Goal: Task Accomplishment & Management: Use online tool/utility

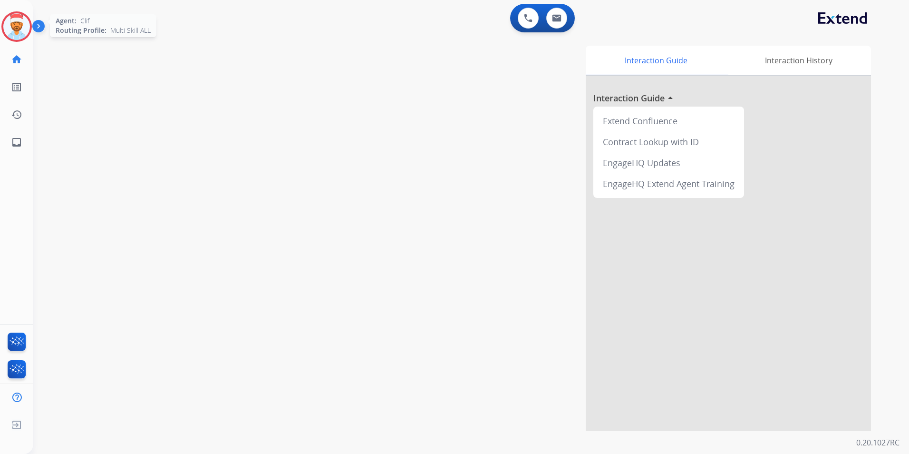
click at [16, 35] on img at bounding box center [16, 26] width 27 height 27
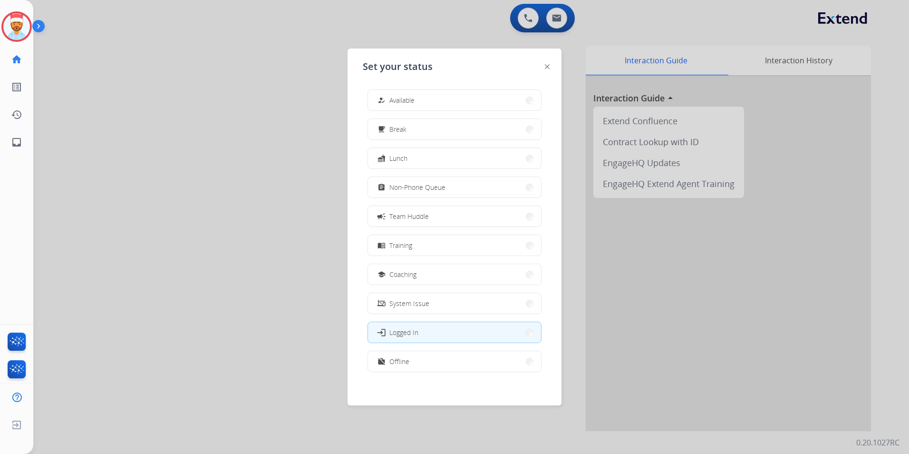
click at [431, 353] on button "work_off Offline" at bounding box center [454, 361] width 173 height 20
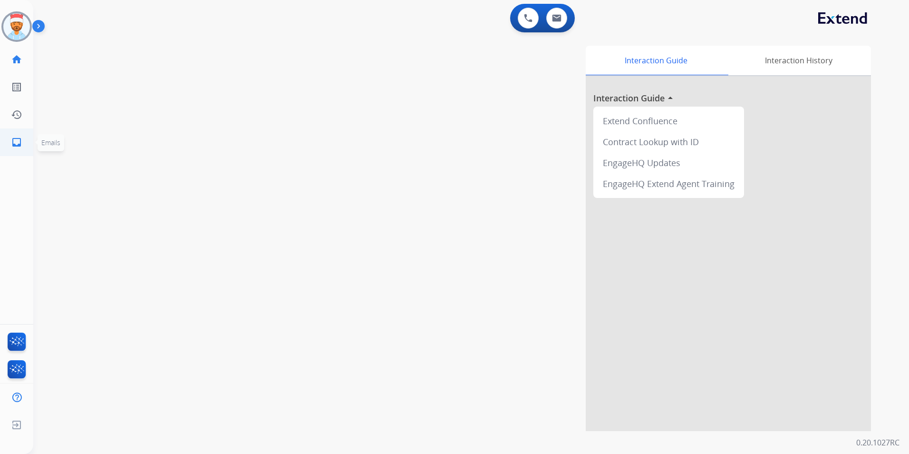
click at [14, 140] on mat-icon "inbox" at bounding box center [16, 142] width 11 height 11
select select "**********"
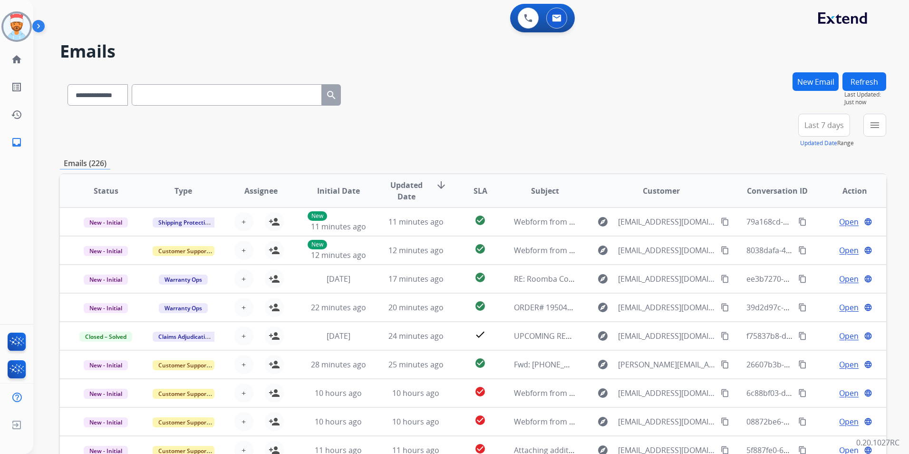
click at [869, 125] on button "menu" at bounding box center [875, 125] width 23 height 23
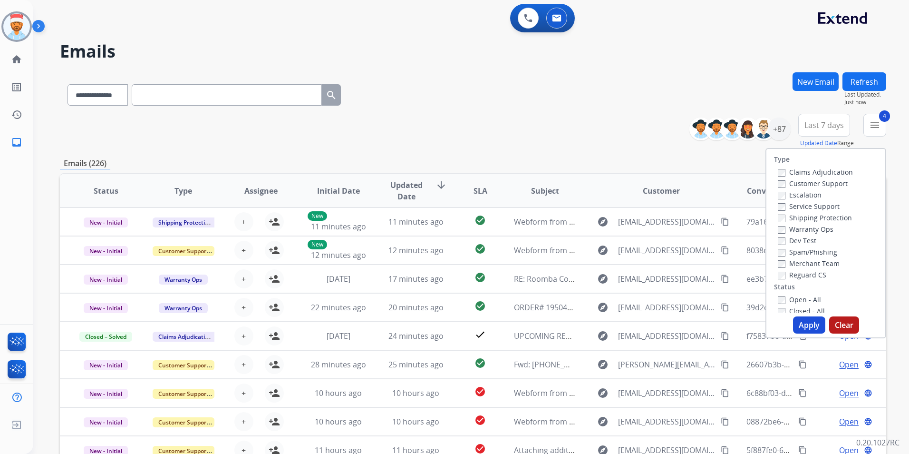
click at [809, 321] on button "Apply" at bounding box center [809, 324] width 32 height 17
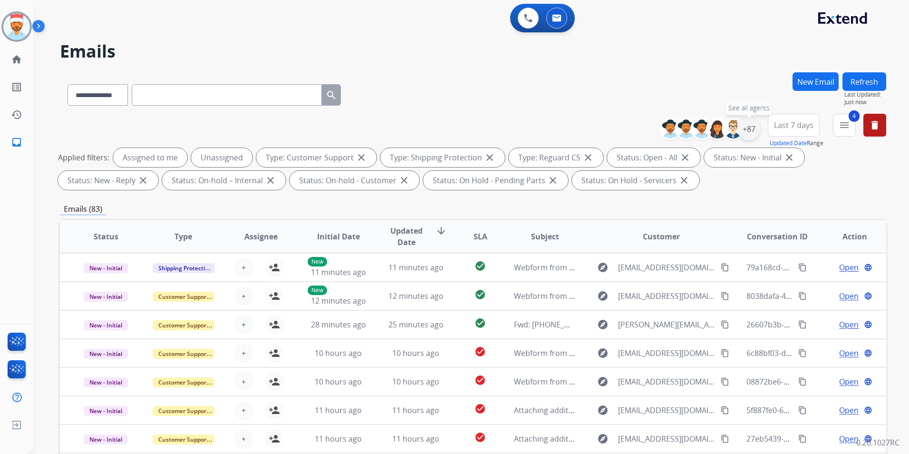
click at [751, 131] on div "+87" at bounding box center [749, 128] width 23 height 23
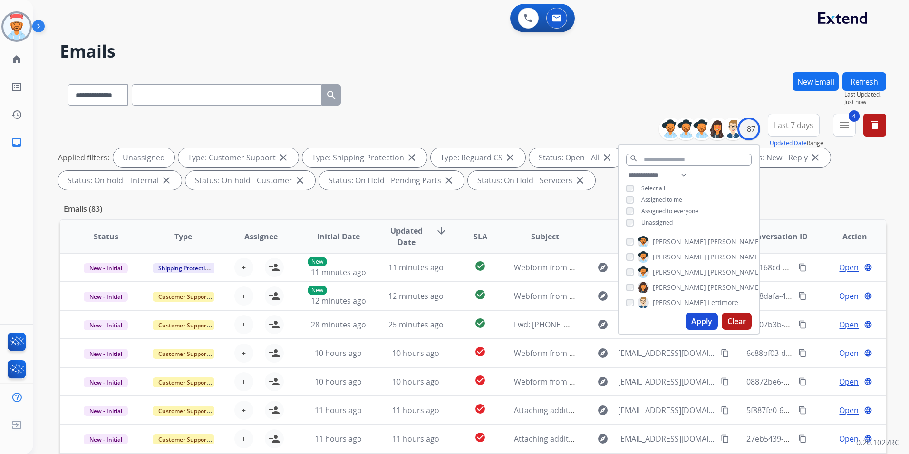
click at [696, 317] on button "Apply" at bounding box center [702, 320] width 32 height 17
click at [798, 214] on div "Emails (83)" at bounding box center [473, 209] width 827 height 12
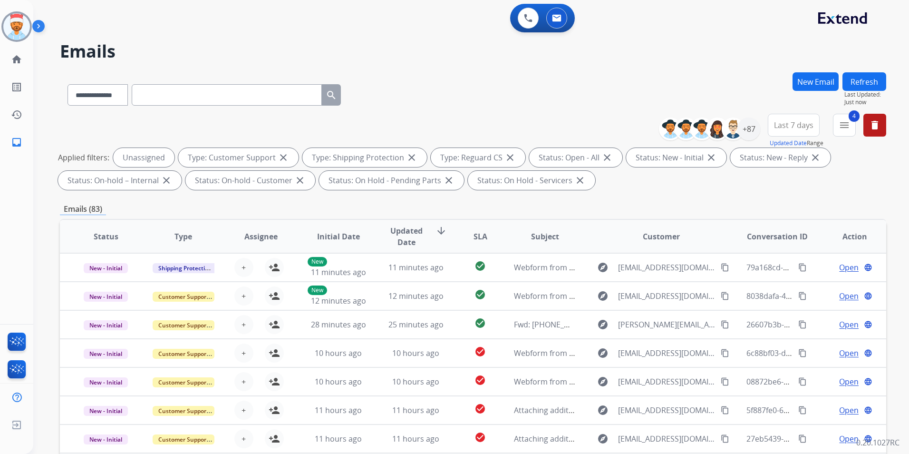
click at [790, 127] on span "Last 7 days" at bounding box center [793, 125] width 39 height 4
click at [777, 244] on div "Last 90 days" at bounding box center [791, 241] width 52 height 14
click at [573, 207] on div "Emails (83)" at bounding box center [473, 209] width 827 height 12
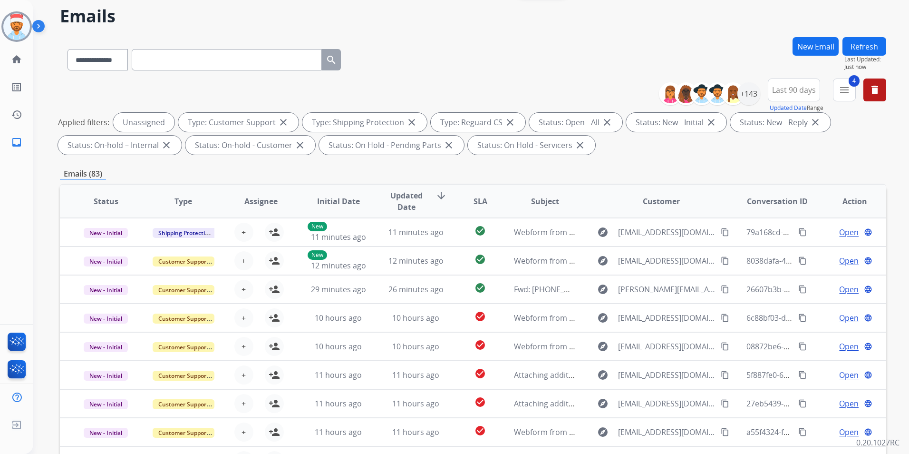
scroll to position [133, 0]
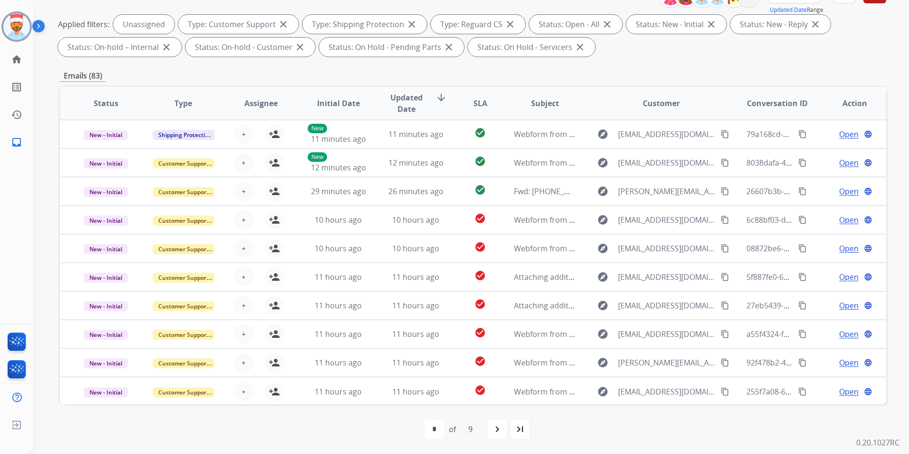
click at [474, 99] on span "SLA" at bounding box center [481, 103] width 14 height 11
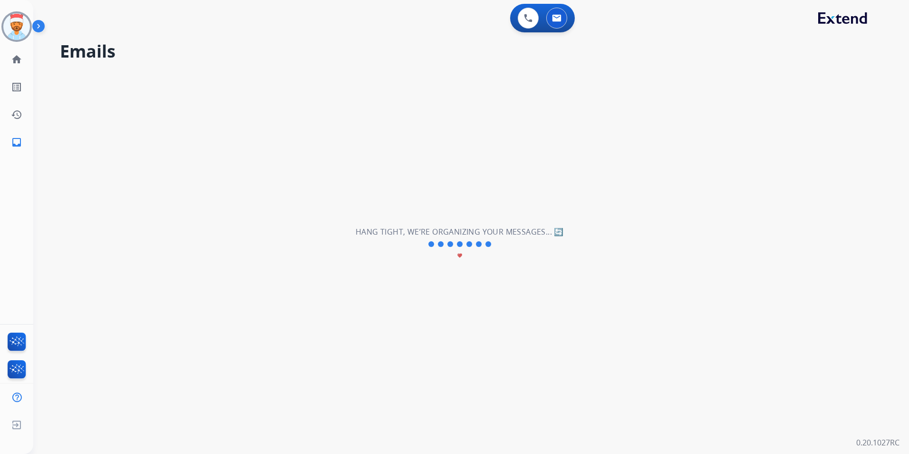
scroll to position [0, 0]
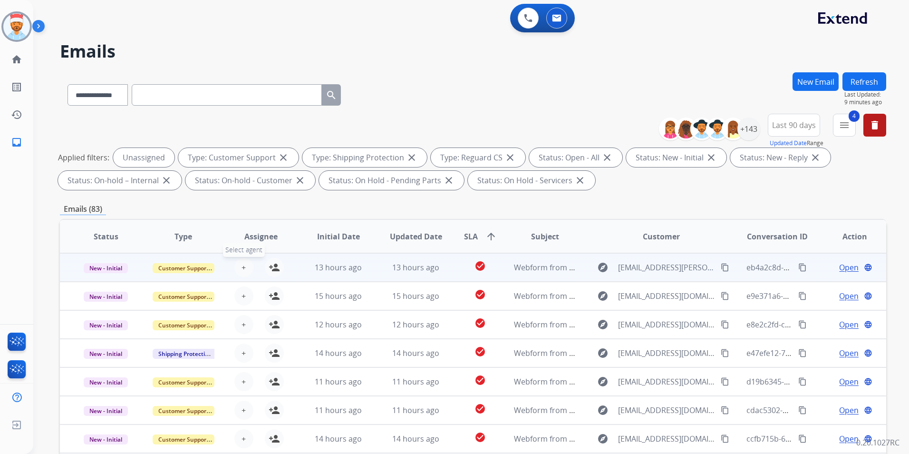
click at [243, 265] on span "+" at bounding box center [244, 267] width 4 height 11
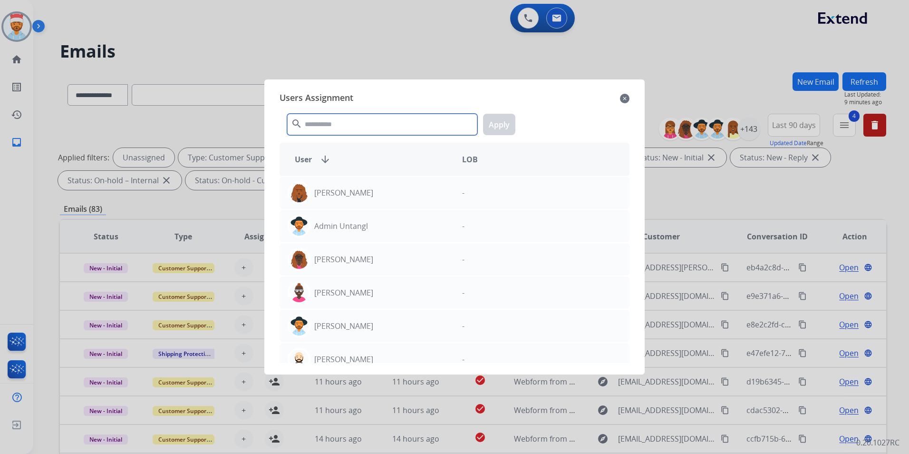
click at [342, 125] on input "text" at bounding box center [382, 124] width 190 height 21
click at [428, 62] on div at bounding box center [454, 227] width 909 height 454
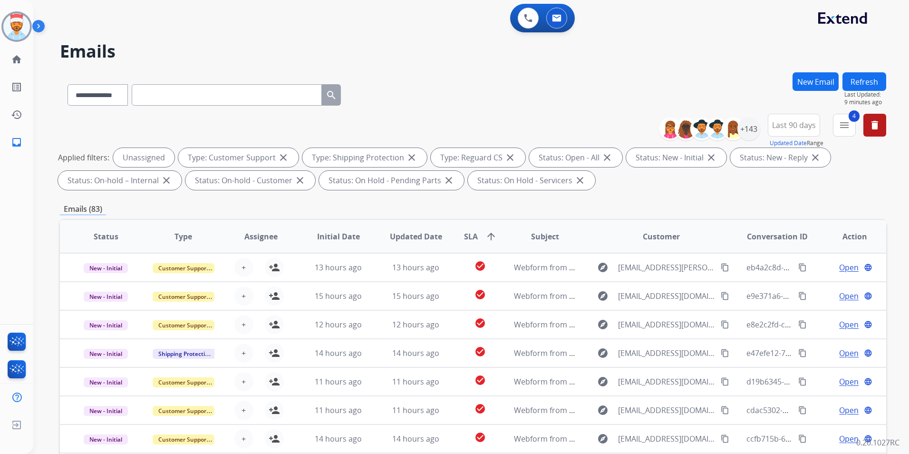
click at [861, 86] on button "Refresh" at bounding box center [865, 81] width 44 height 19
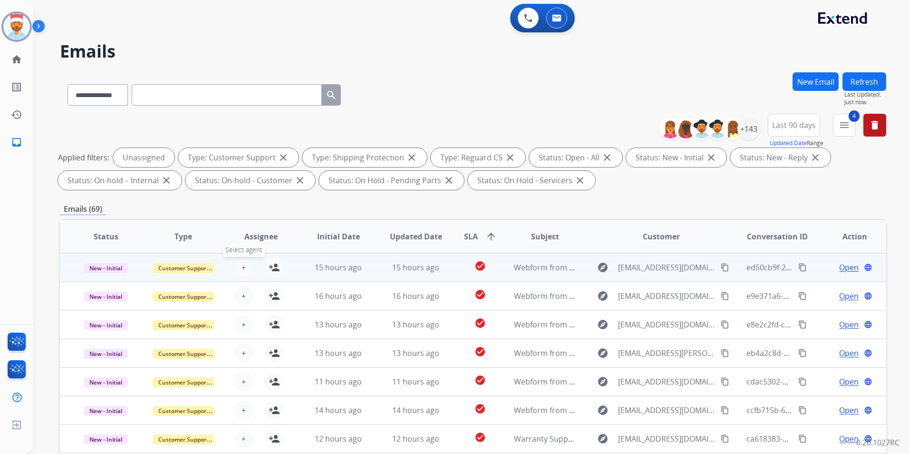
click at [246, 269] on button "+ Select agent" at bounding box center [243, 267] width 19 height 19
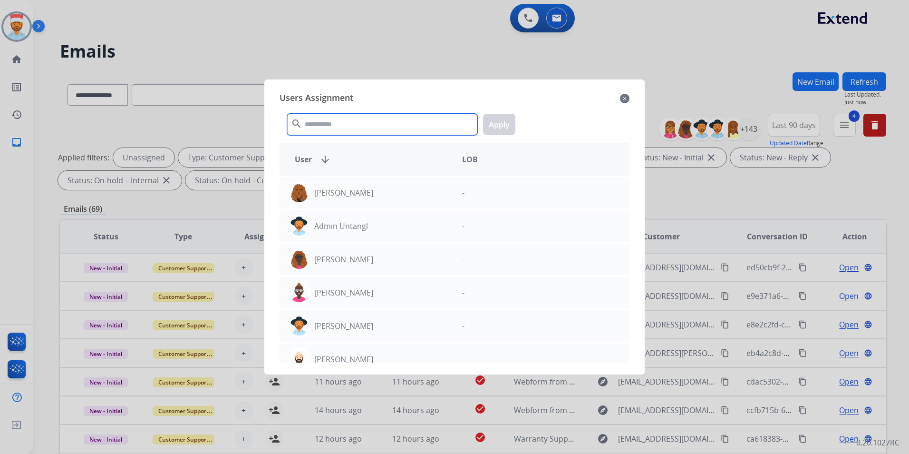
click at [393, 127] on input "text" at bounding box center [382, 124] width 190 height 21
type input "*"
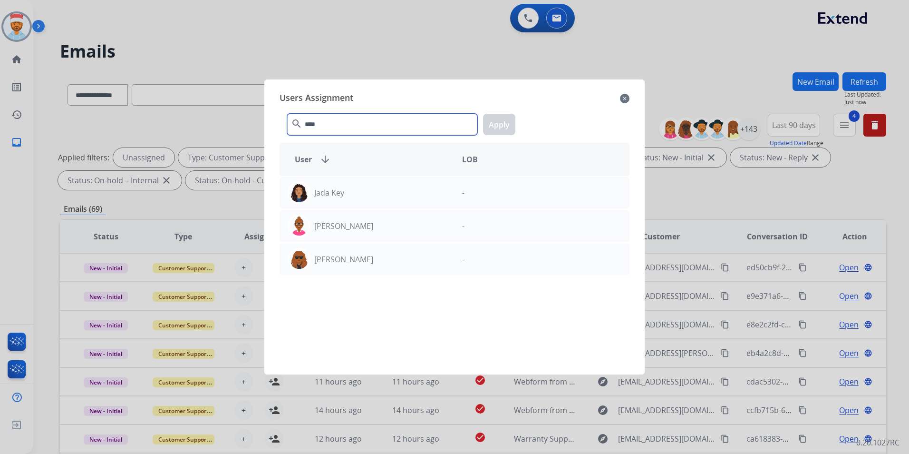
drag, startPoint x: 345, startPoint y: 128, endPoint x: 241, endPoint y: 125, distance: 104.2
click at [242, 34] on app-agents-assigntment "Users Assignment close **** search Apply User arrow_downward LOB Jada Key - [PE…" at bounding box center [459, 34] width 853 height 0
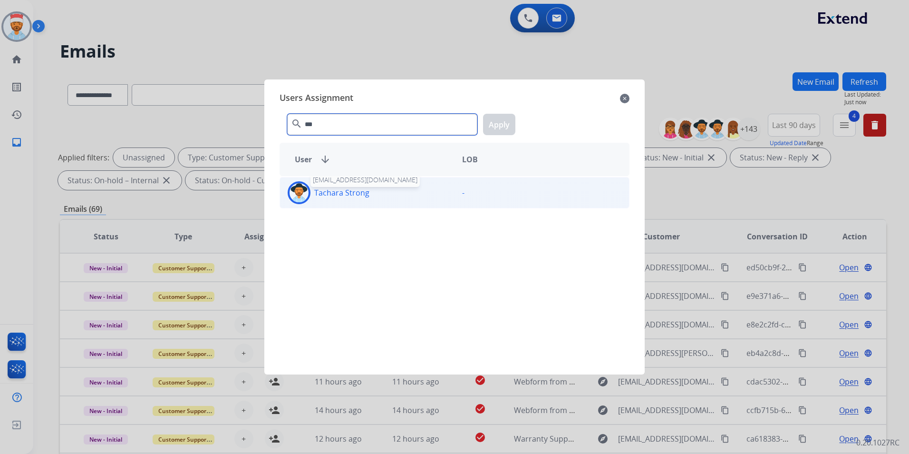
type input "***"
drag, startPoint x: 332, startPoint y: 191, endPoint x: 400, endPoint y: 147, distance: 81.7
click at [332, 190] on p "Tachara Strong" at bounding box center [341, 192] width 55 height 11
click at [503, 127] on button "Apply" at bounding box center [499, 124] width 32 height 21
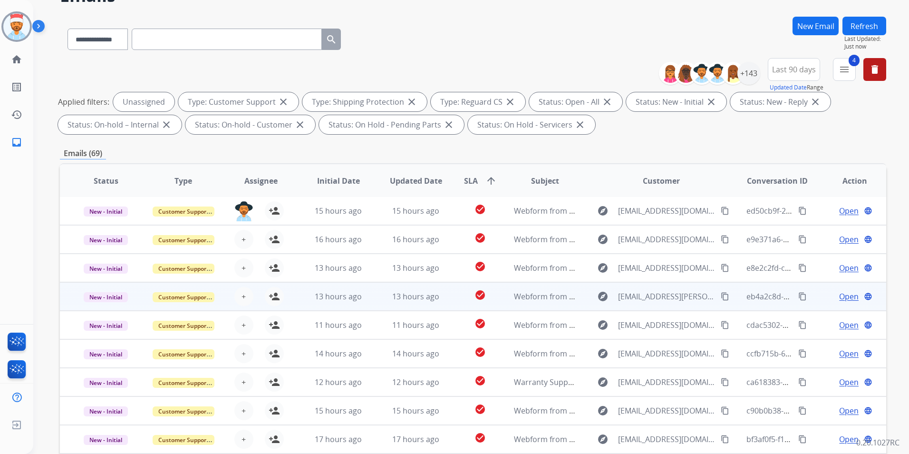
scroll to position [95, 0]
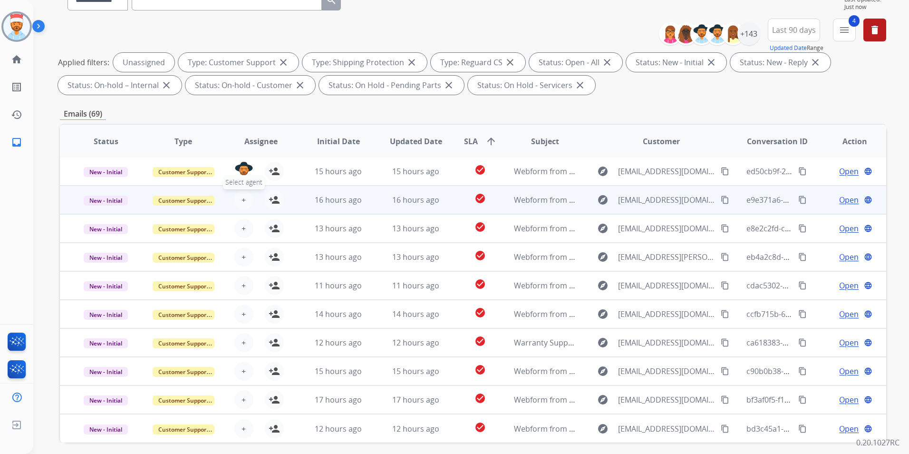
click at [245, 196] on button "+ Select agent" at bounding box center [243, 199] width 19 height 19
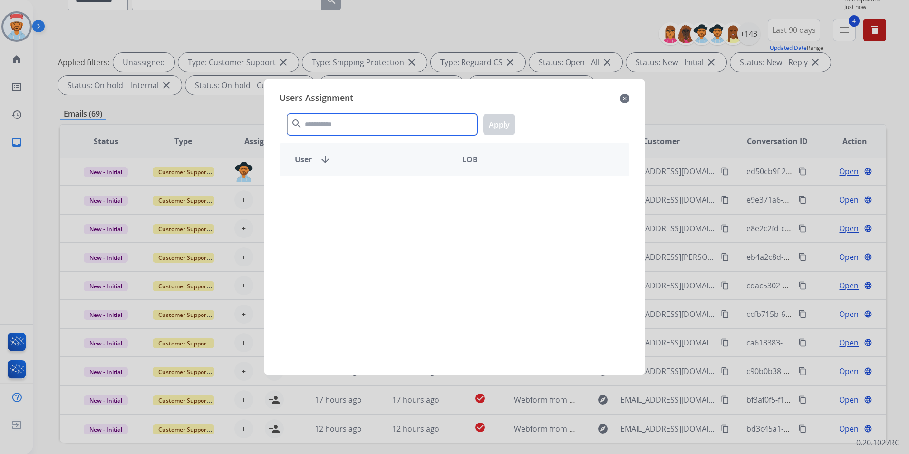
click at [332, 123] on input "text" at bounding box center [382, 124] width 190 height 21
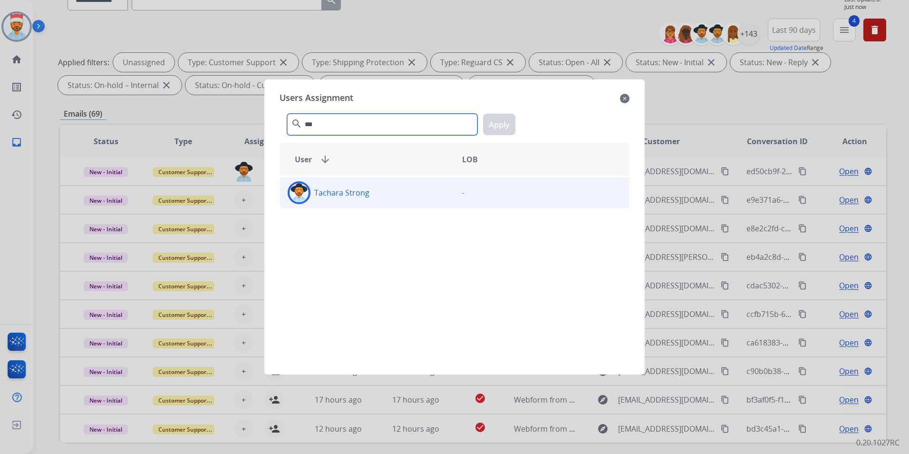
type input "***"
click at [328, 199] on div "Tachara Strong" at bounding box center [367, 192] width 175 height 23
click at [503, 128] on button "Apply" at bounding box center [499, 124] width 32 height 21
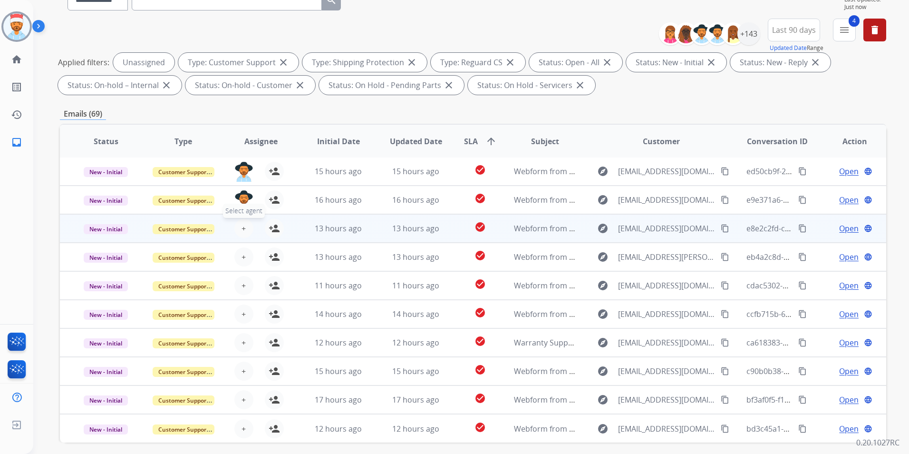
click at [242, 224] on span "+" at bounding box center [244, 228] width 4 height 11
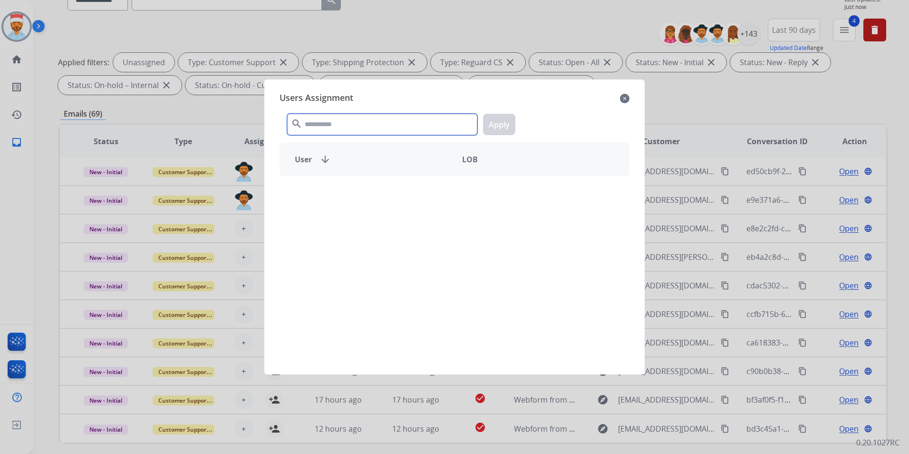
click at [371, 132] on input "text" at bounding box center [382, 124] width 190 height 21
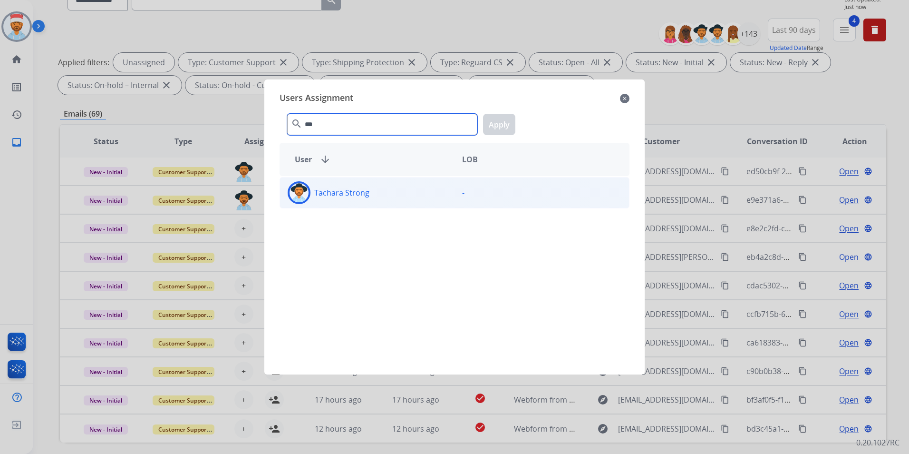
type input "***"
click at [356, 197] on p "Tachara Strong" at bounding box center [341, 192] width 55 height 11
drag, startPoint x: 507, startPoint y: 128, endPoint x: 501, endPoint y: 128, distance: 6.7
click at [506, 128] on button "Apply" at bounding box center [499, 124] width 32 height 21
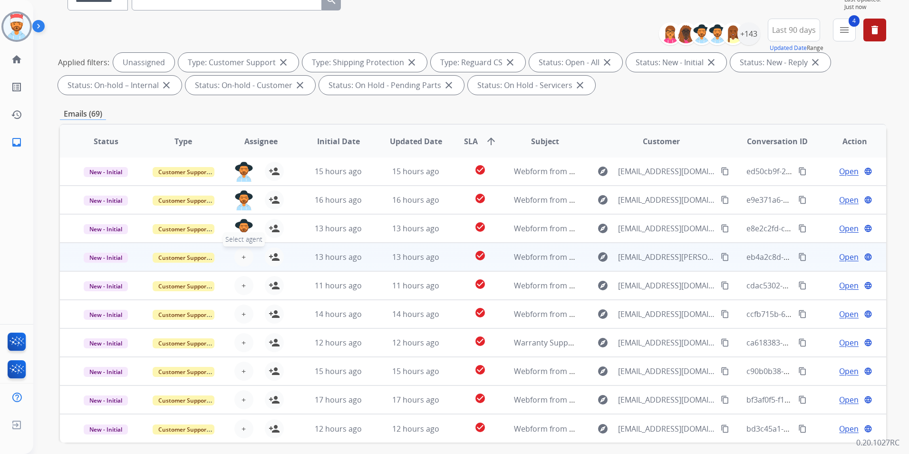
click at [243, 252] on span "+" at bounding box center [244, 256] width 4 height 11
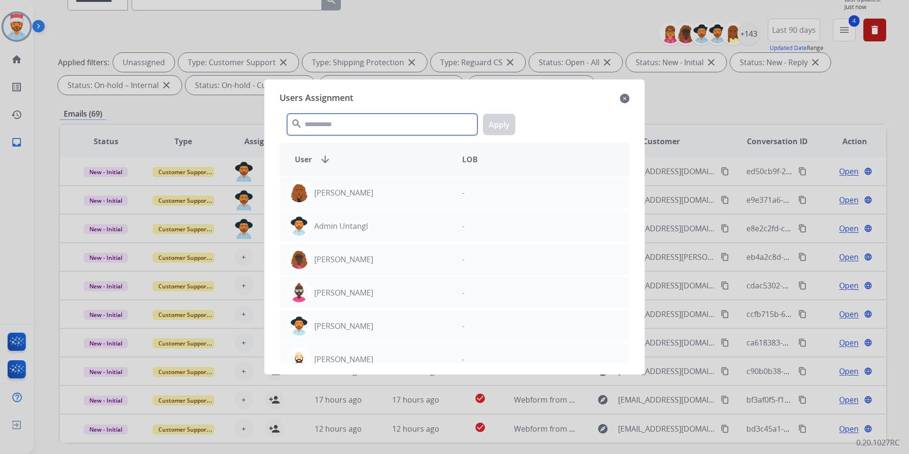
click at [358, 120] on input "text" at bounding box center [382, 124] width 190 height 21
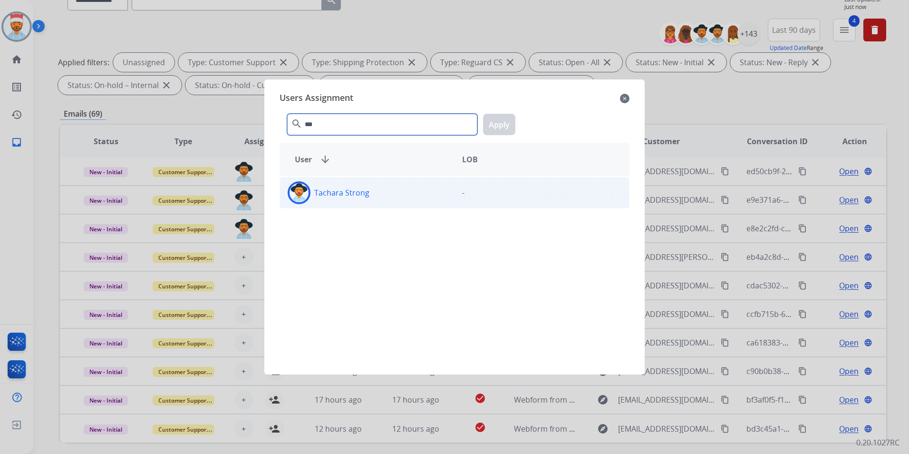
type input "***"
click at [351, 196] on p "Tachara Strong" at bounding box center [341, 192] width 55 height 11
click at [501, 127] on button "Apply" at bounding box center [499, 124] width 32 height 21
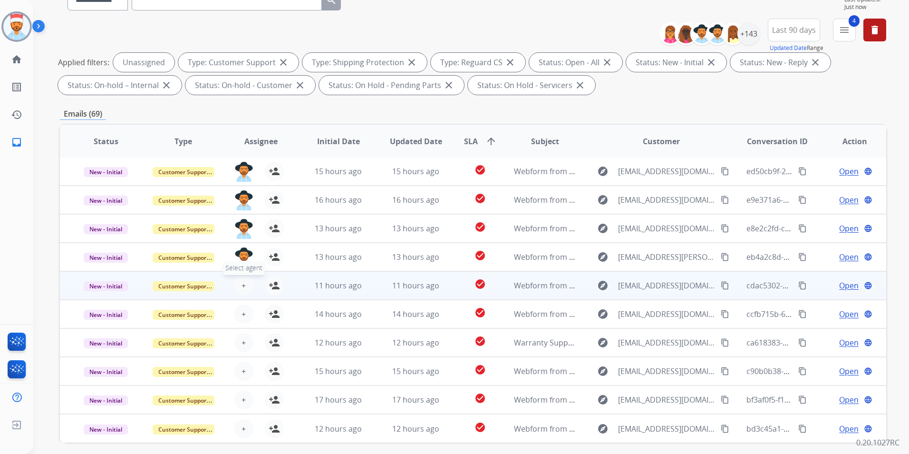
click at [242, 287] on span "+" at bounding box center [244, 285] width 4 height 11
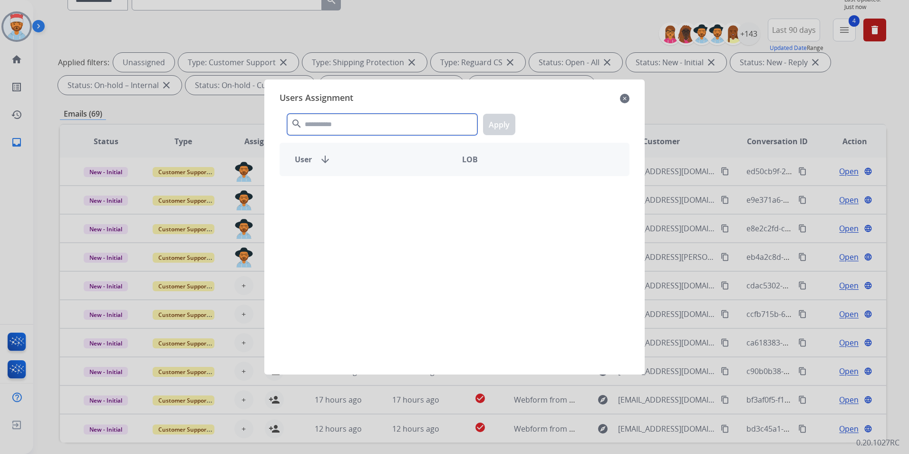
click at [352, 126] on input "text" at bounding box center [382, 124] width 190 height 21
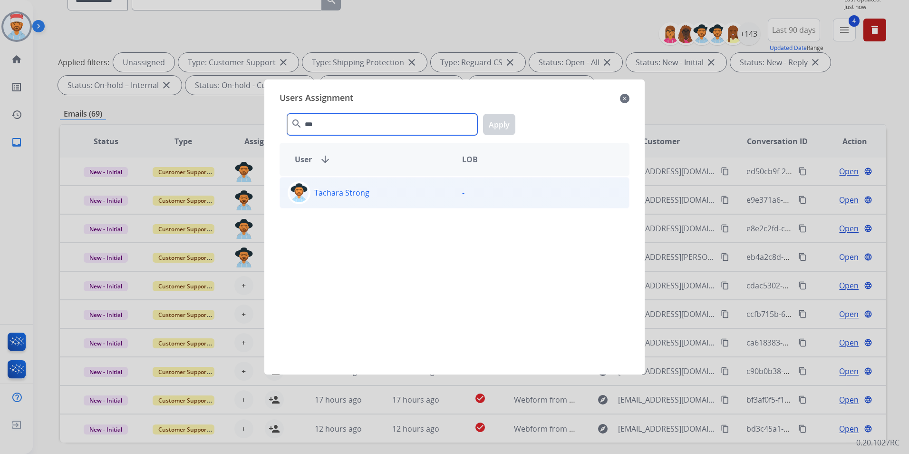
type input "***"
click at [384, 196] on div "Tachara Strong" at bounding box center [367, 192] width 175 height 23
drag, startPoint x: 488, startPoint y: 125, endPoint x: 488, endPoint y: 136, distance: 10.9
click at [489, 125] on button "Apply" at bounding box center [499, 124] width 32 height 21
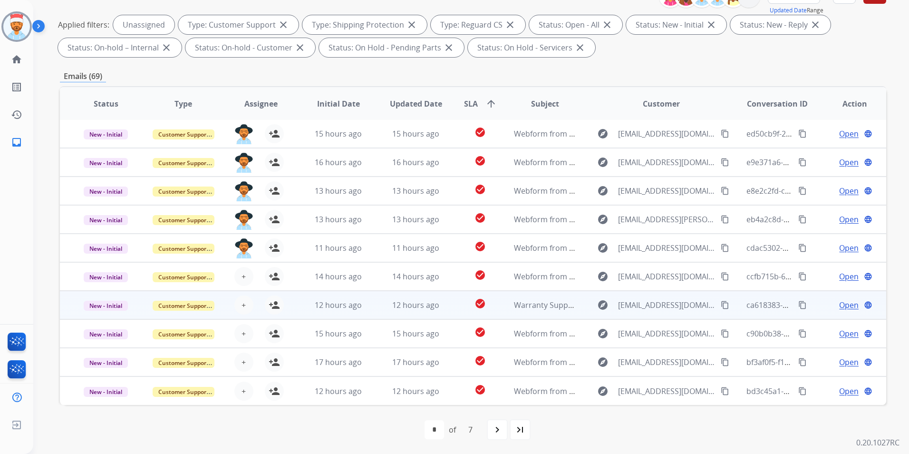
scroll to position [133, 0]
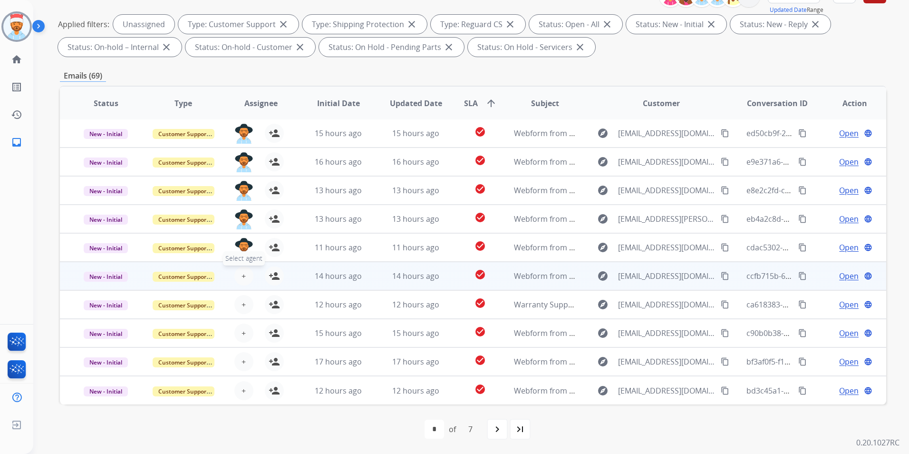
click at [246, 275] on button "+ Select agent" at bounding box center [243, 275] width 19 height 19
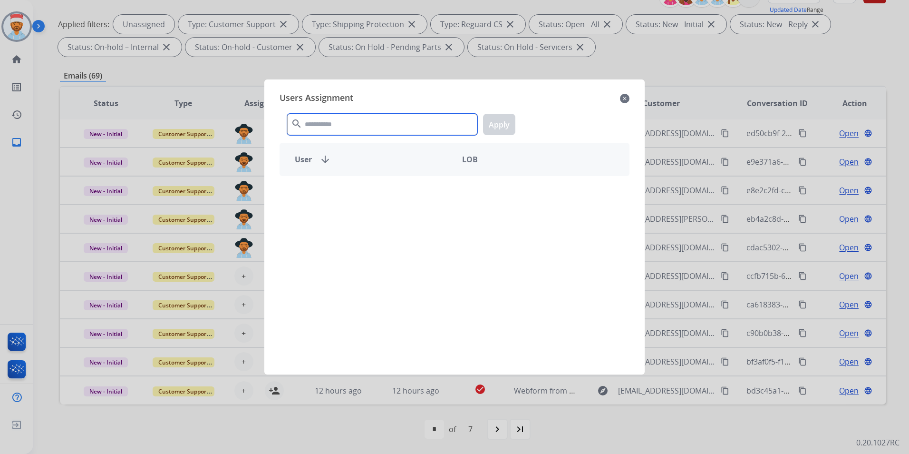
click at [358, 120] on input "text" at bounding box center [382, 124] width 190 height 21
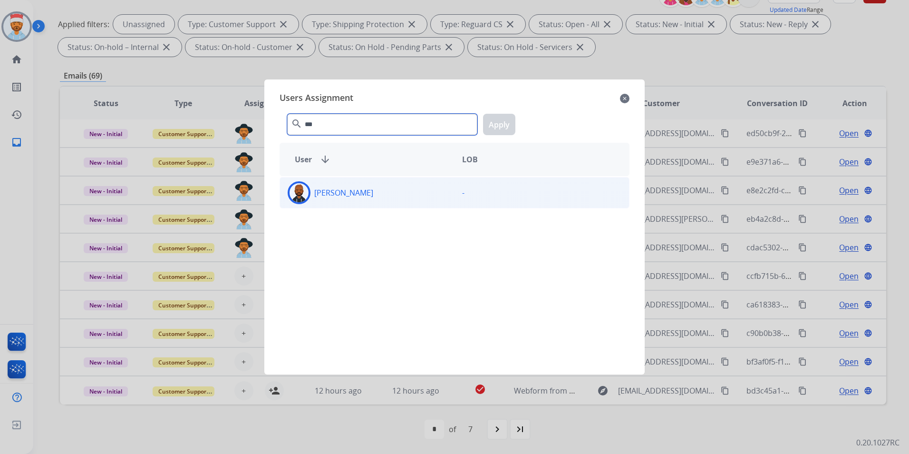
type input "***"
click at [371, 188] on div "[PERSON_NAME]" at bounding box center [367, 192] width 175 height 23
click at [517, 122] on div "*** search Apply" at bounding box center [455, 122] width 350 height 33
drag, startPoint x: 497, startPoint y: 123, endPoint x: 478, endPoint y: 146, distance: 30.4
click at [497, 124] on button "Apply" at bounding box center [499, 124] width 32 height 21
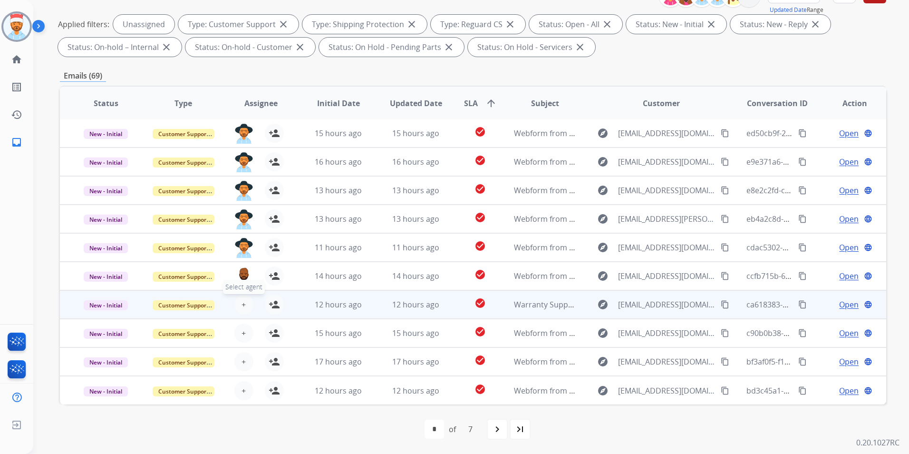
click at [242, 302] on span "+" at bounding box center [244, 304] width 4 height 11
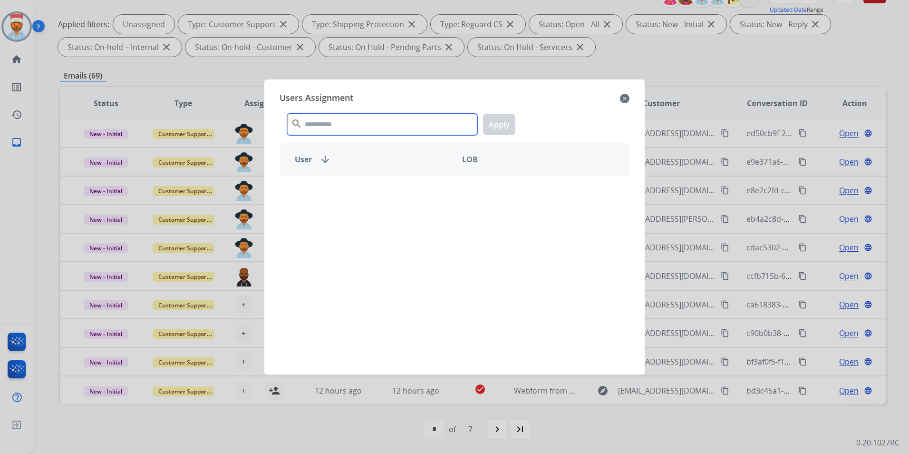
click at [367, 132] on input "text" at bounding box center [382, 124] width 190 height 21
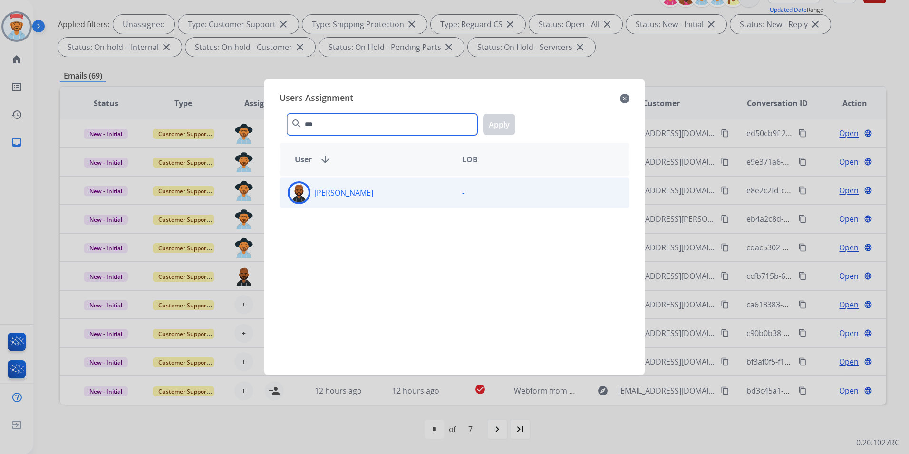
type input "***"
click at [377, 189] on div "[PERSON_NAME]" at bounding box center [367, 192] width 175 height 23
click at [493, 124] on button "Apply" at bounding box center [499, 124] width 32 height 21
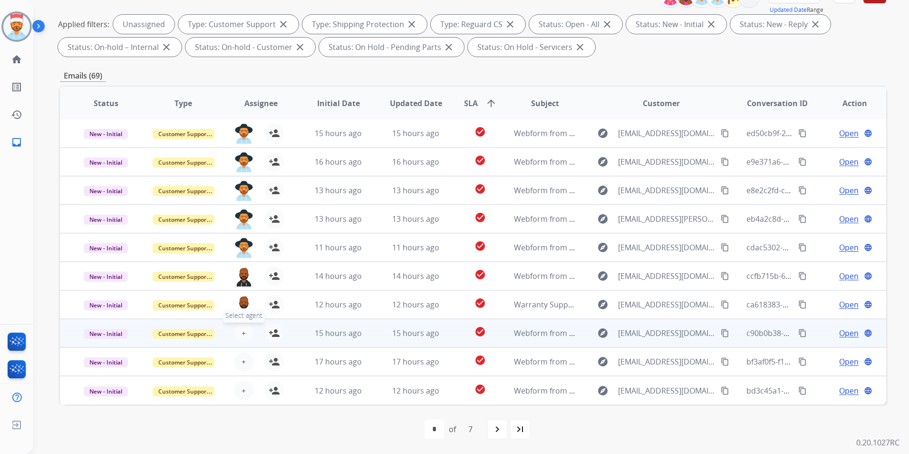
click at [238, 341] on div "+ Select agent person_add Assign to Me" at bounding box center [253, 332] width 61 height 19
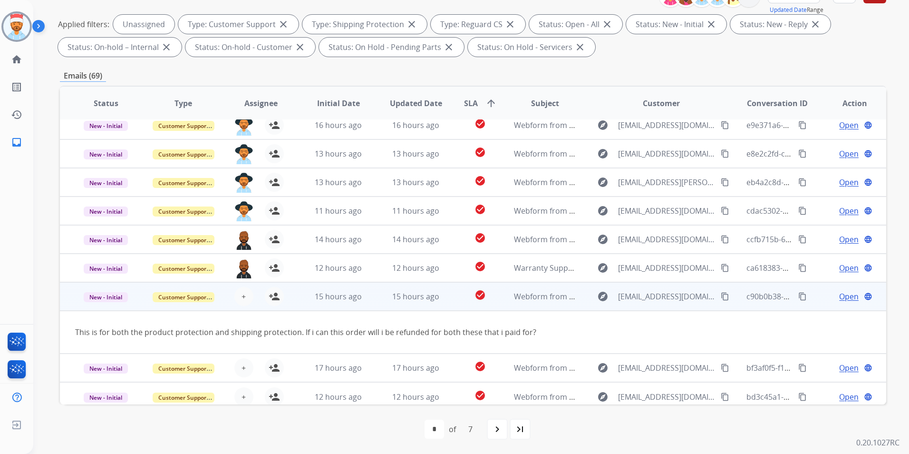
scroll to position [44, 0]
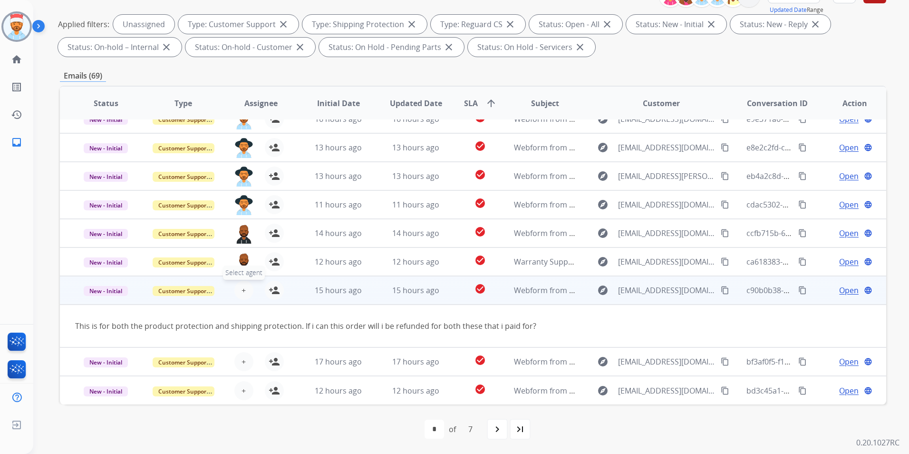
click at [242, 293] on span "+" at bounding box center [244, 289] width 4 height 11
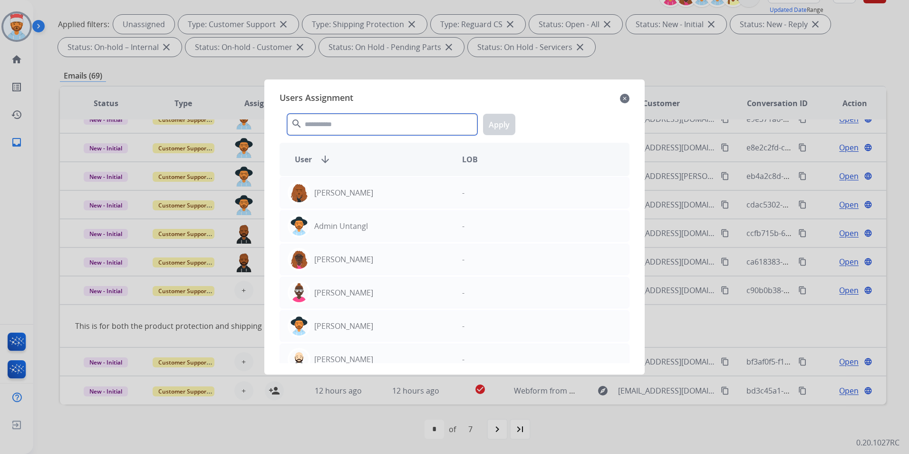
click at [383, 125] on input "text" at bounding box center [382, 124] width 190 height 21
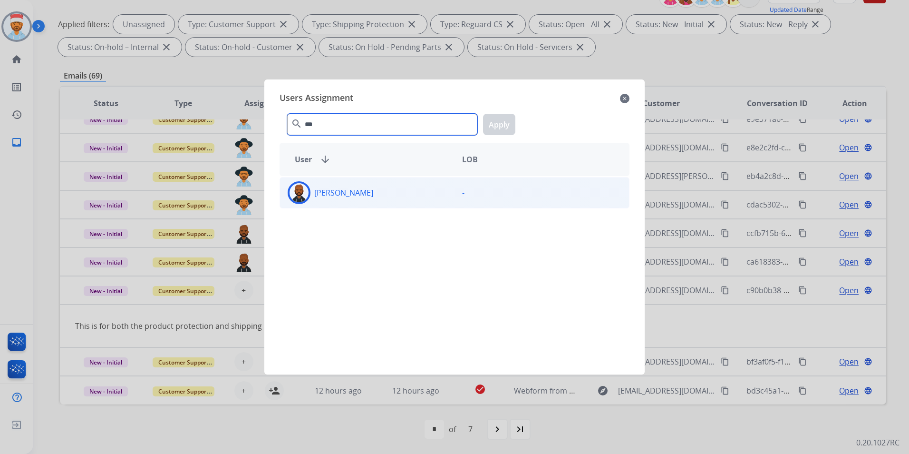
type input "***"
drag, startPoint x: 385, startPoint y: 201, endPoint x: 396, endPoint y: 187, distance: 17.2
click at [384, 201] on div "[PERSON_NAME]" at bounding box center [367, 192] width 175 height 23
click at [497, 129] on button "Apply" at bounding box center [499, 124] width 32 height 21
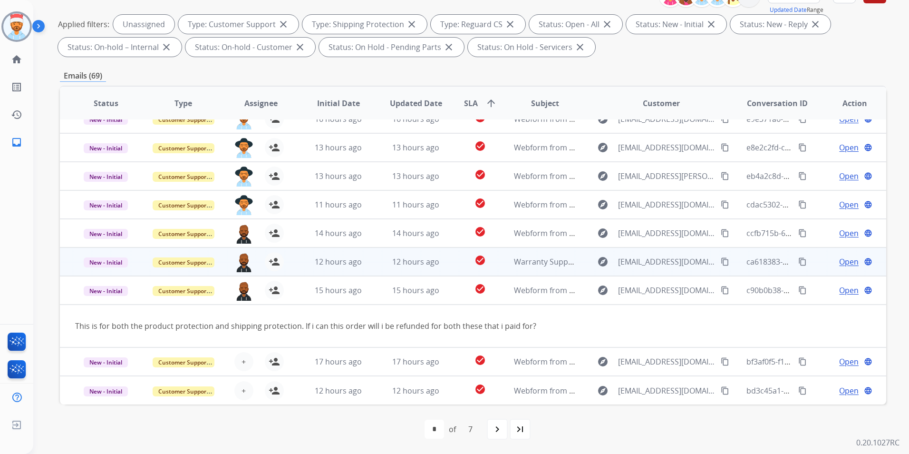
click at [297, 294] on td "15 hours ago" at bounding box center [332, 290] width 78 height 29
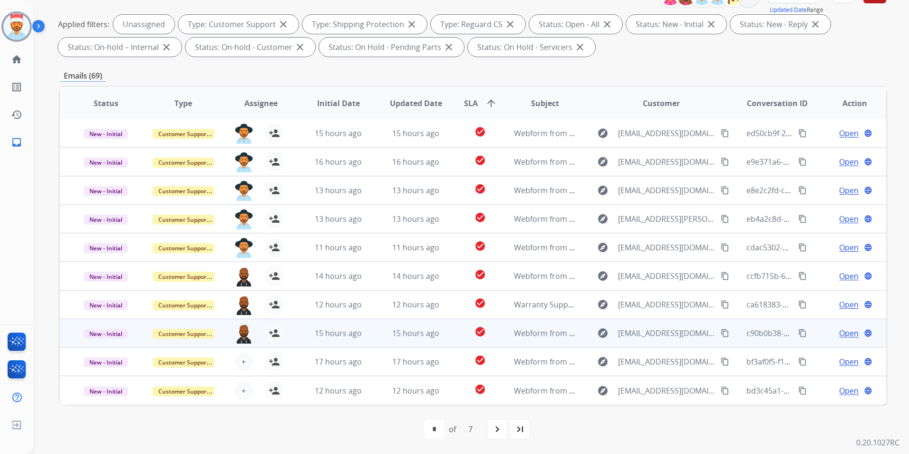
scroll to position [1, 0]
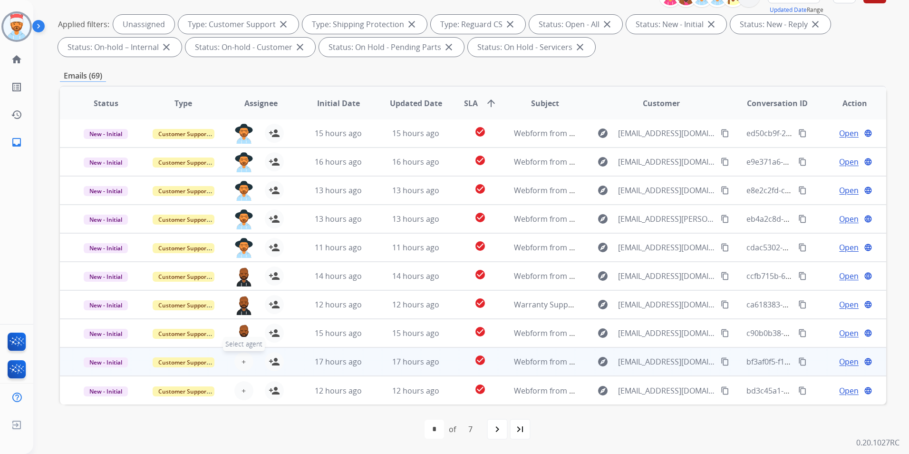
click at [242, 365] on span "+" at bounding box center [244, 361] width 4 height 11
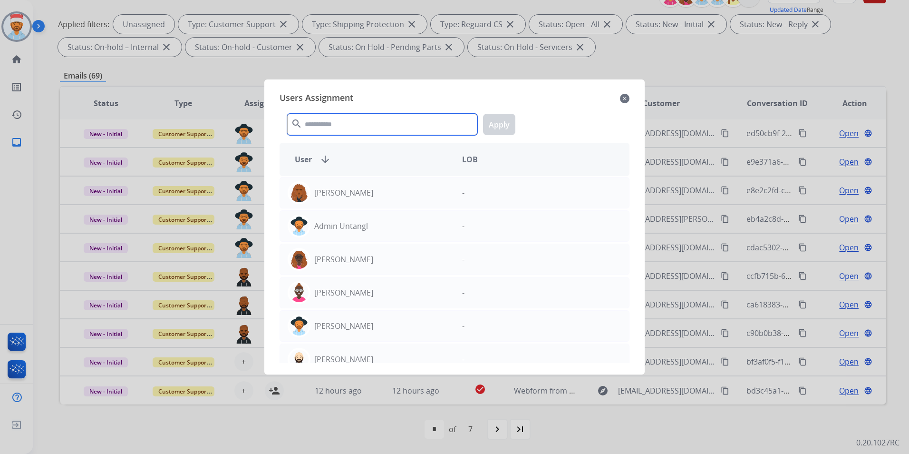
click at [331, 121] on input "text" at bounding box center [382, 124] width 190 height 21
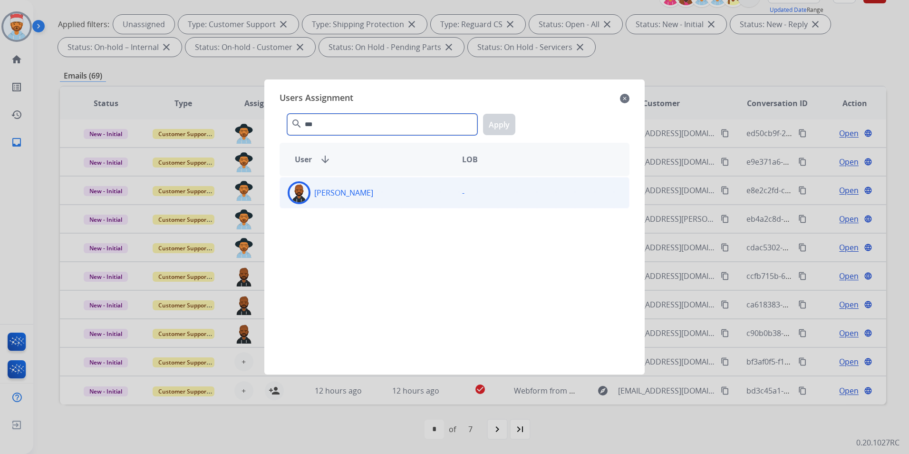
type input "***"
click at [356, 197] on p "[PERSON_NAME]" at bounding box center [343, 192] width 59 height 11
click at [507, 127] on button "Apply" at bounding box center [499, 124] width 32 height 21
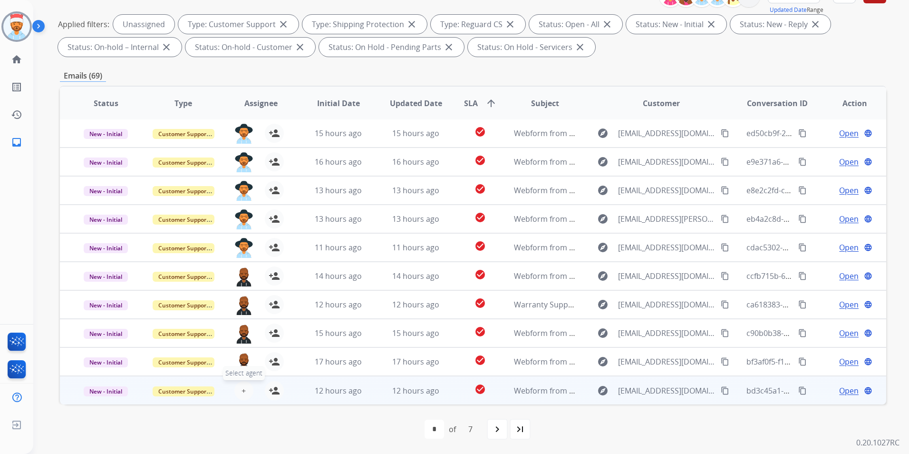
click at [239, 385] on button "+ Select agent" at bounding box center [243, 390] width 19 height 19
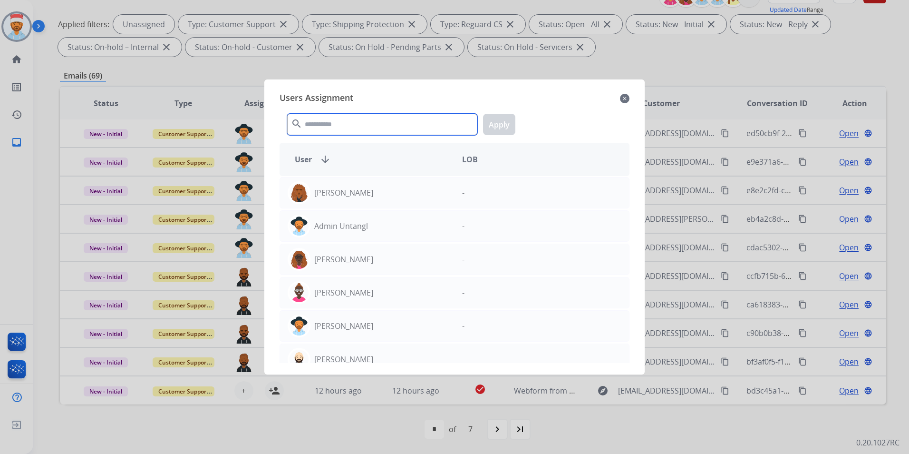
click at [331, 126] on input "text" at bounding box center [382, 124] width 190 height 21
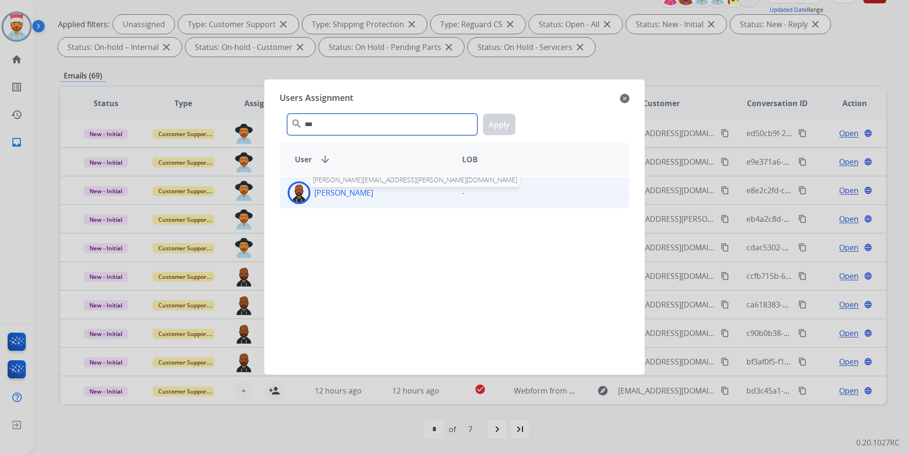
type input "***"
click at [335, 194] on p "[PERSON_NAME]" at bounding box center [343, 192] width 59 height 11
click at [502, 125] on button "Apply" at bounding box center [499, 124] width 32 height 21
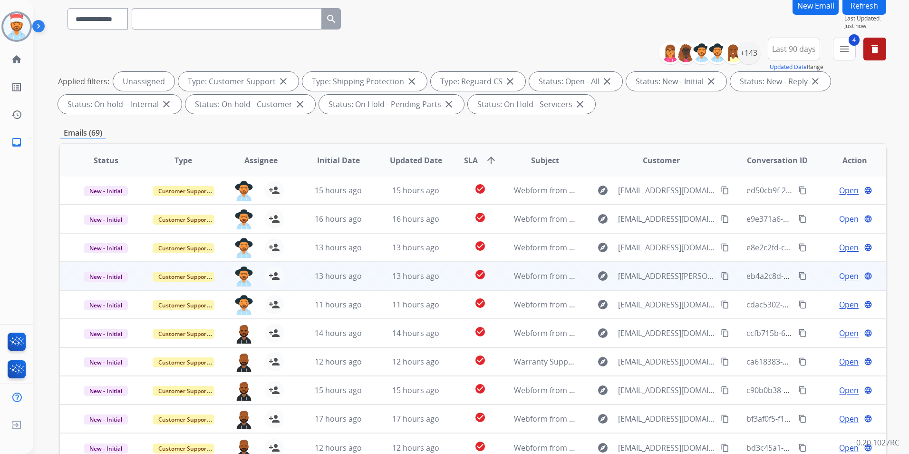
scroll to position [0, 0]
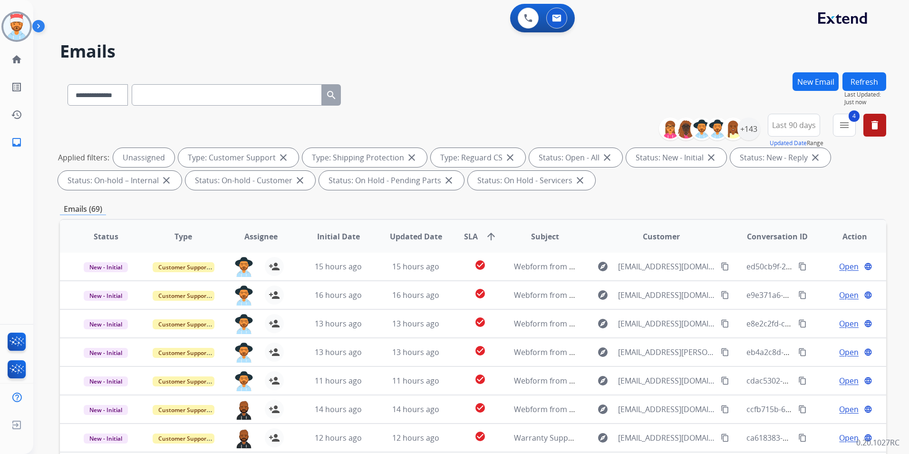
click at [863, 80] on button "Refresh" at bounding box center [865, 81] width 44 height 19
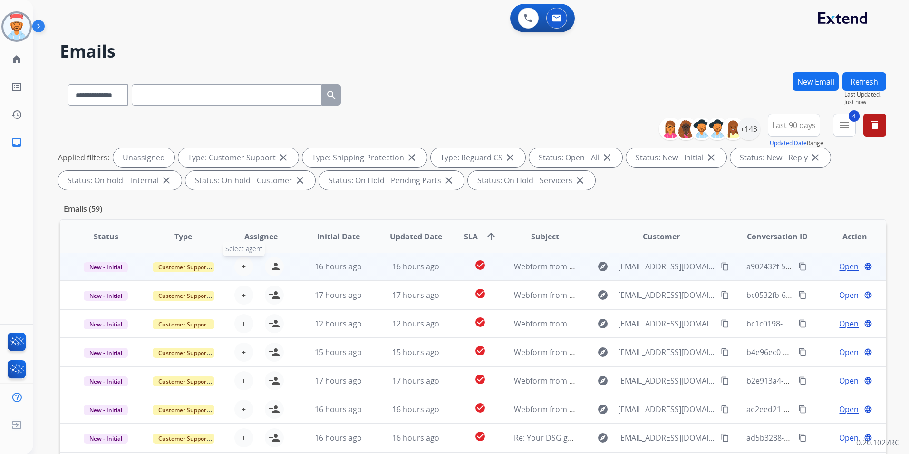
click at [245, 265] on button "+ Select agent" at bounding box center [243, 266] width 19 height 19
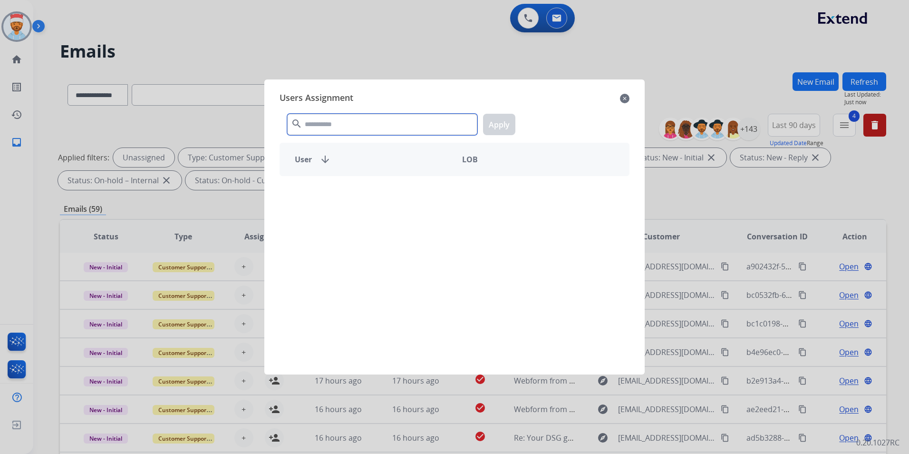
click at [374, 128] on input "text" at bounding box center [382, 124] width 190 height 21
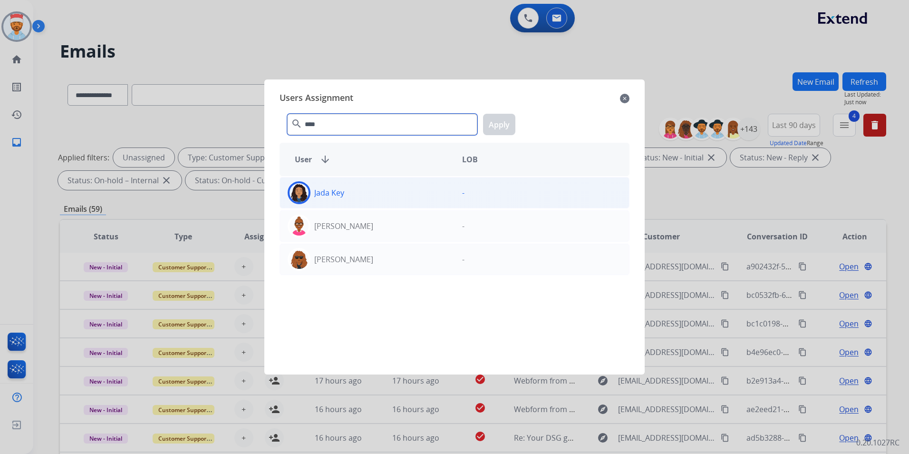
type input "****"
click at [338, 195] on p "Jada Key" at bounding box center [329, 192] width 30 height 11
drag, startPoint x: 507, startPoint y: 123, endPoint x: 471, endPoint y: 162, distance: 52.5
click at [505, 123] on button "Apply" at bounding box center [499, 124] width 32 height 21
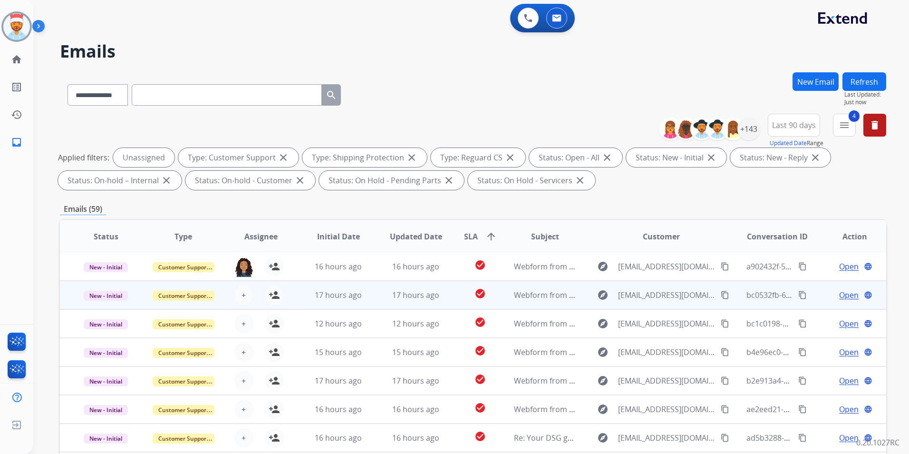
click at [232, 294] on div "+ Select agent person_add Assign to Me" at bounding box center [253, 294] width 61 height 19
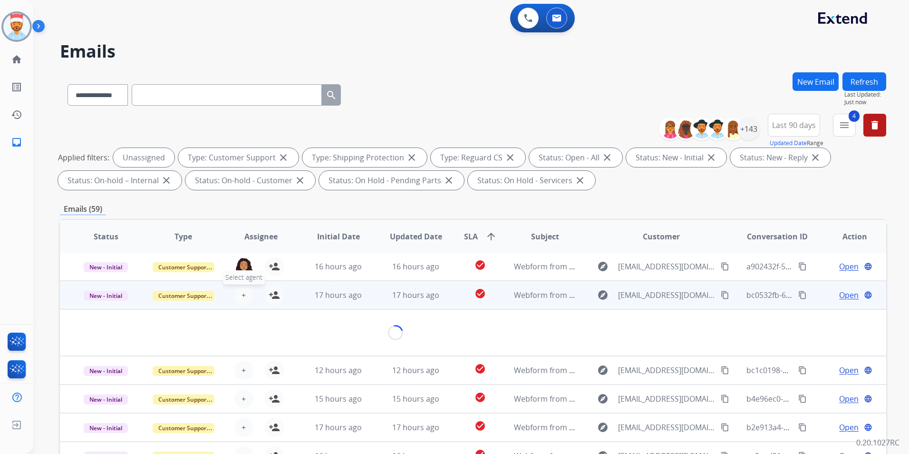
click at [250, 293] on button "+ Select agent" at bounding box center [243, 294] width 19 height 19
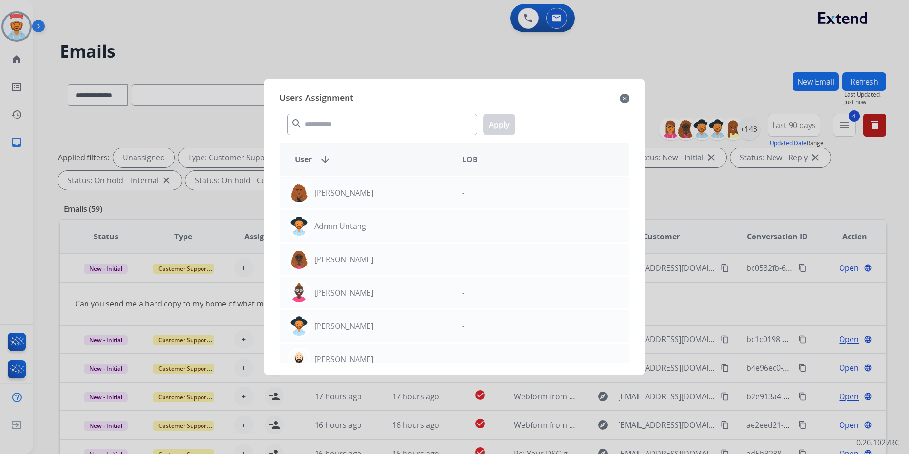
scroll to position [29, 0]
click at [343, 130] on input "text" at bounding box center [382, 124] width 190 height 21
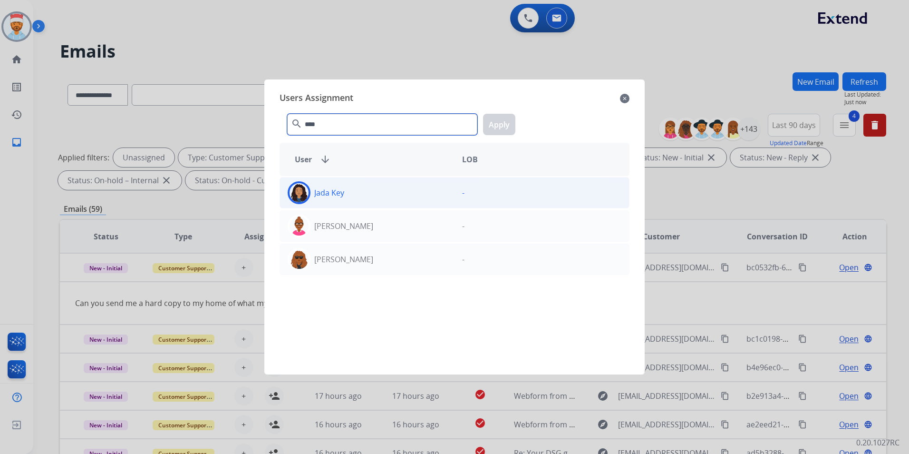
type input "****"
click at [338, 202] on div "Jada Key" at bounding box center [367, 192] width 175 height 23
drag, startPoint x: 498, startPoint y: 129, endPoint x: 489, endPoint y: 142, distance: 16.0
click at [498, 130] on button "Apply" at bounding box center [499, 124] width 32 height 21
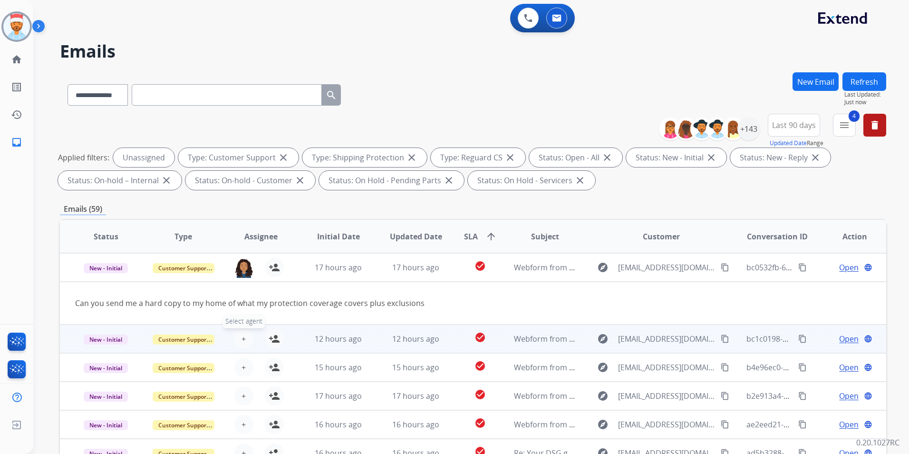
click at [237, 334] on button "+ Select agent" at bounding box center [243, 338] width 19 height 19
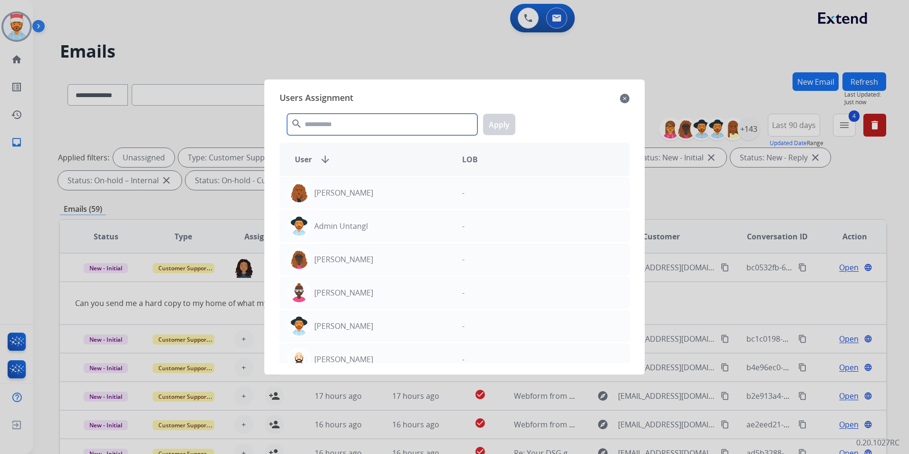
click at [349, 126] on input "text" at bounding box center [382, 124] width 190 height 21
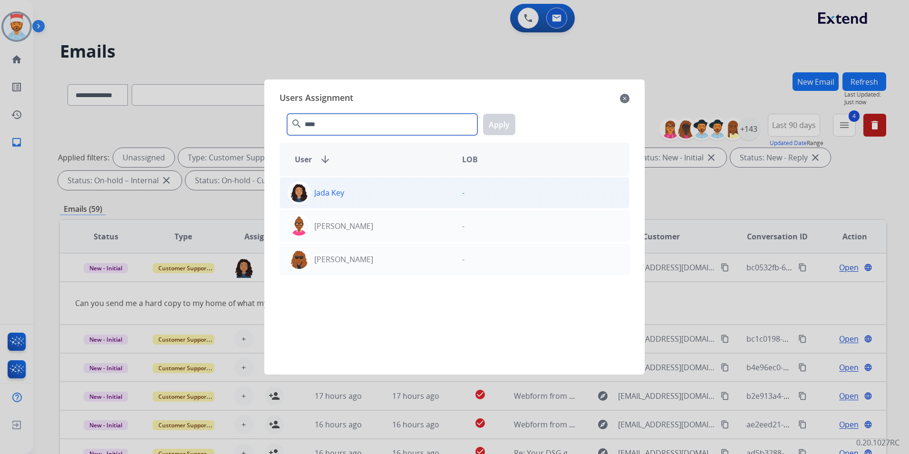
type input "****"
drag, startPoint x: 328, startPoint y: 193, endPoint x: 359, endPoint y: 172, distance: 36.9
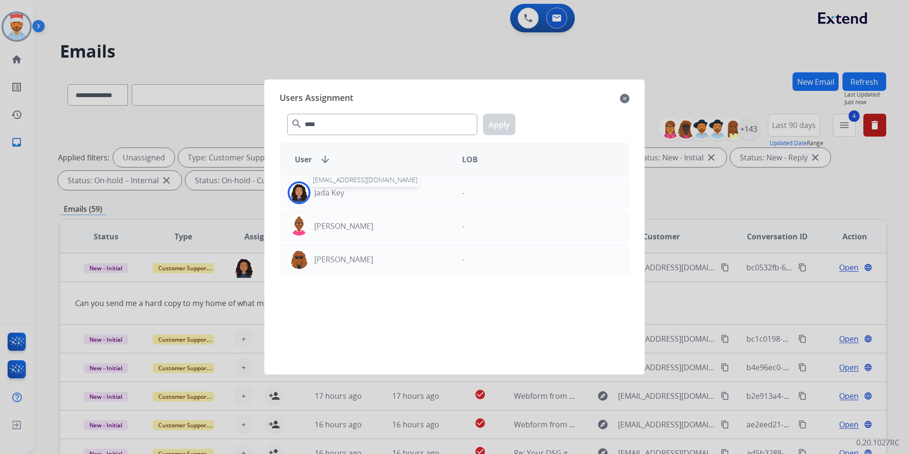
click at [328, 192] on p "Jada Key" at bounding box center [329, 192] width 30 height 11
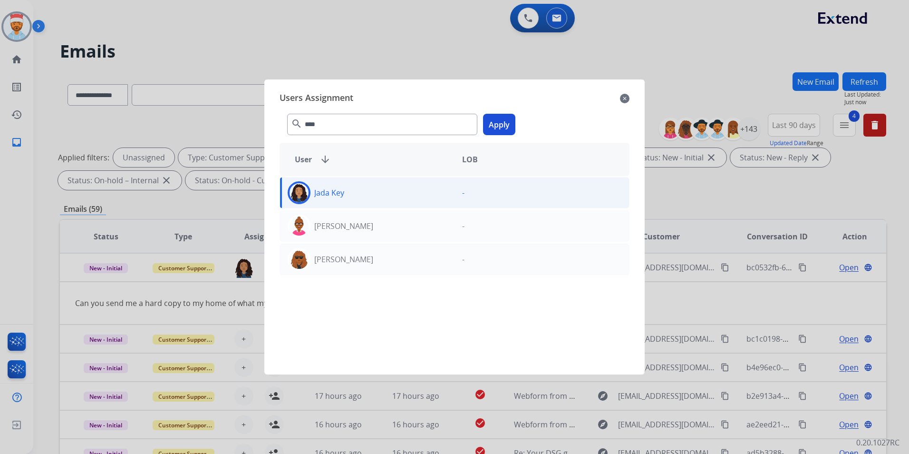
click at [507, 119] on button "Apply" at bounding box center [499, 124] width 32 height 21
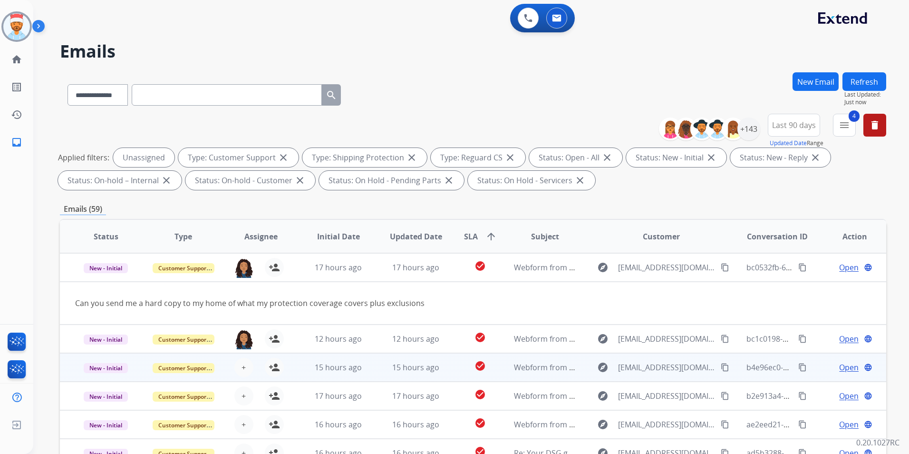
click at [229, 366] on div "+ Select agent person_add Assign to Me" at bounding box center [253, 367] width 61 height 19
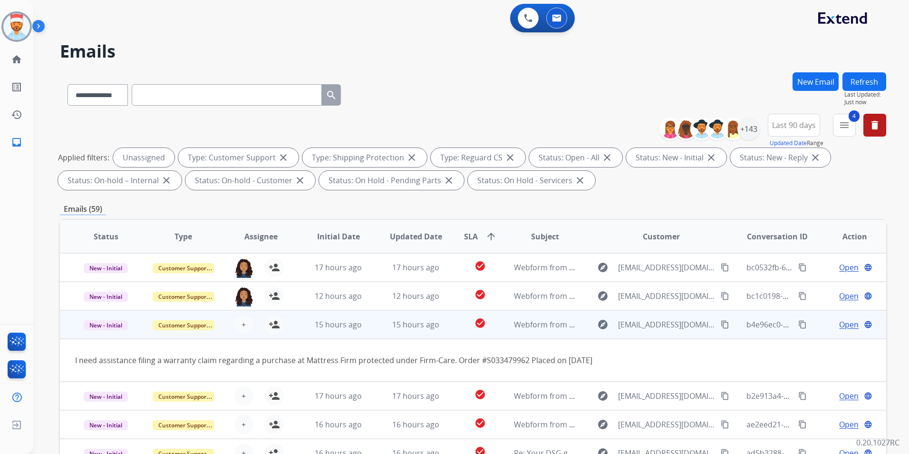
scroll to position [44, 0]
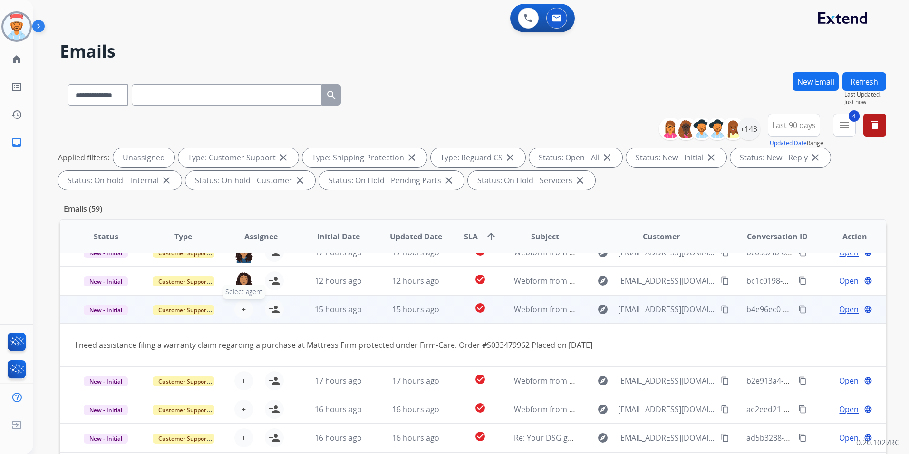
click at [244, 307] on span "+" at bounding box center [244, 308] width 4 height 11
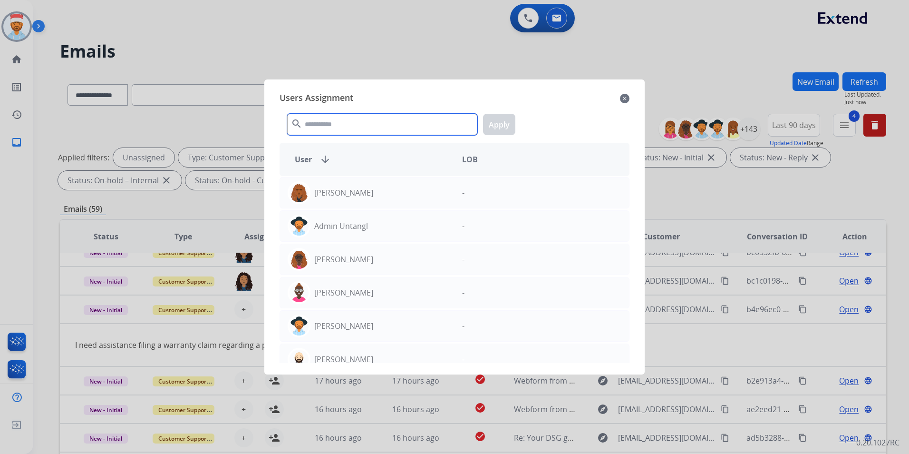
click at [331, 117] on input "text" at bounding box center [382, 124] width 190 height 21
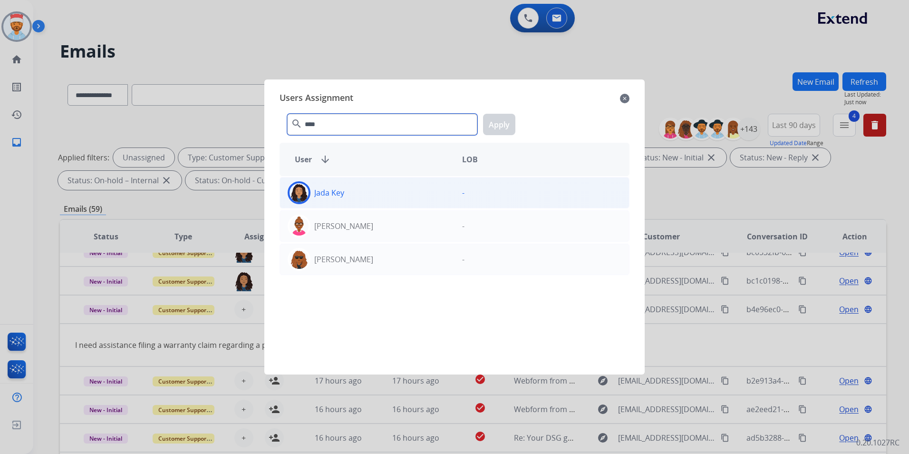
type input "****"
click at [332, 204] on div "Jada Key" at bounding box center [367, 192] width 175 height 23
click at [490, 131] on button "Apply" at bounding box center [499, 124] width 32 height 21
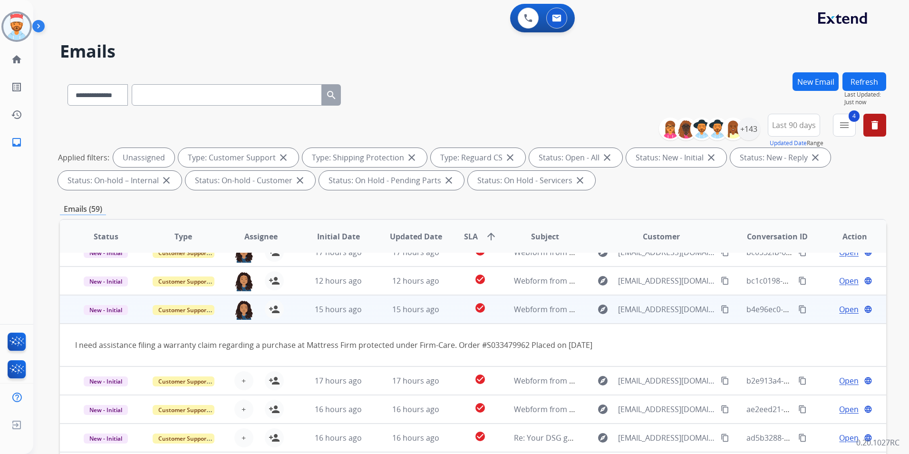
click at [304, 313] on td "15 hours ago" at bounding box center [332, 309] width 78 height 29
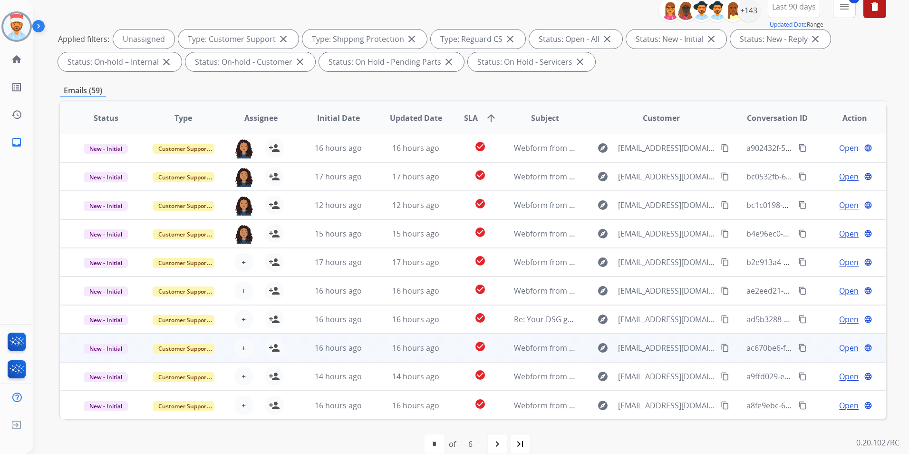
scroll to position [133, 0]
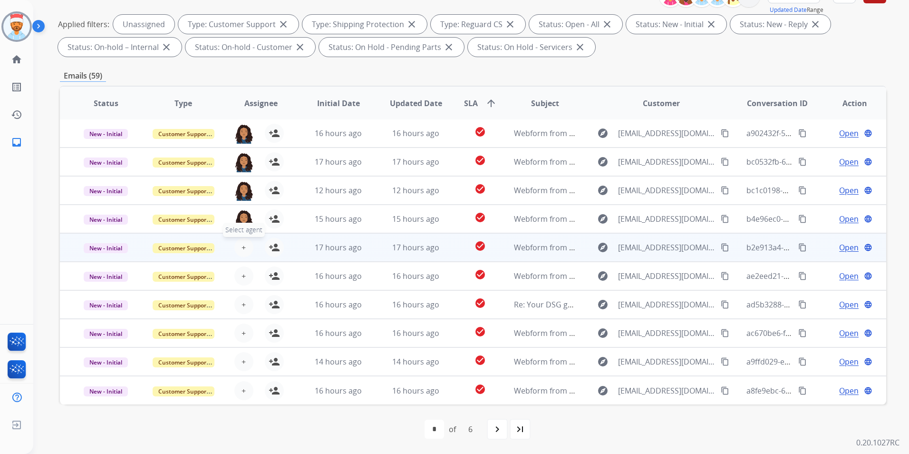
click at [244, 248] on span "+" at bounding box center [244, 247] width 4 height 11
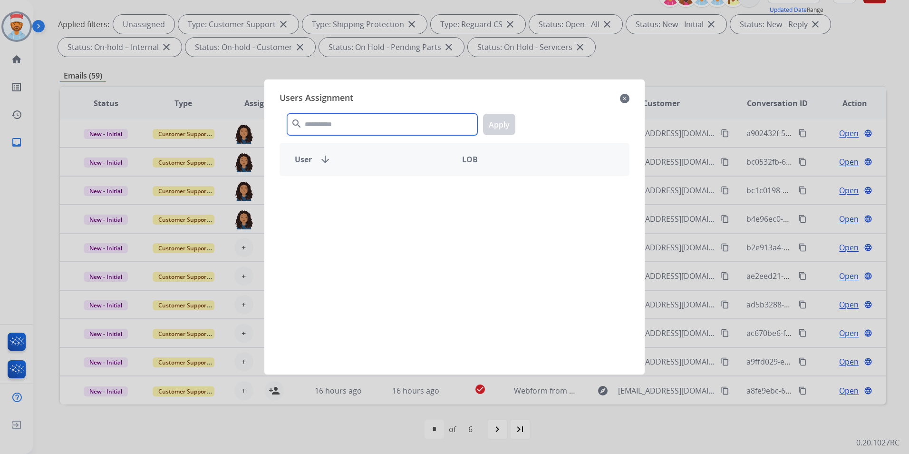
click at [315, 131] on input "text" at bounding box center [382, 124] width 190 height 21
drag, startPoint x: 336, startPoint y: 122, endPoint x: 220, endPoint y: 152, distance: 119.4
type input "****"
click at [626, 99] on mat-icon "close" at bounding box center [625, 98] width 10 height 11
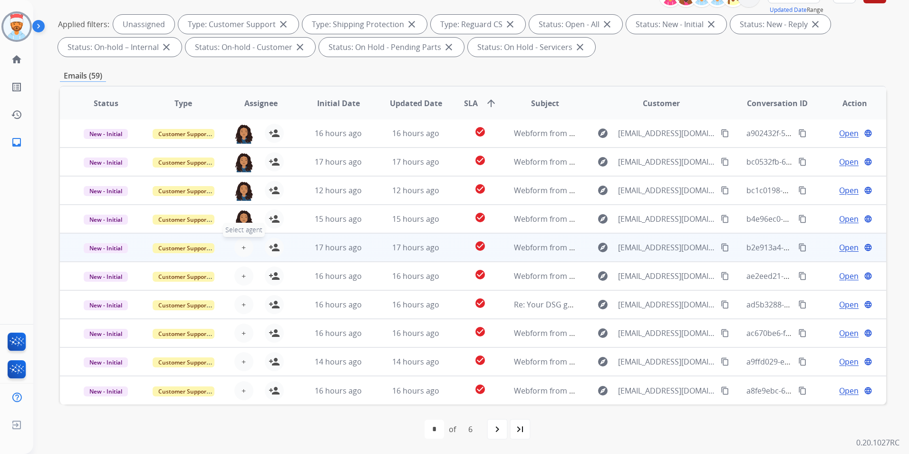
click at [243, 249] on span "+" at bounding box center [244, 247] width 4 height 11
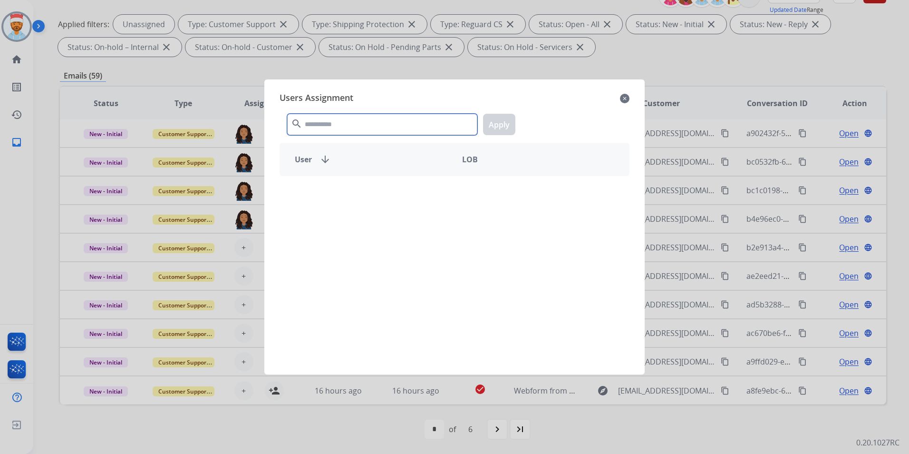
click at [386, 125] on input "text" at bounding box center [382, 124] width 190 height 21
type input "****"
click at [624, 98] on mat-icon "close" at bounding box center [625, 98] width 10 height 11
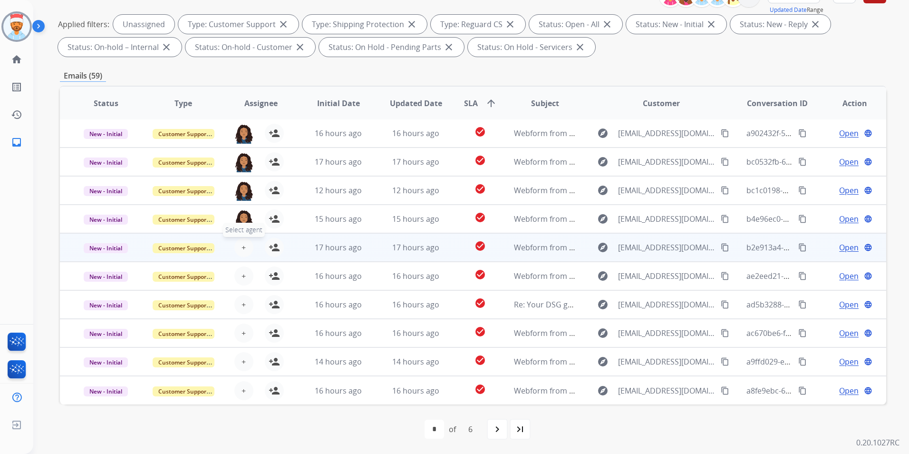
click at [245, 245] on button "+ Select agent" at bounding box center [243, 247] width 19 height 19
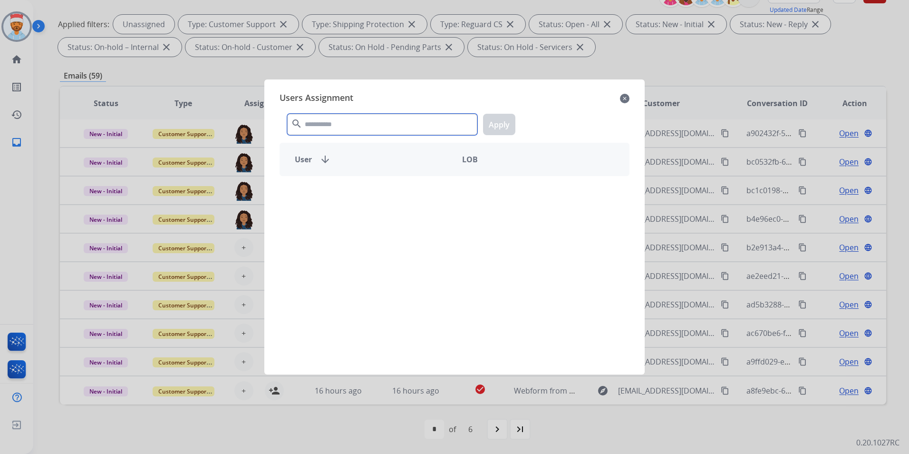
click at [388, 130] on input "text" at bounding box center [382, 124] width 190 height 21
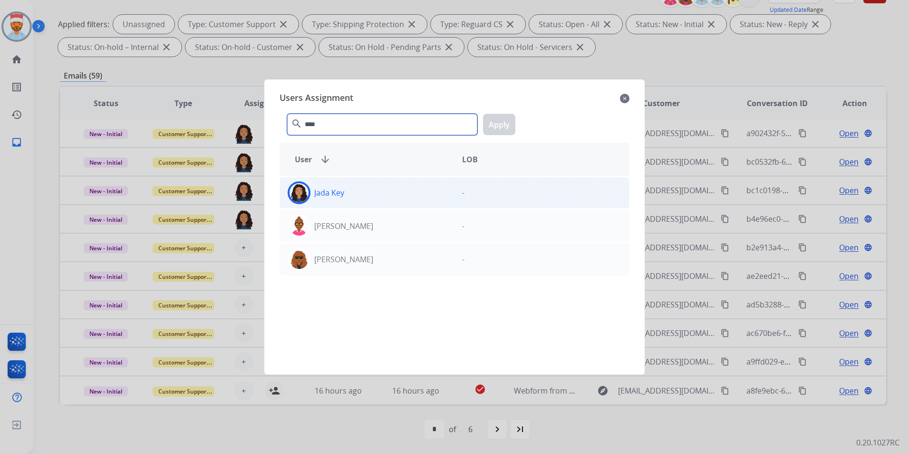
type input "****"
click at [348, 193] on div "Jada Key" at bounding box center [367, 192] width 175 height 23
click at [486, 121] on div "**** search Apply" at bounding box center [455, 122] width 350 height 33
click at [496, 123] on button "Apply" at bounding box center [499, 124] width 32 height 21
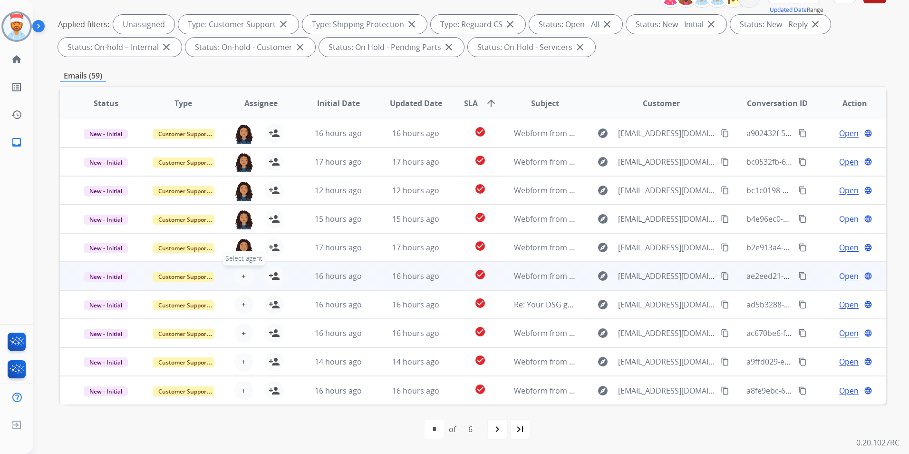
click at [247, 272] on button "+ Select agent" at bounding box center [243, 275] width 19 height 19
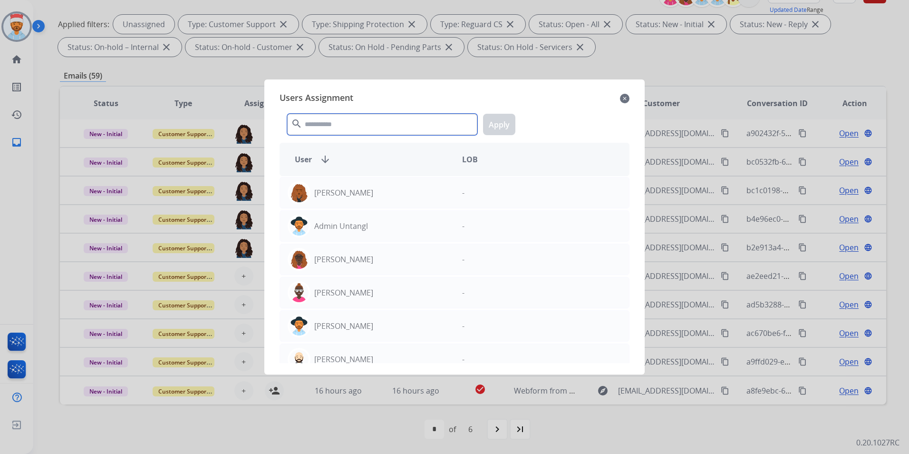
click at [353, 126] on input "text" at bounding box center [382, 124] width 190 height 21
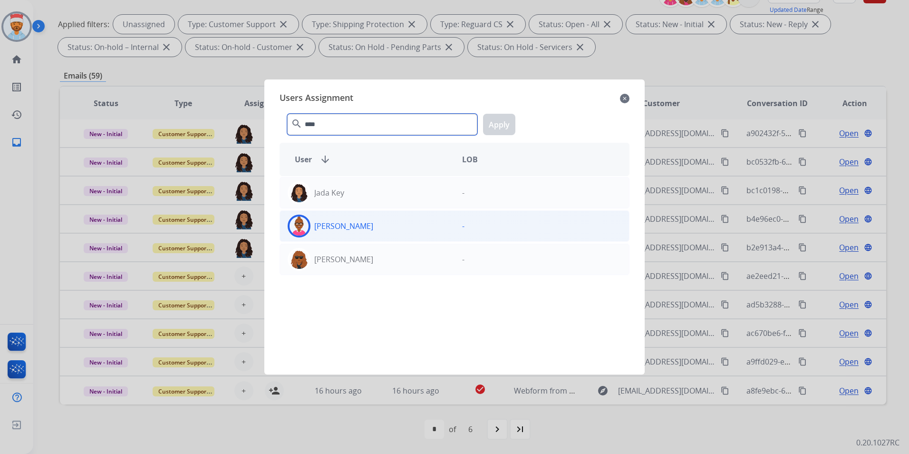
type input "****"
click at [345, 218] on div "[PERSON_NAME]" at bounding box center [367, 226] width 175 height 23
click at [502, 124] on button "Apply" at bounding box center [499, 124] width 32 height 21
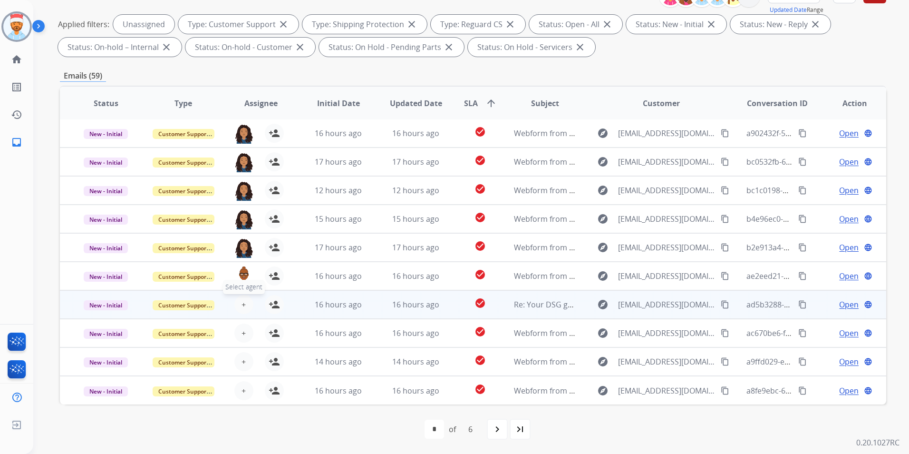
click at [239, 305] on button "+ Select agent" at bounding box center [243, 304] width 19 height 19
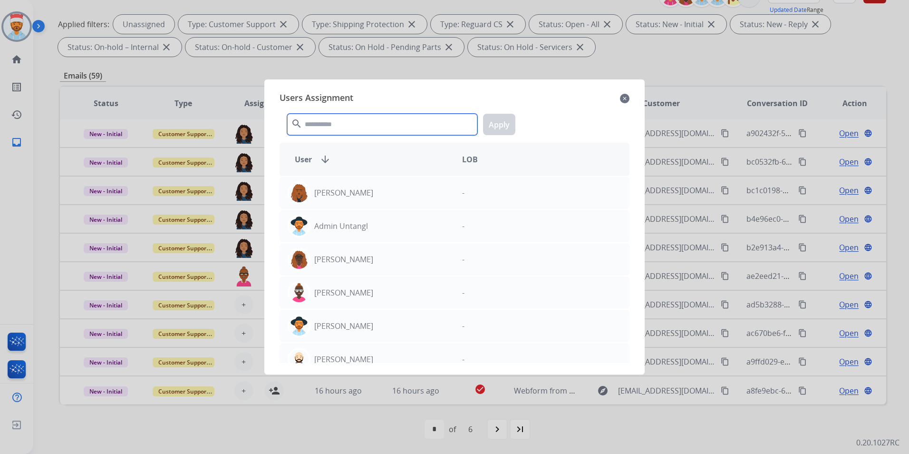
click at [347, 127] on input "text" at bounding box center [382, 124] width 190 height 21
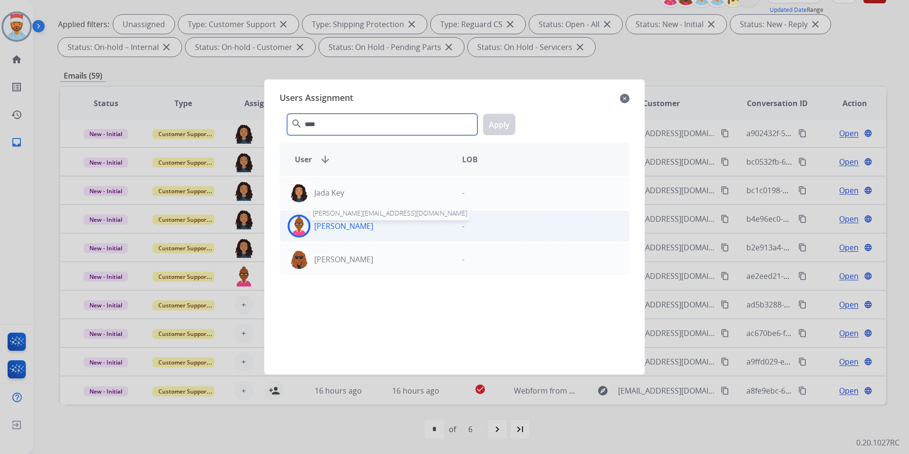
type input "****"
click at [353, 233] on div "[PERSON_NAME] [EMAIL_ADDRESS][PERSON_NAME][DOMAIN_NAME]" at bounding box center [367, 226] width 175 height 23
click at [508, 119] on button "Apply" at bounding box center [499, 124] width 32 height 21
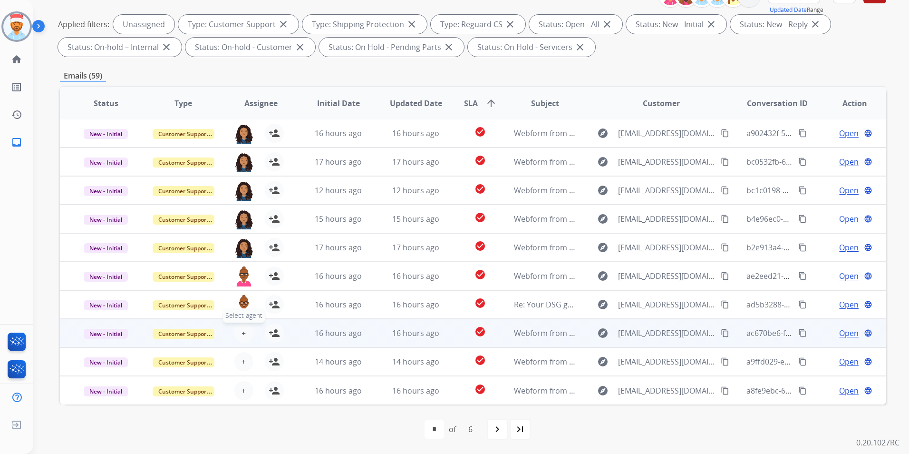
click at [247, 333] on button "+ Select agent" at bounding box center [243, 332] width 19 height 19
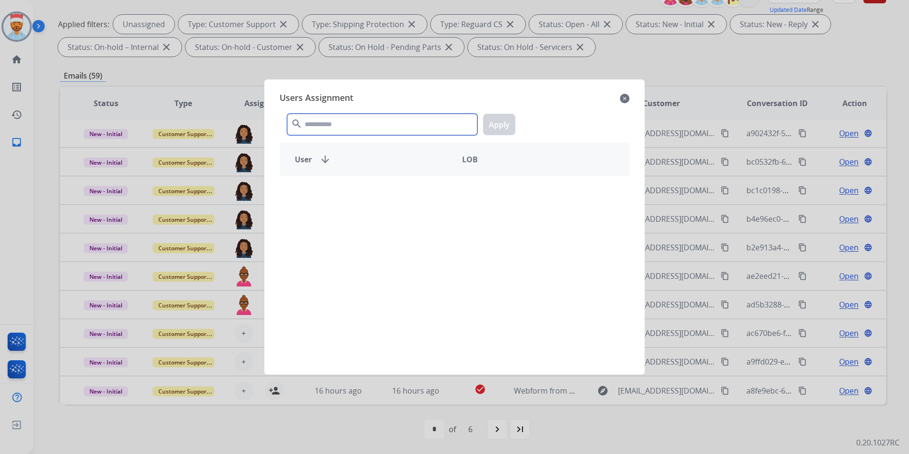
click at [396, 131] on input "text" at bounding box center [382, 124] width 190 height 21
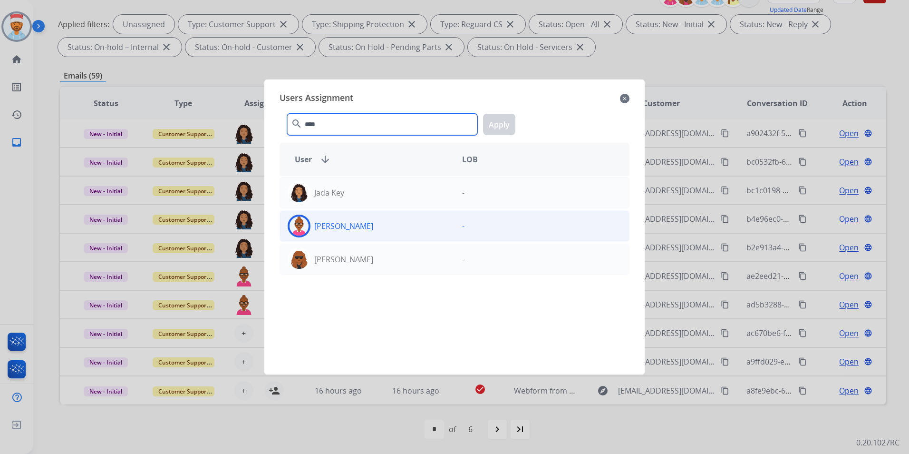
type input "****"
click at [374, 231] on div "[PERSON_NAME]" at bounding box center [367, 226] width 175 height 23
drag, startPoint x: 495, startPoint y: 125, endPoint x: 399, endPoint y: 239, distance: 149.1
click at [495, 125] on button "Apply" at bounding box center [499, 124] width 32 height 21
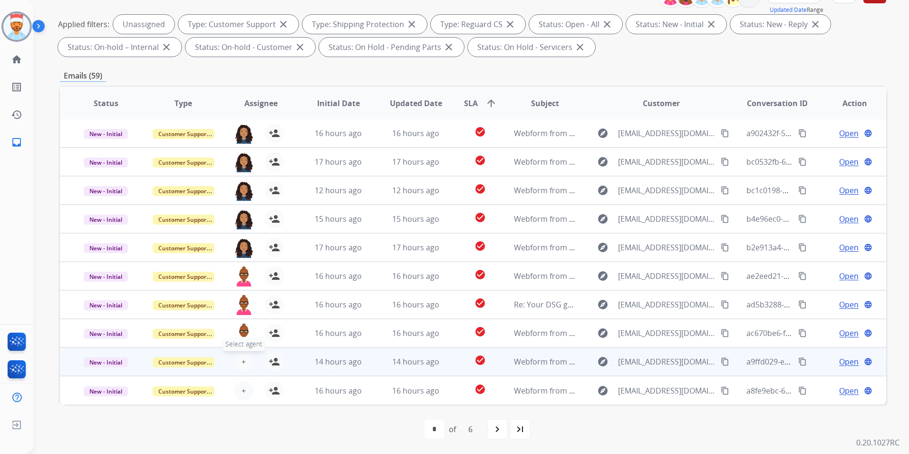
click at [245, 360] on button "+ Select agent" at bounding box center [243, 361] width 19 height 19
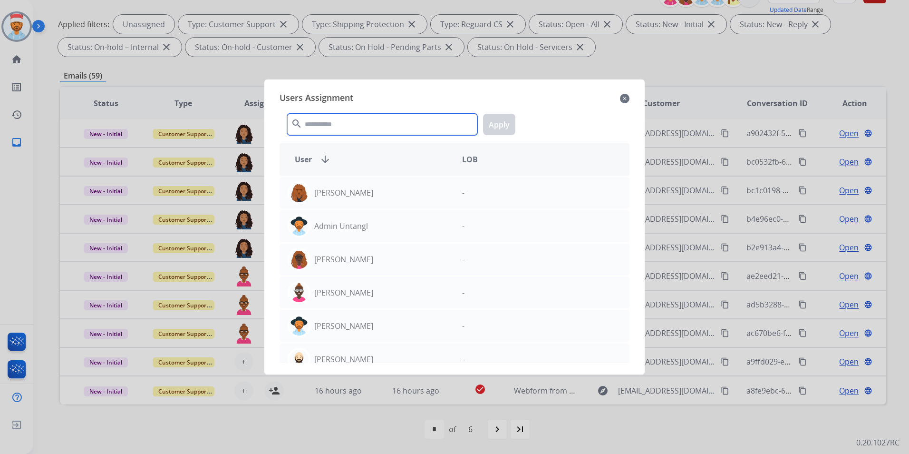
click at [392, 127] on input "text" at bounding box center [382, 124] width 190 height 21
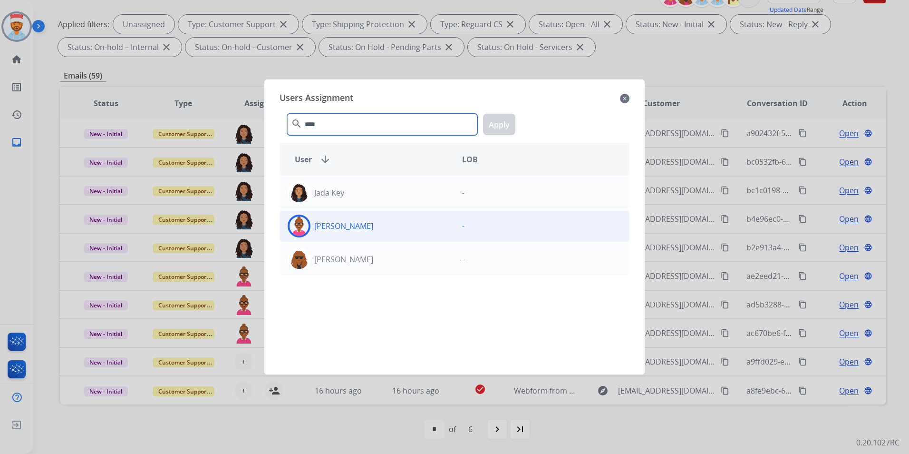
type input "****"
click at [345, 222] on p "[PERSON_NAME]" at bounding box center [343, 225] width 59 height 11
click at [497, 118] on button "Apply" at bounding box center [499, 124] width 32 height 21
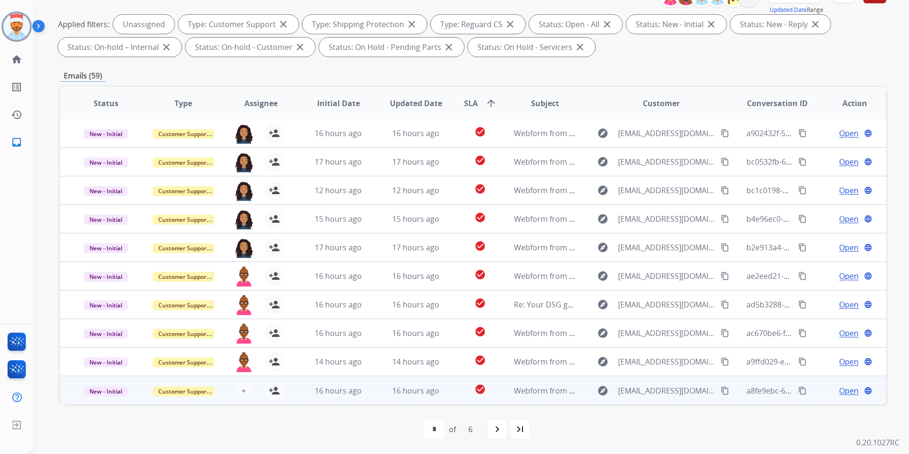
click at [250, 382] on div "+ Select agent person_add Assign to Me" at bounding box center [253, 390] width 61 height 19
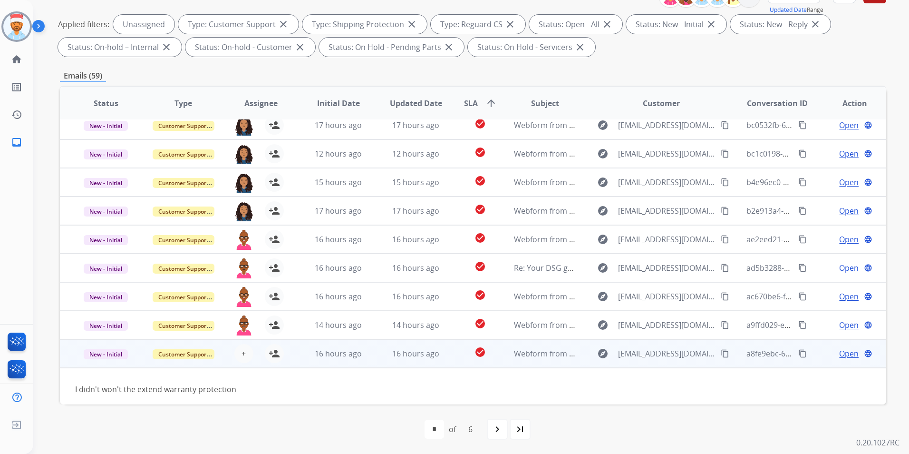
click at [246, 390] on td "I didn't won't the extend warranty protection" at bounding box center [396, 389] width 672 height 42
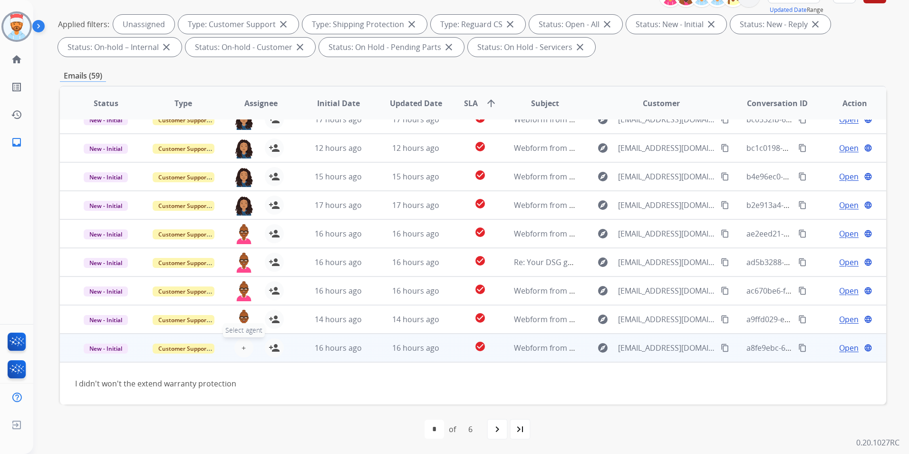
click at [243, 343] on span "+" at bounding box center [244, 347] width 4 height 11
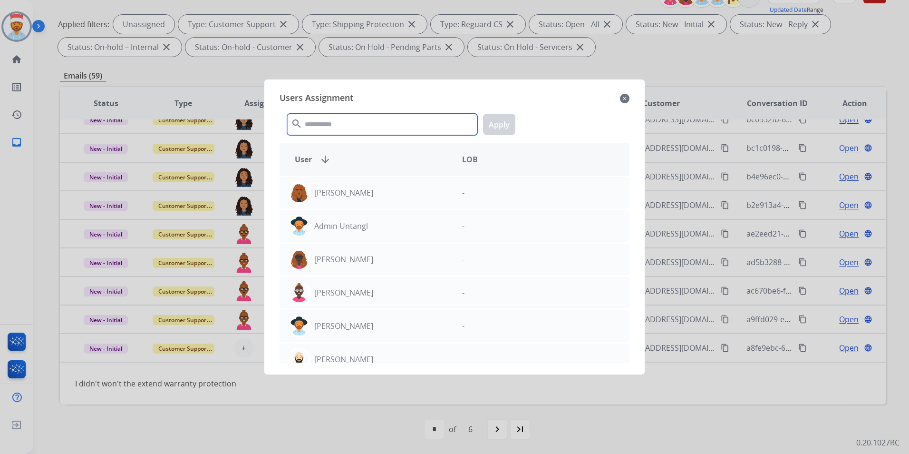
click at [377, 127] on input "text" at bounding box center [382, 124] width 190 height 21
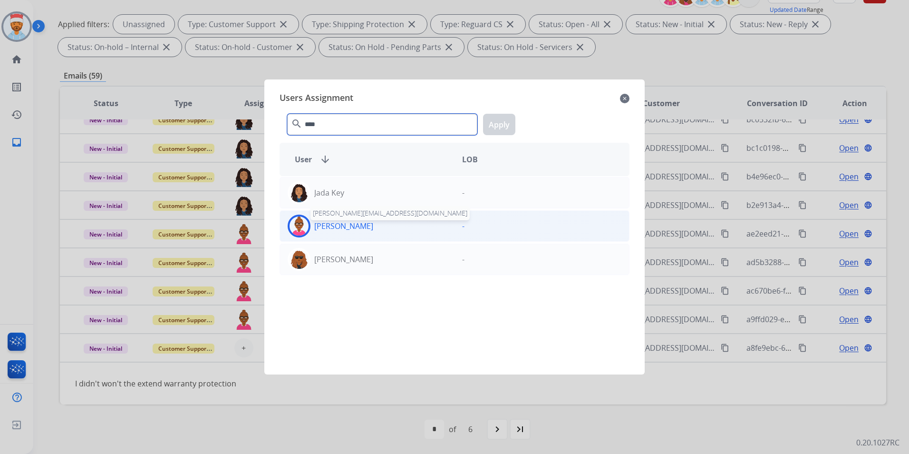
type input "****"
drag, startPoint x: 358, startPoint y: 230, endPoint x: 377, endPoint y: 218, distance: 22.0
click at [359, 230] on p "[PERSON_NAME]" at bounding box center [343, 225] width 59 height 11
click at [501, 124] on button "Apply" at bounding box center [499, 124] width 32 height 21
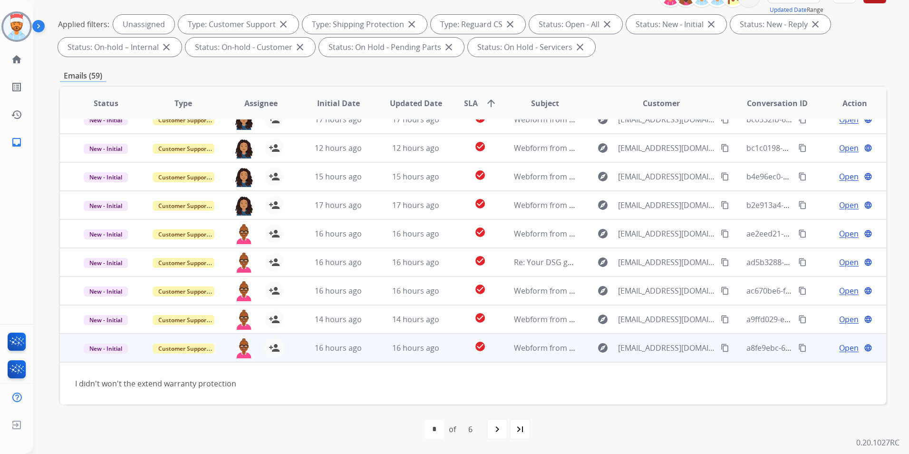
click at [376, 351] on td "16 hours ago" at bounding box center [409, 347] width 78 height 29
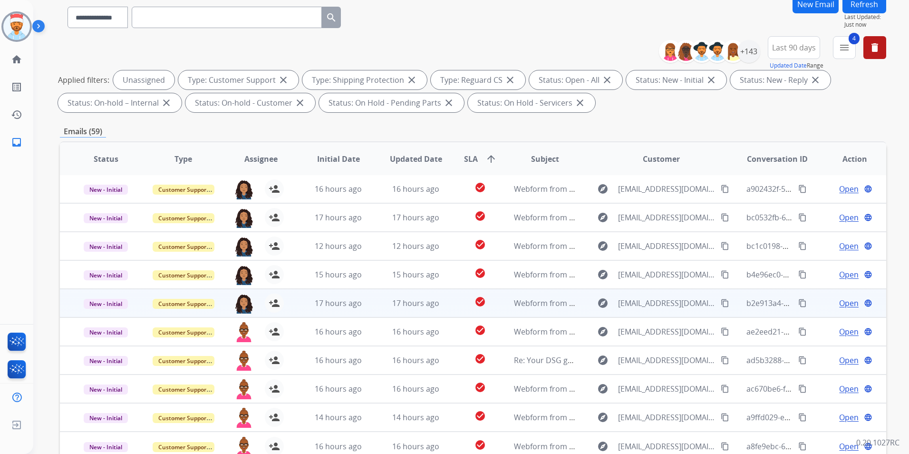
scroll to position [0, 0]
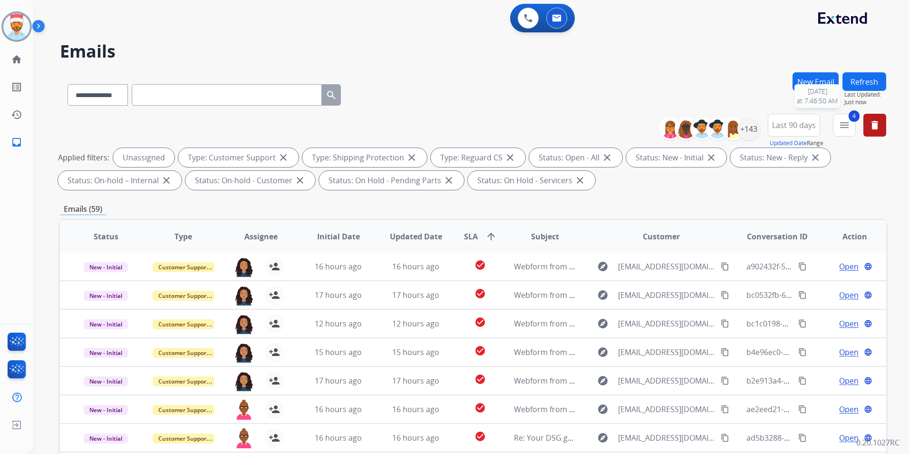
click at [856, 87] on button "Refresh" at bounding box center [865, 81] width 44 height 19
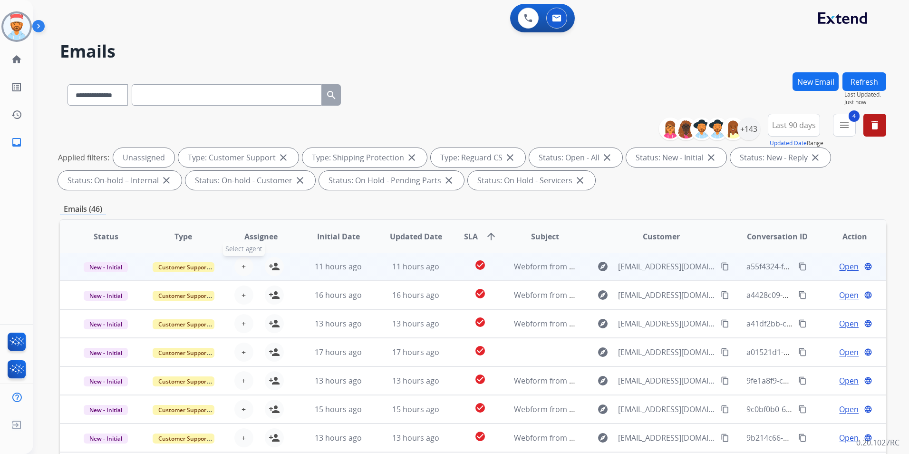
click at [243, 267] on span "+" at bounding box center [244, 266] width 4 height 11
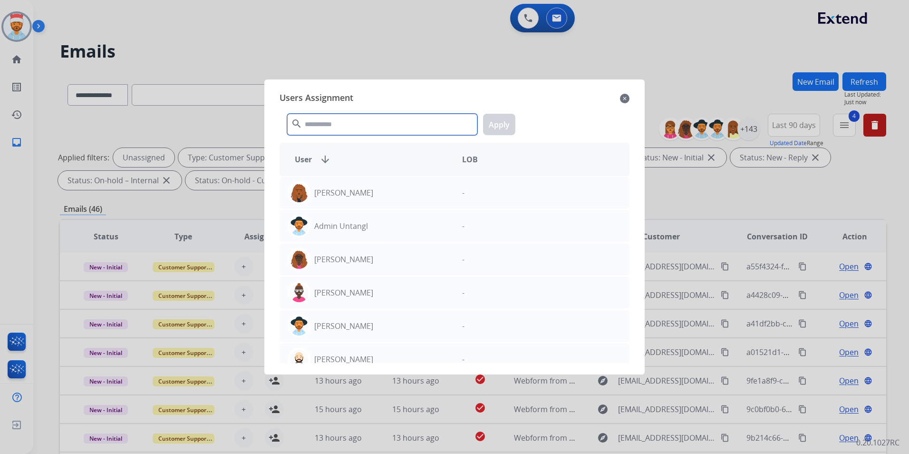
click at [334, 127] on input "text" at bounding box center [382, 124] width 190 height 21
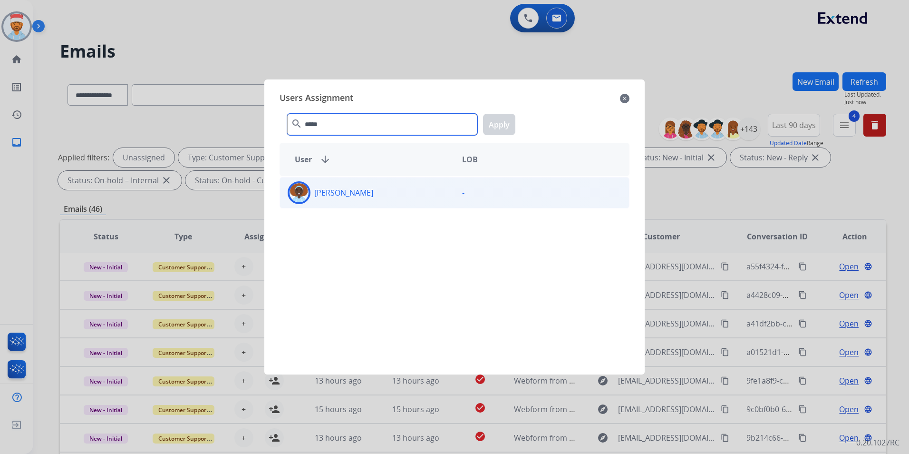
type input "*****"
drag, startPoint x: 351, startPoint y: 192, endPoint x: 377, endPoint y: 181, distance: 28.5
click at [351, 192] on p "[PERSON_NAME]" at bounding box center [343, 192] width 59 height 11
click at [495, 127] on button "Apply" at bounding box center [499, 124] width 32 height 21
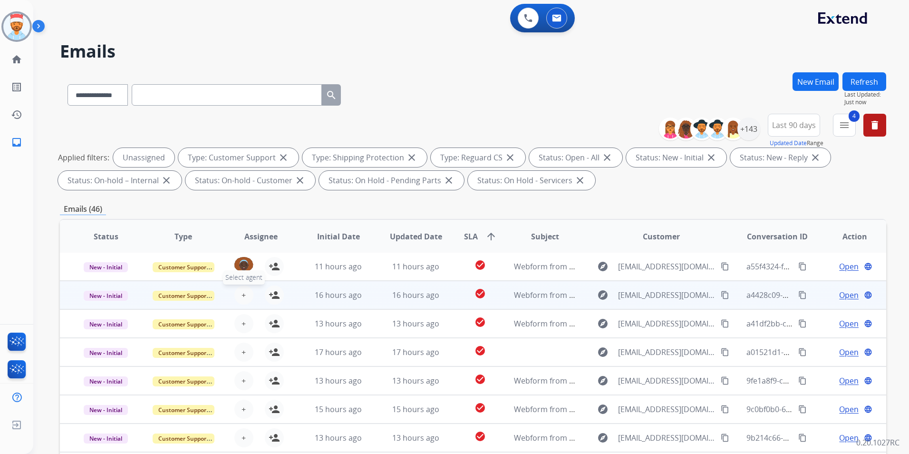
click at [249, 292] on button "+ Select agent" at bounding box center [243, 294] width 19 height 19
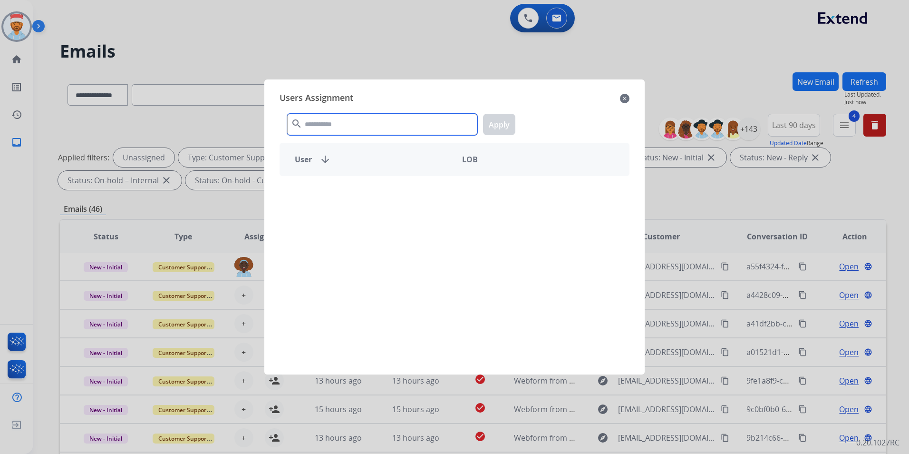
click at [322, 133] on input "text" at bounding box center [382, 124] width 190 height 21
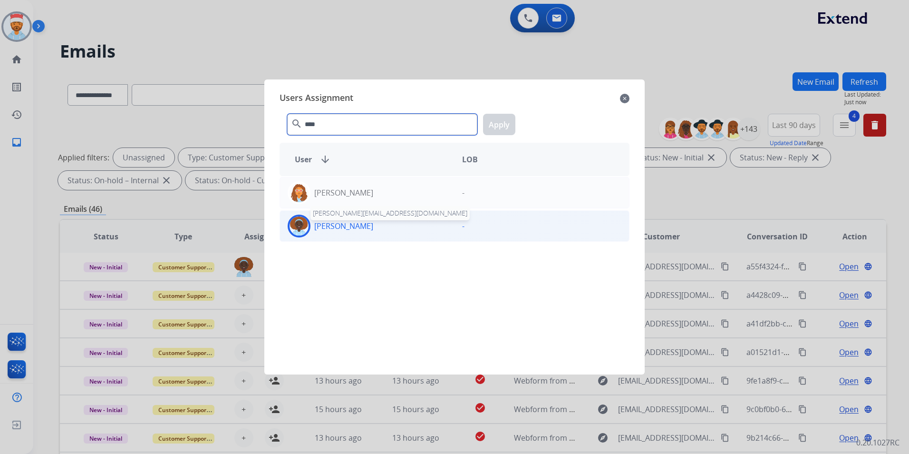
type input "****"
drag, startPoint x: 350, startPoint y: 228, endPoint x: 401, endPoint y: 201, distance: 57.9
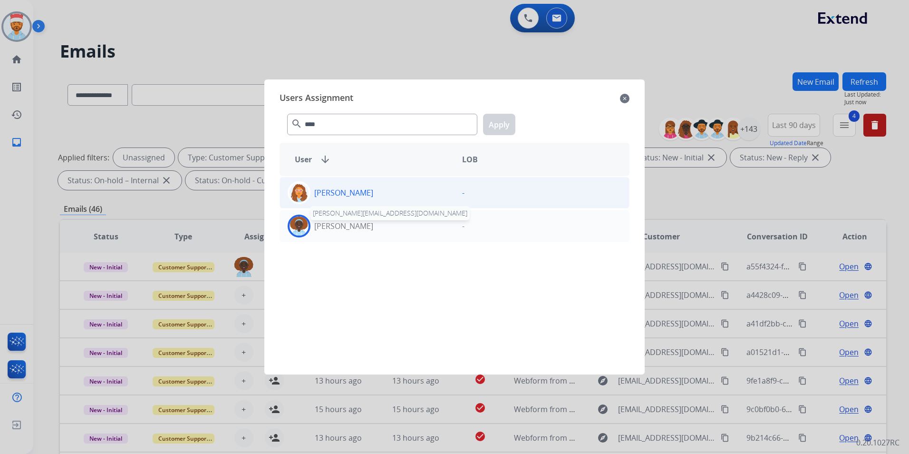
click at [350, 227] on p "[PERSON_NAME]" at bounding box center [343, 225] width 59 height 11
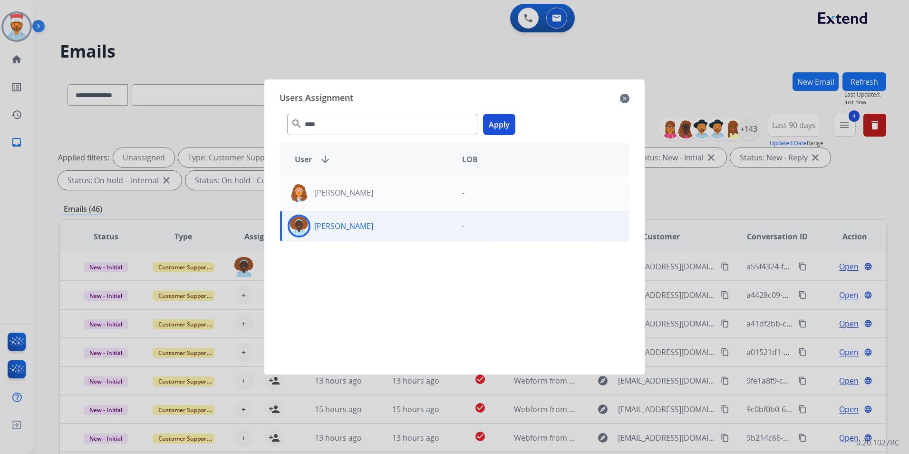
click at [494, 122] on button "Apply" at bounding box center [499, 124] width 32 height 21
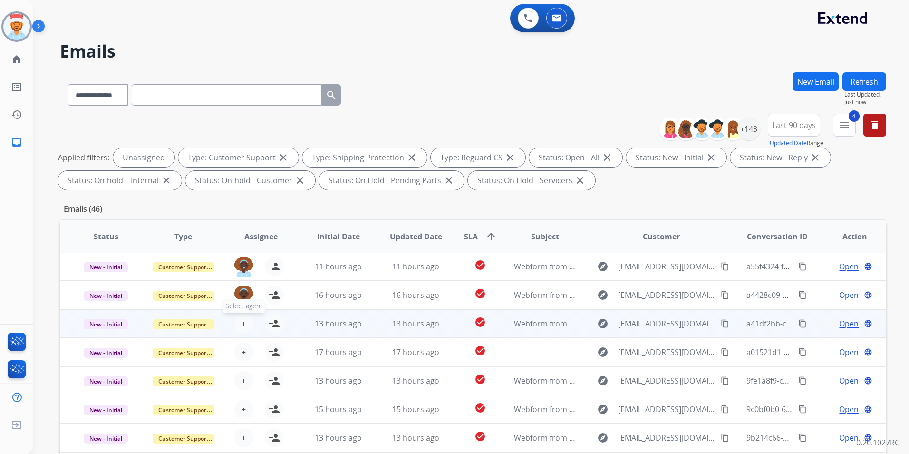
click at [246, 316] on button "+ Select agent" at bounding box center [243, 323] width 19 height 19
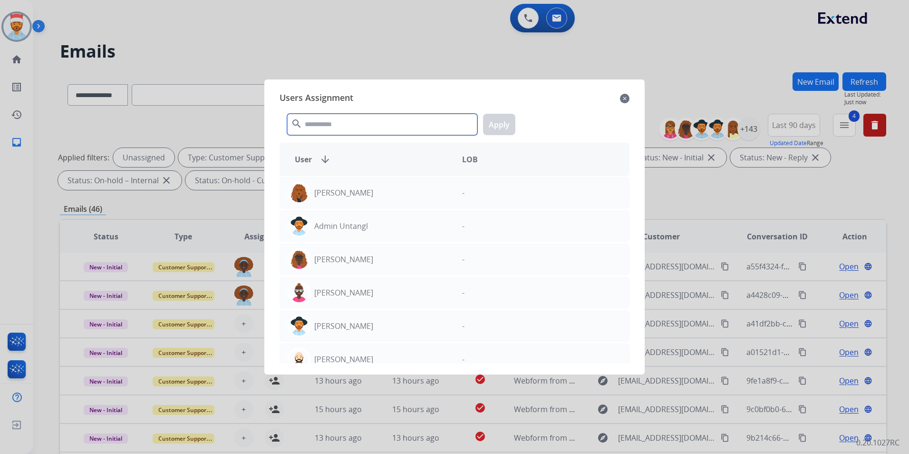
click at [345, 131] on input "text" at bounding box center [382, 124] width 190 height 21
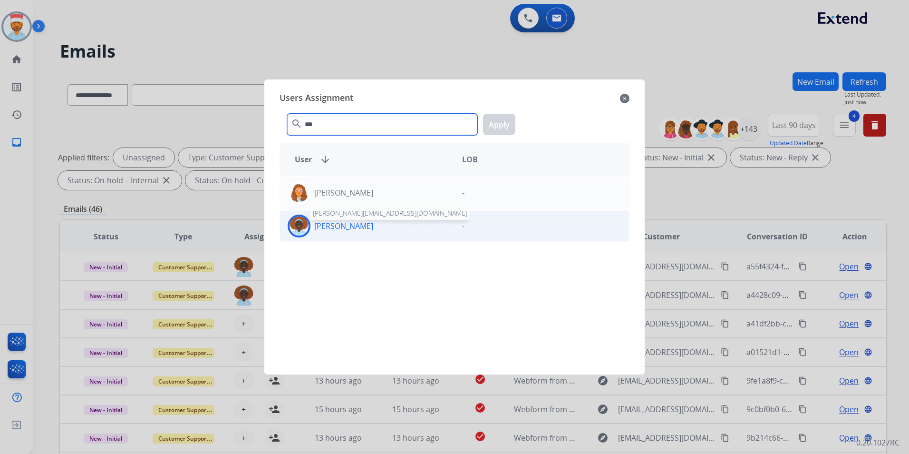
type input "***"
click at [345, 222] on p "[PERSON_NAME]" at bounding box center [343, 225] width 59 height 11
click at [496, 126] on button "Apply" at bounding box center [499, 124] width 32 height 21
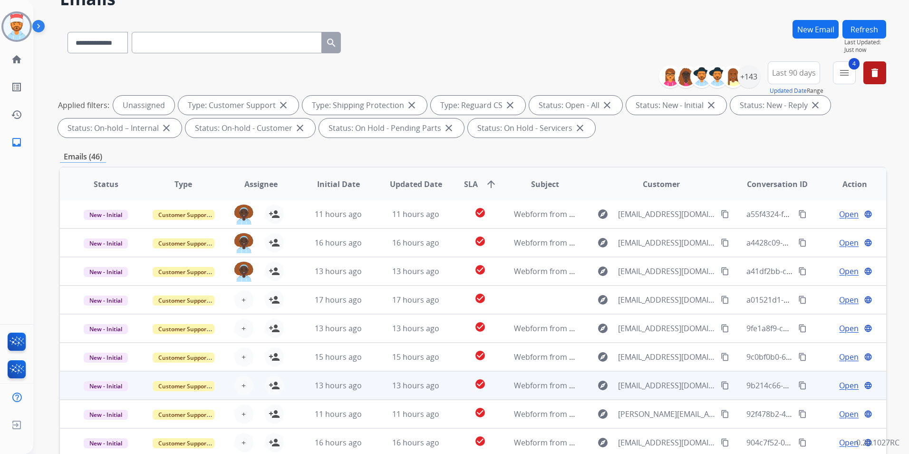
scroll to position [133, 0]
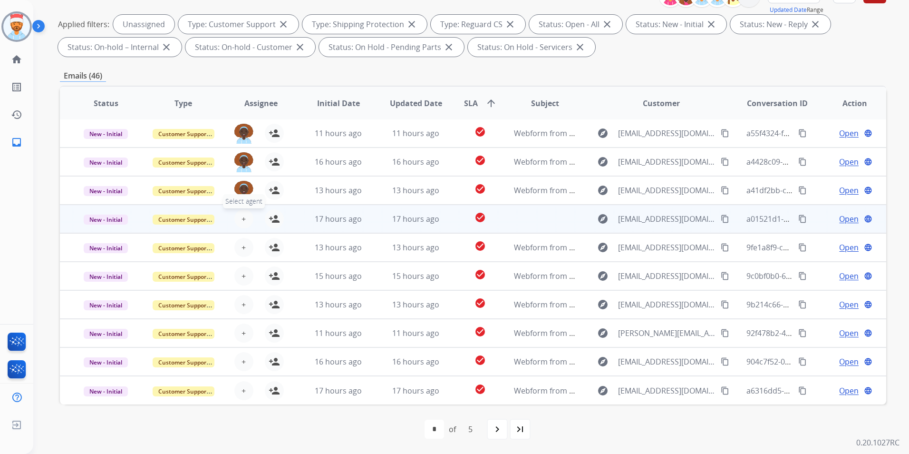
click at [242, 219] on span "+" at bounding box center [244, 218] width 4 height 11
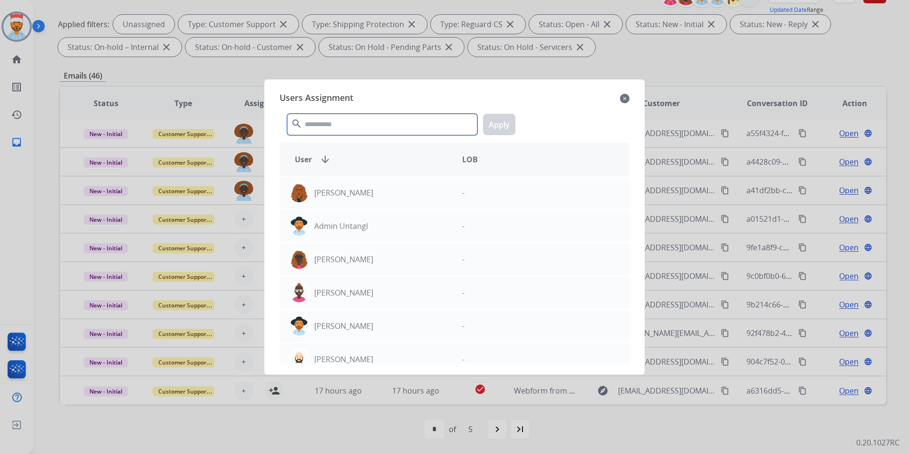
click at [324, 127] on input "text" at bounding box center [382, 124] width 190 height 21
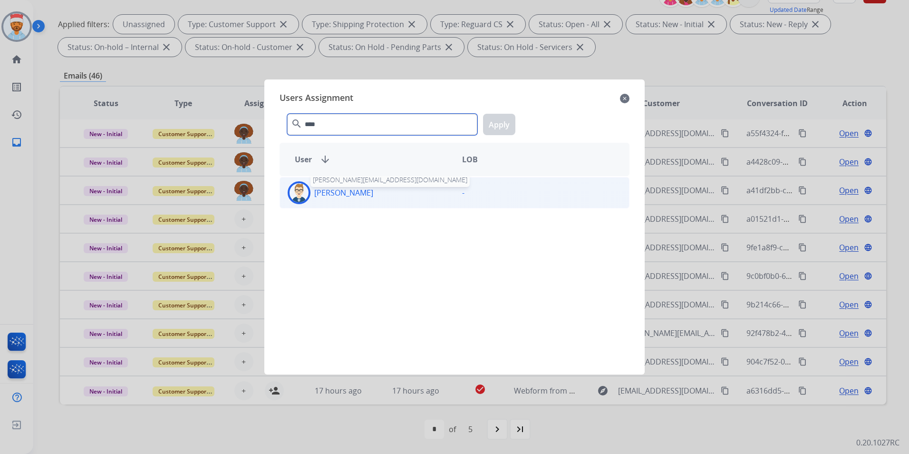
type input "****"
click at [336, 203] on div "[PERSON_NAME] [PERSON_NAME][EMAIL_ADDRESS][DOMAIN_NAME] -" at bounding box center [455, 192] width 350 height 31
click at [497, 131] on button "Apply" at bounding box center [499, 124] width 32 height 21
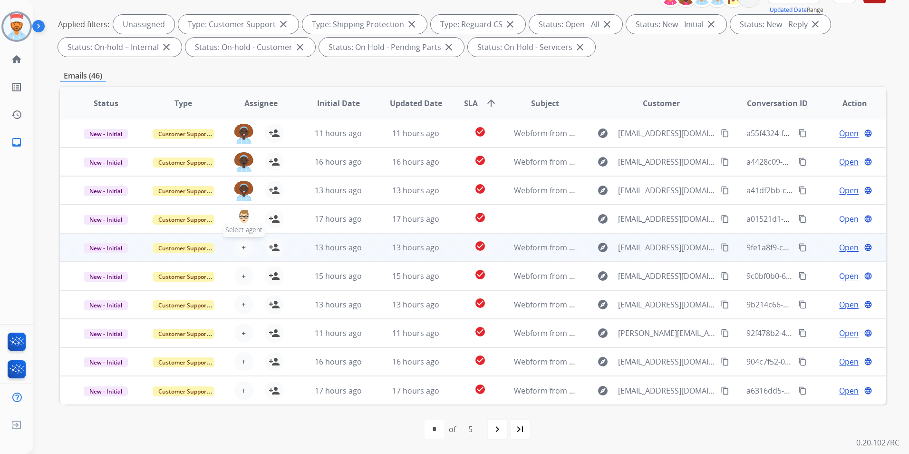
drag, startPoint x: 247, startPoint y: 250, endPoint x: 241, endPoint y: 247, distance: 6.2
click at [241, 247] on button "+ Select agent" at bounding box center [243, 247] width 19 height 19
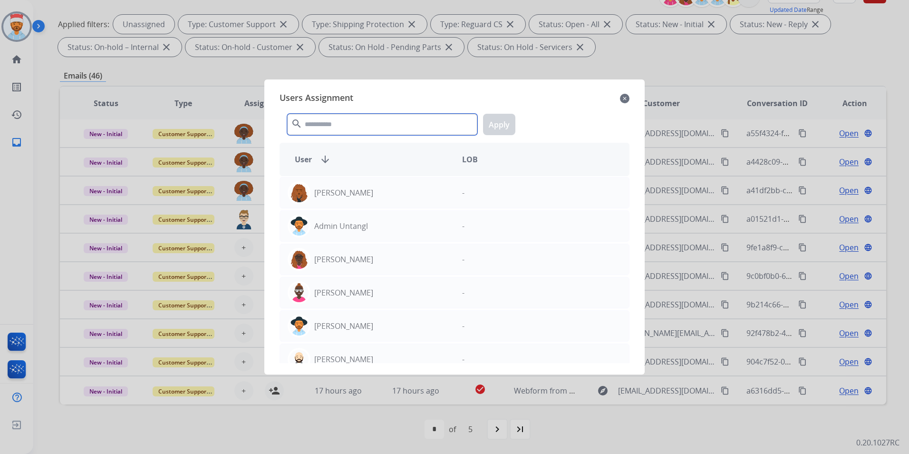
click at [346, 124] on input "text" at bounding box center [382, 124] width 190 height 21
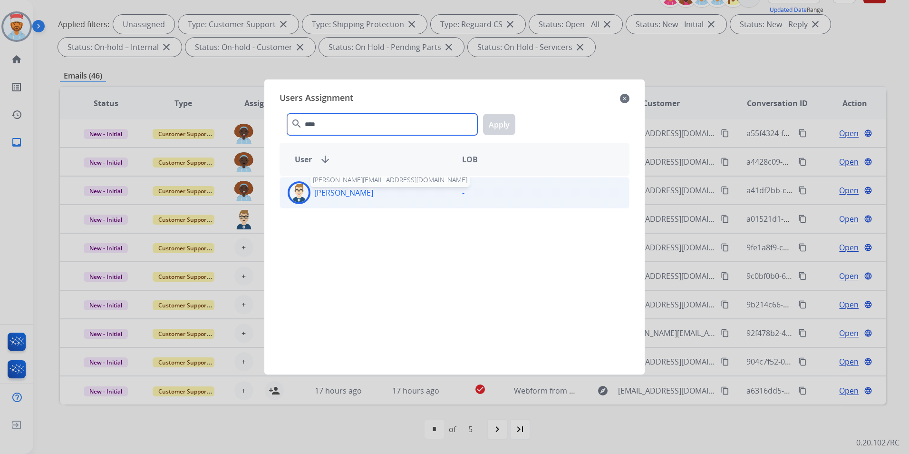
type input "****"
click at [358, 191] on p "[PERSON_NAME]" at bounding box center [343, 192] width 59 height 11
click at [491, 126] on button "Apply" at bounding box center [499, 124] width 32 height 21
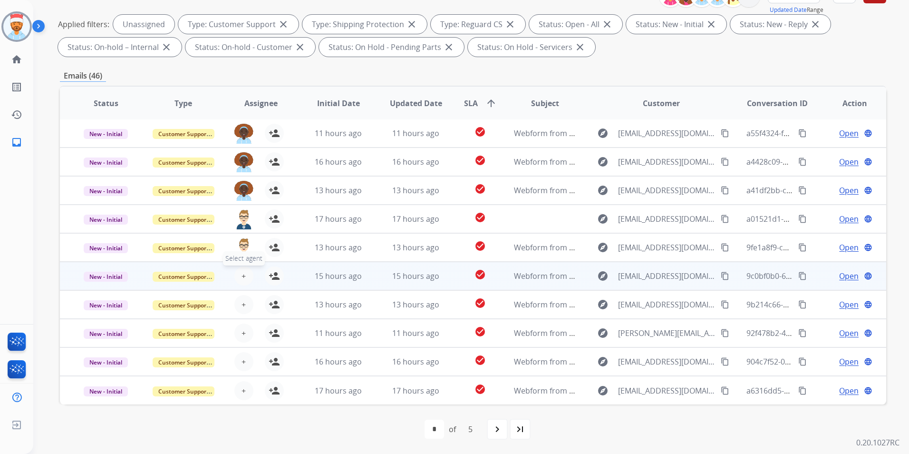
click at [245, 270] on button "+ Select agent" at bounding box center [243, 275] width 19 height 19
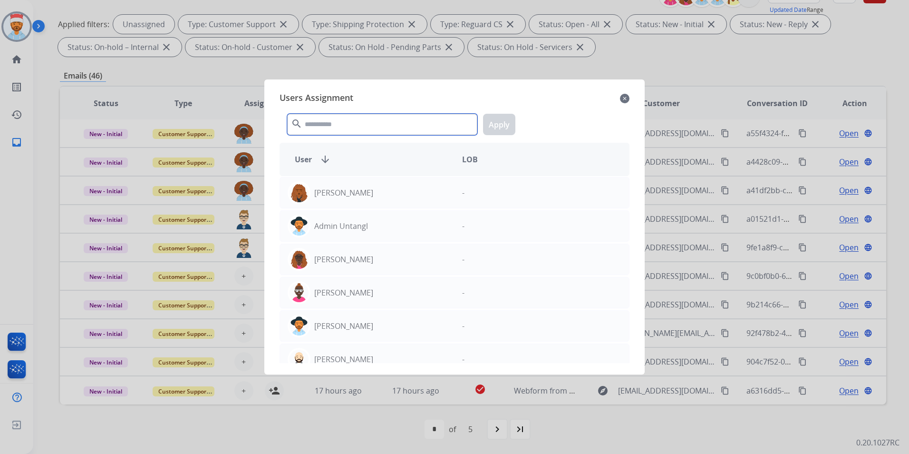
click at [340, 119] on input "text" at bounding box center [382, 124] width 190 height 21
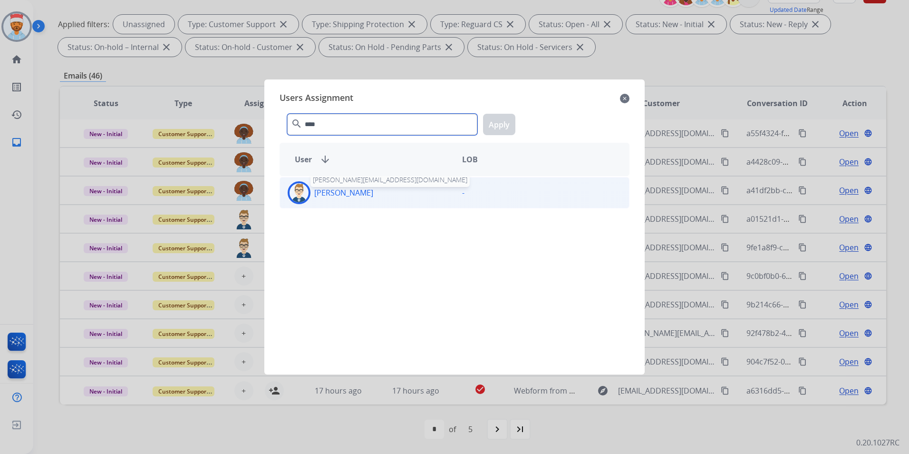
type input "****"
click at [358, 188] on p "[PERSON_NAME]" at bounding box center [343, 192] width 59 height 11
click at [497, 127] on button "Apply" at bounding box center [499, 124] width 32 height 21
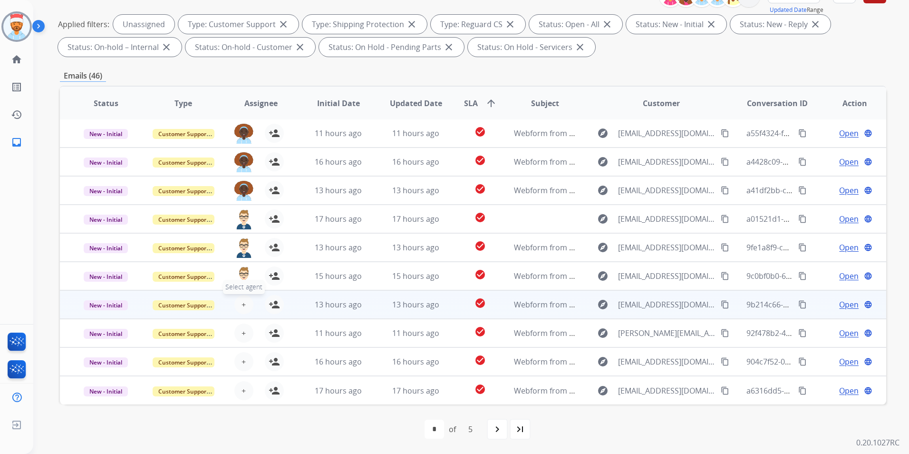
click at [242, 305] on span "+" at bounding box center [244, 304] width 4 height 11
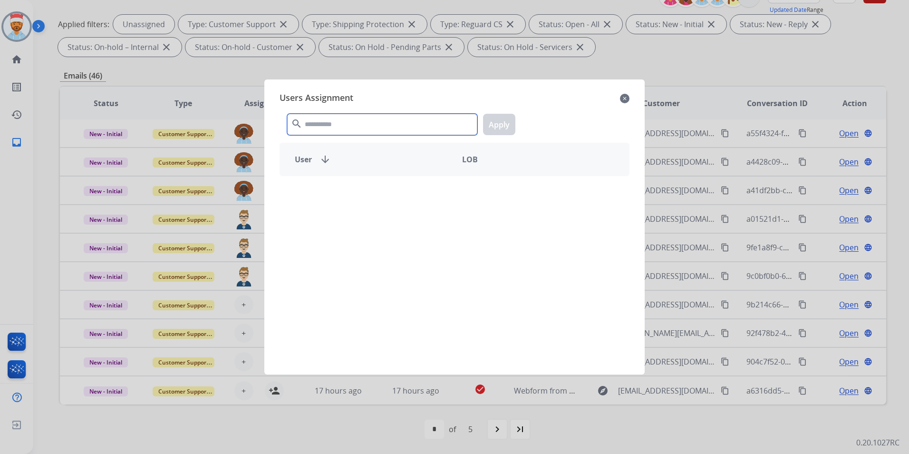
click at [341, 130] on input "text" at bounding box center [382, 124] width 190 height 21
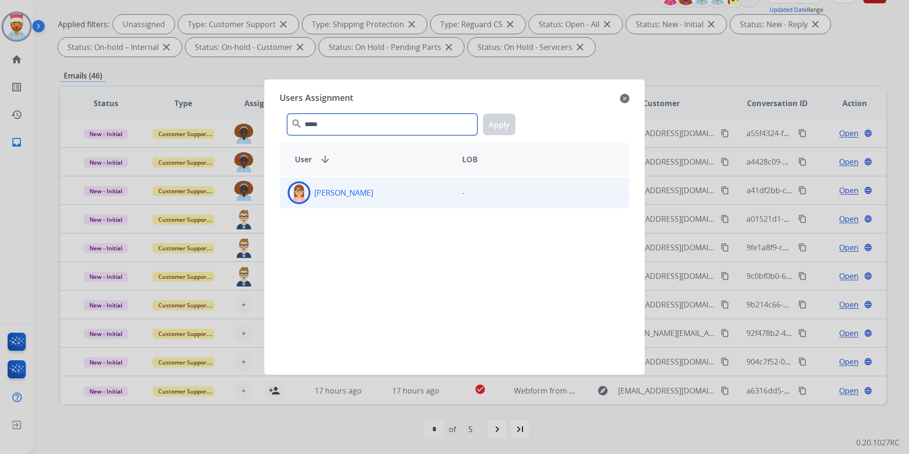
type input "*****"
click at [311, 197] on div "[PERSON_NAME]" at bounding box center [367, 192] width 175 height 23
click at [510, 127] on button "Apply" at bounding box center [499, 124] width 32 height 21
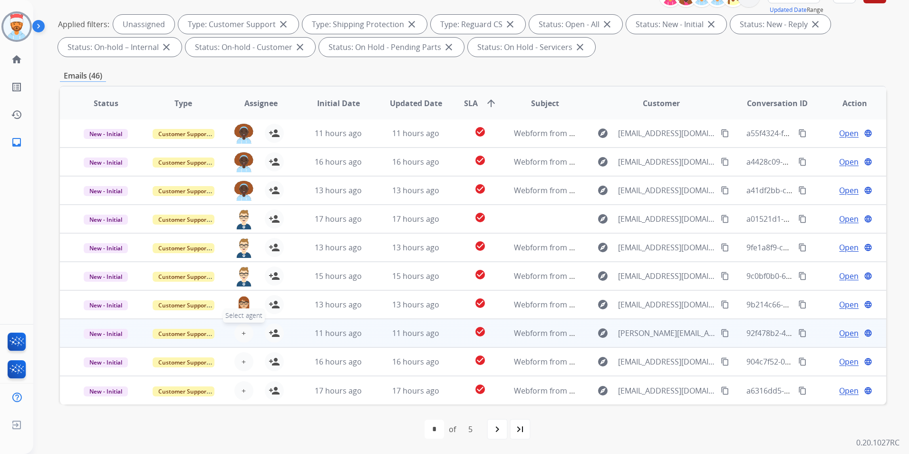
click at [244, 334] on button "+ Select agent" at bounding box center [243, 332] width 19 height 19
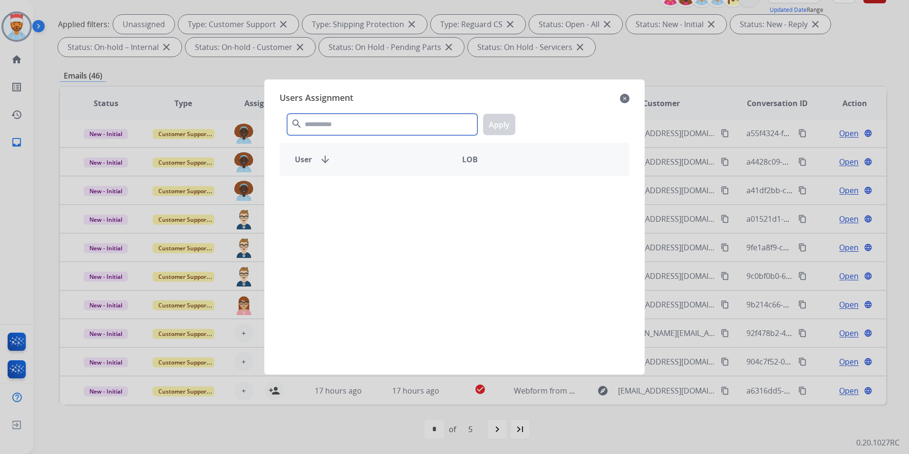
click at [383, 124] on input "text" at bounding box center [382, 124] width 190 height 21
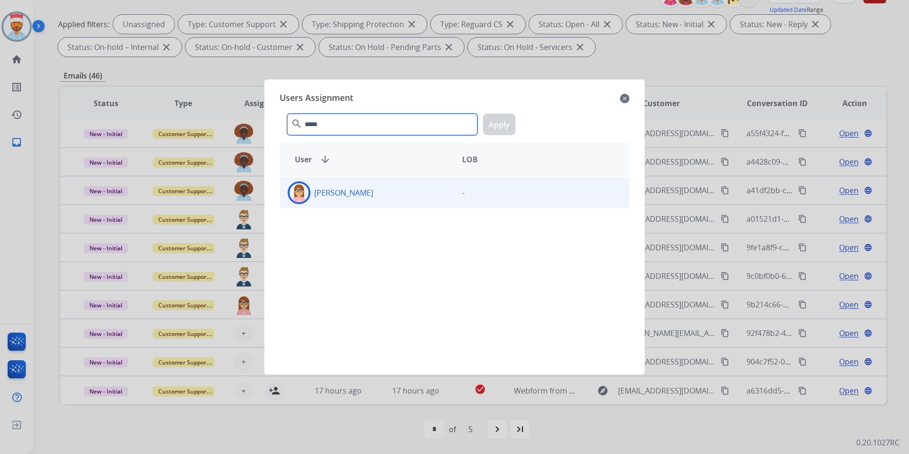
type input "*****"
drag, startPoint x: 352, startPoint y: 198, endPoint x: 390, endPoint y: 183, distance: 40.3
click at [352, 197] on div "[PERSON_NAME]" at bounding box center [367, 192] width 175 height 23
drag, startPoint x: 507, startPoint y: 123, endPoint x: 495, endPoint y: 126, distance: 12.8
click at [506, 123] on button "Apply" at bounding box center [499, 124] width 32 height 21
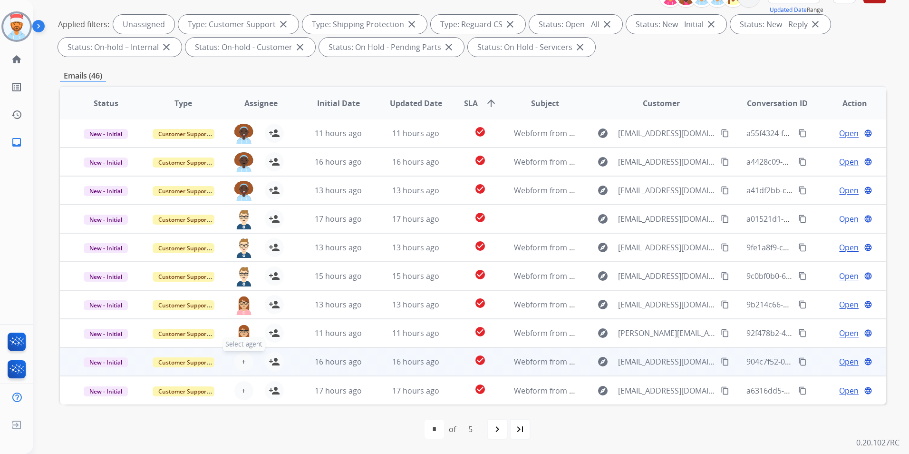
click at [244, 363] on span "+" at bounding box center [244, 361] width 4 height 11
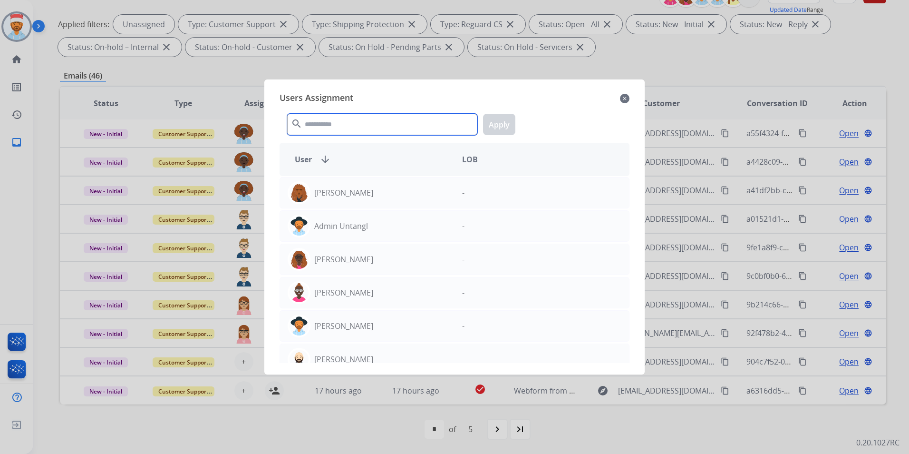
click at [344, 123] on input "text" at bounding box center [382, 124] width 190 height 21
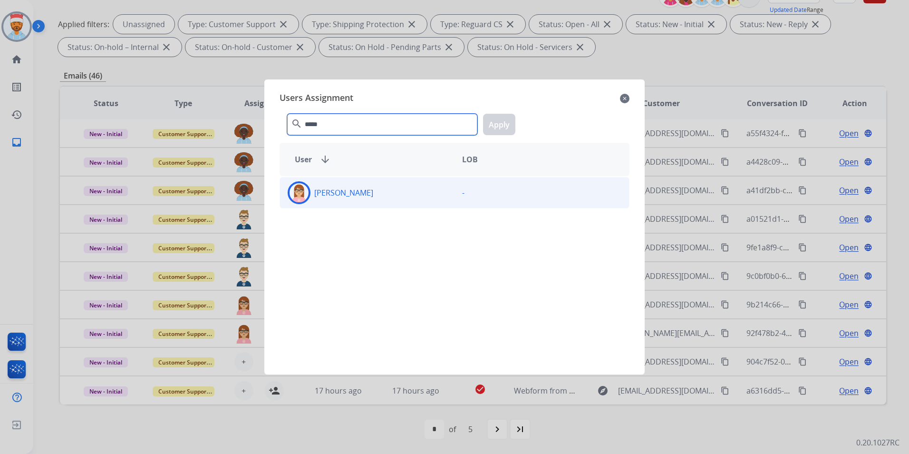
type input "*****"
click at [357, 199] on div "[PERSON_NAME]" at bounding box center [367, 192] width 175 height 23
click at [501, 125] on button "Apply" at bounding box center [499, 124] width 32 height 21
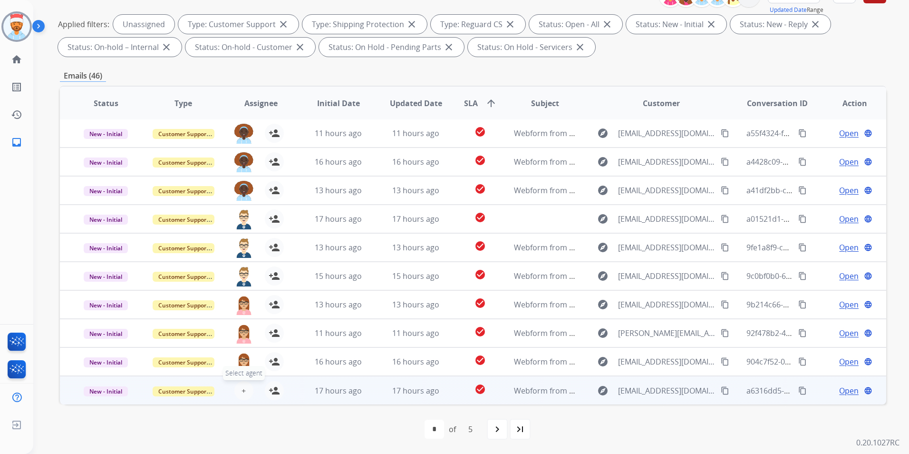
click at [248, 392] on button "+ Select agent" at bounding box center [243, 390] width 19 height 19
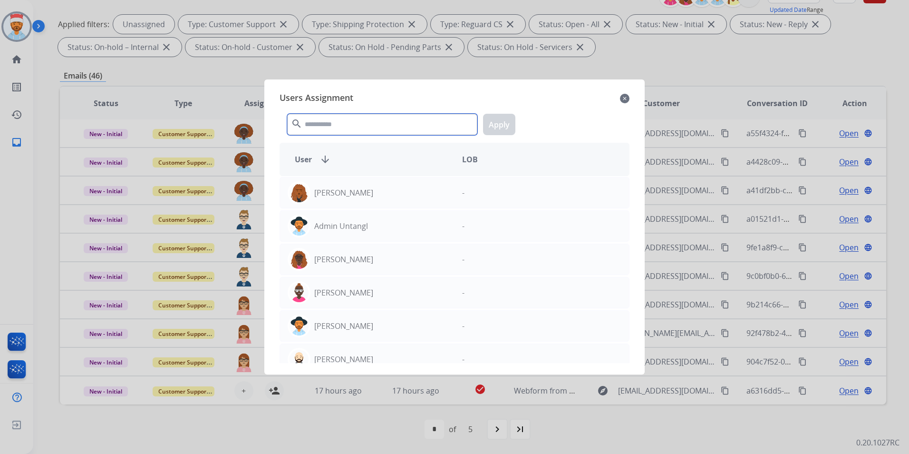
click at [369, 126] on input "text" at bounding box center [382, 124] width 190 height 21
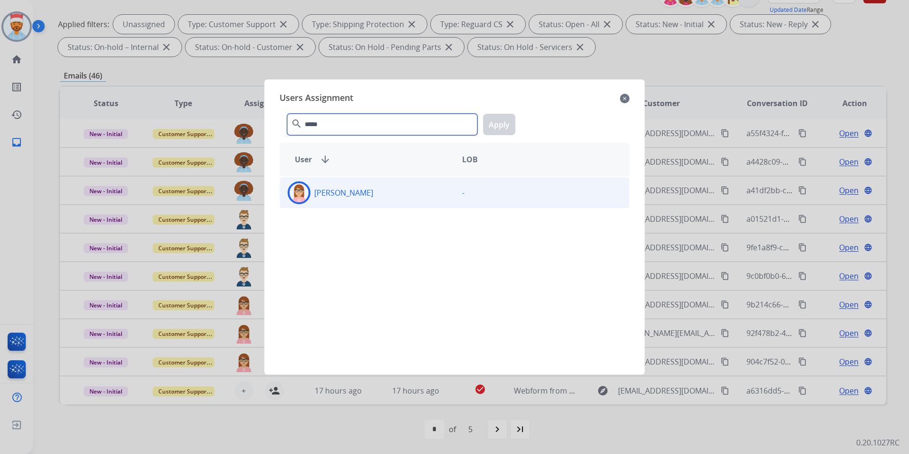
type input "*****"
click at [357, 193] on div "[PERSON_NAME]" at bounding box center [367, 192] width 175 height 23
click at [522, 111] on div "***** search Apply" at bounding box center [455, 122] width 350 height 33
click at [506, 122] on button "Apply" at bounding box center [499, 124] width 32 height 21
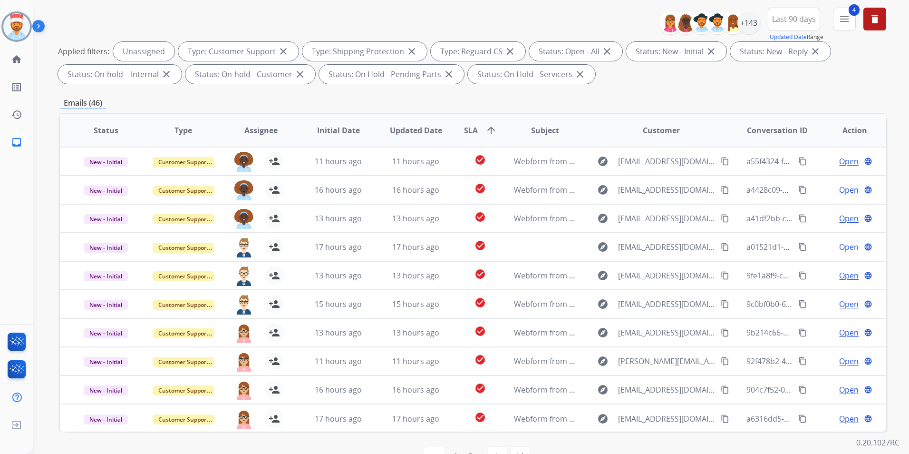
scroll to position [0, 0]
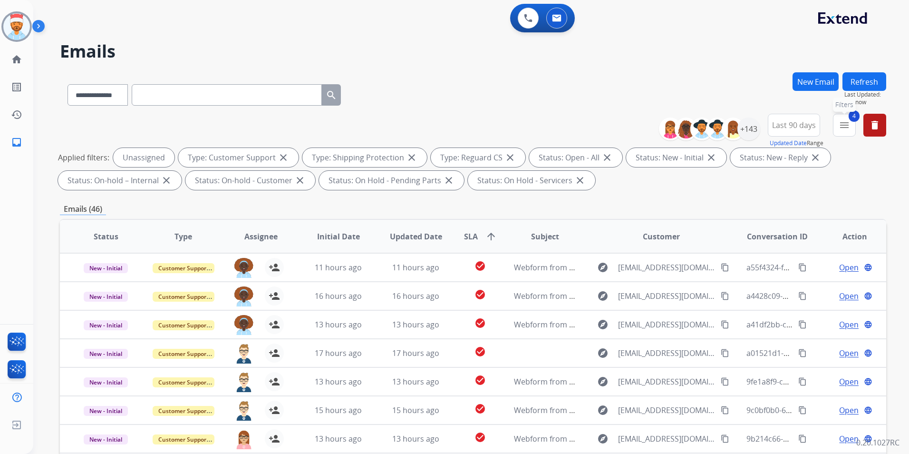
click at [840, 125] on mat-icon "menu" at bounding box center [844, 124] width 11 height 11
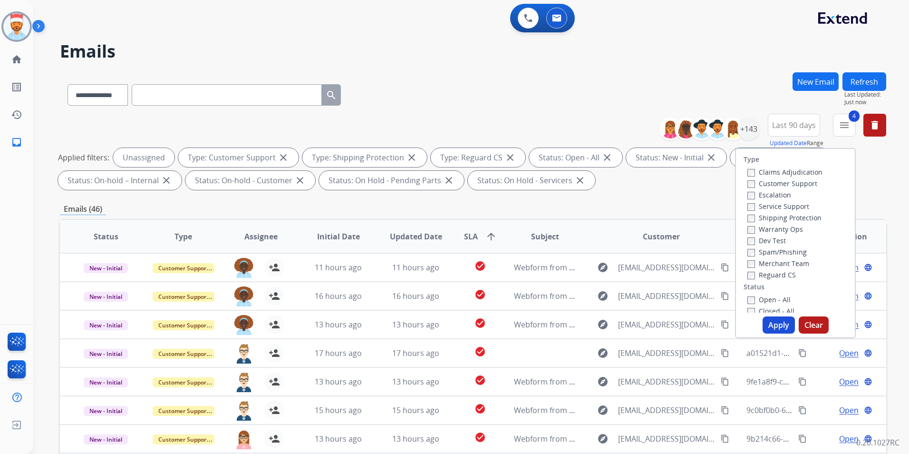
click at [867, 84] on button "Refresh" at bounding box center [865, 81] width 44 height 19
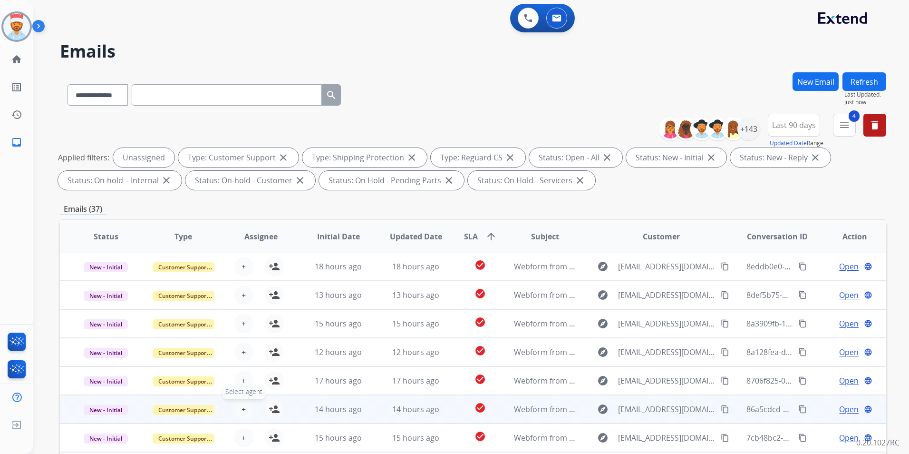
scroll to position [95, 0]
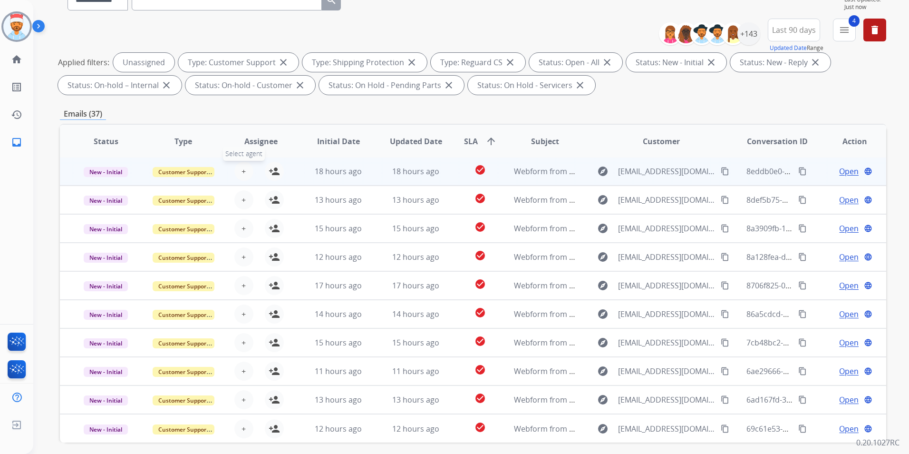
click at [239, 171] on button "+ Select agent" at bounding box center [243, 171] width 19 height 19
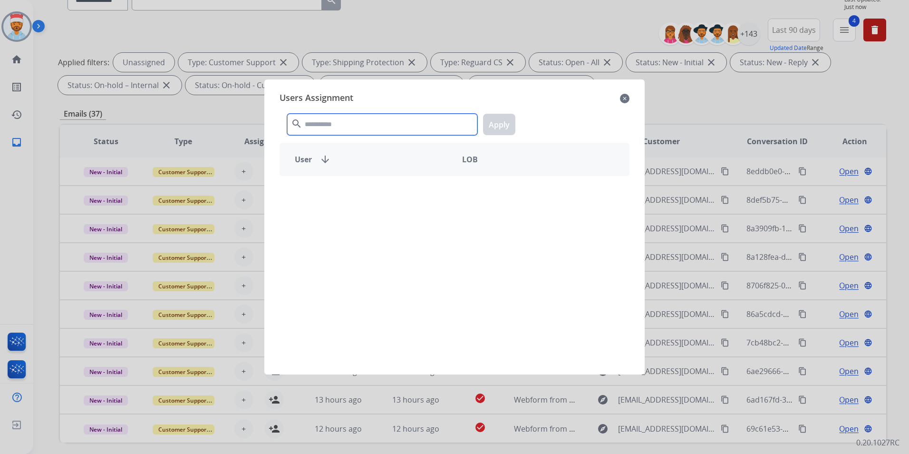
click at [324, 127] on input "text" at bounding box center [382, 124] width 190 height 21
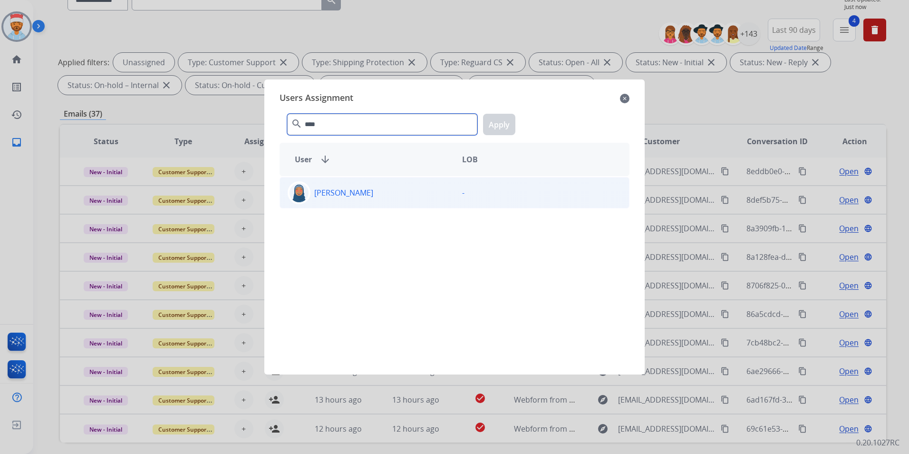
type input "****"
click at [332, 200] on div "[PERSON_NAME]" at bounding box center [367, 192] width 175 height 23
click at [509, 125] on button "Apply" at bounding box center [499, 124] width 32 height 21
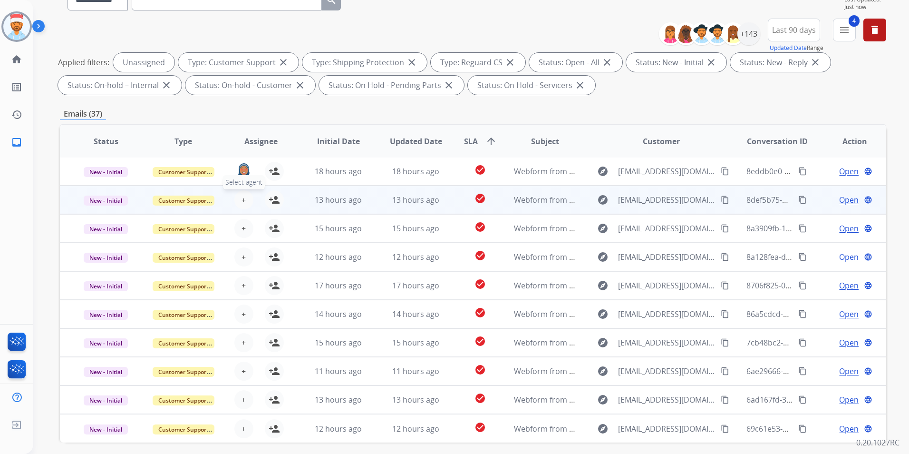
click at [244, 204] on span "+" at bounding box center [244, 199] width 4 height 11
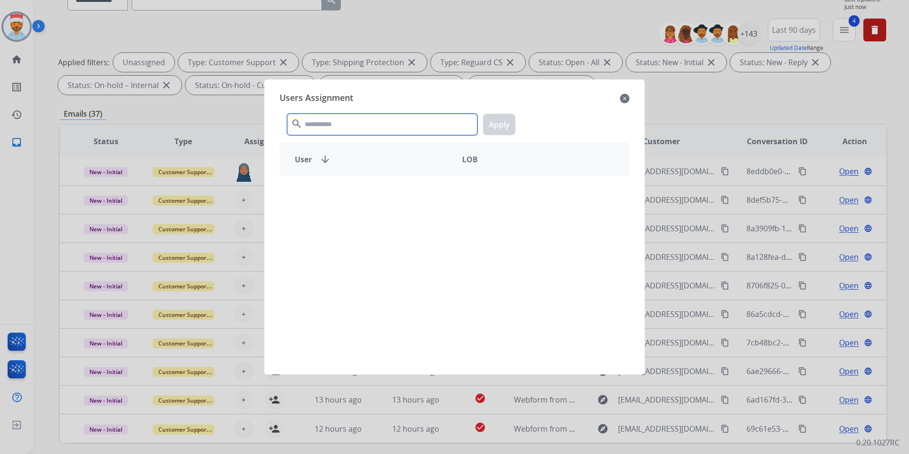
click at [339, 124] on input "text" at bounding box center [382, 124] width 190 height 21
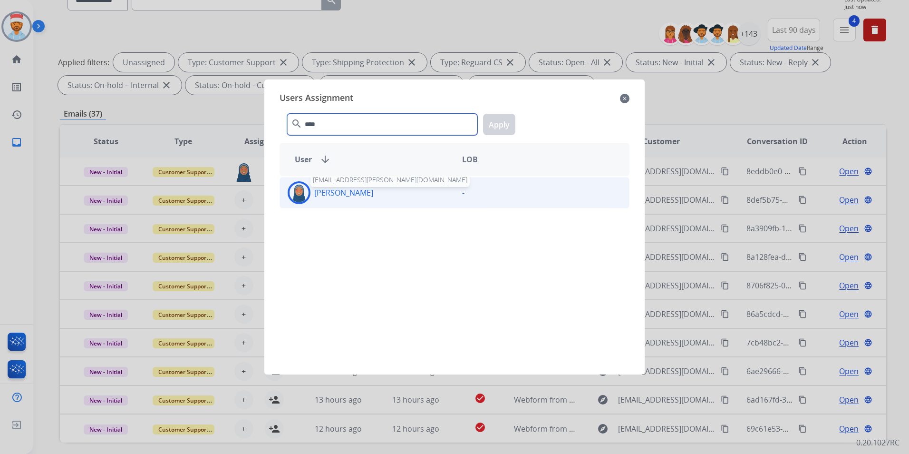
type input "****"
drag, startPoint x: 345, startPoint y: 198, endPoint x: 351, endPoint y: 198, distance: 5.7
click at [345, 198] on div "[PERSON_NAME] [EMAIL_ADDRESS][PERSON_NAME][DOMAIN_NAME]" at bounding box center [367, 192] width 175 height 23
click at [491, 121] on button "Apply" at bounding box center [499, 124] width 32 height 21
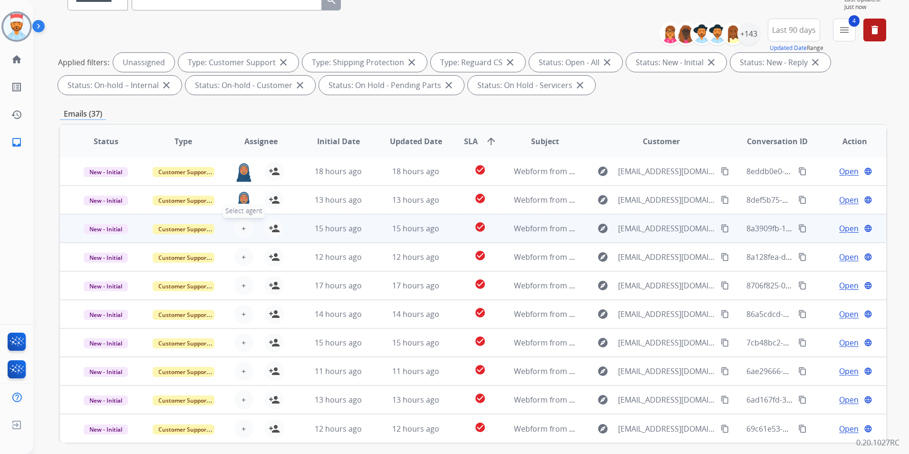
click at [242, 227] on span "+" at bounding box center [244, 228] width 4 height 11
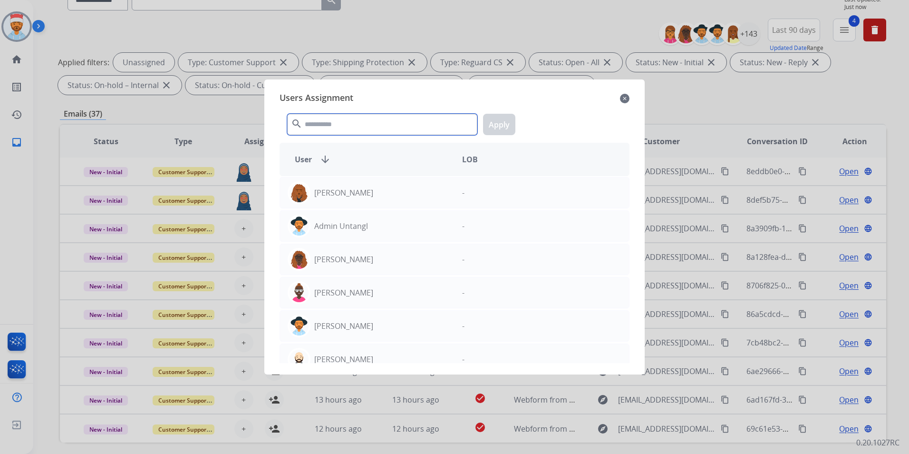
click at [322, 126] on input "text" at bounding box center [382, 124] width 190 height 21
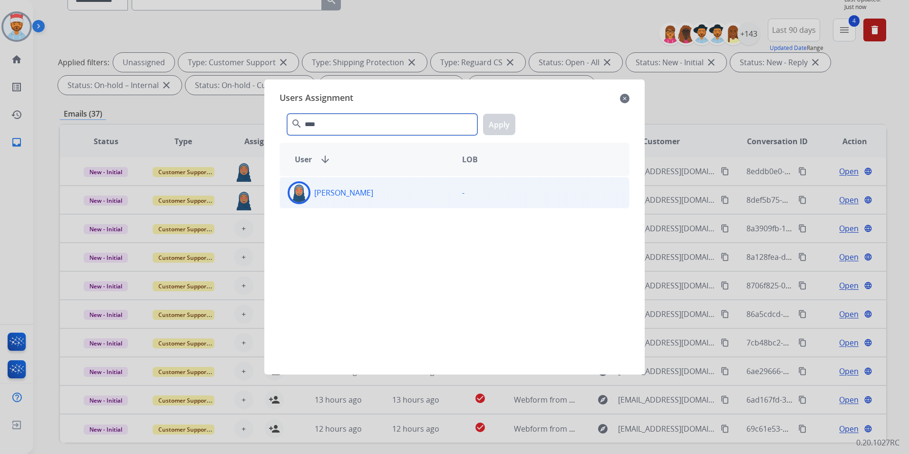
type input "****"
click at [365, 185] on div "[PERSON_NAME]" at bounding box center [367, 192] width 175 height 23
click at [492, 129] on button "Apply" at bounding box center [499, 124] width 32 height 21
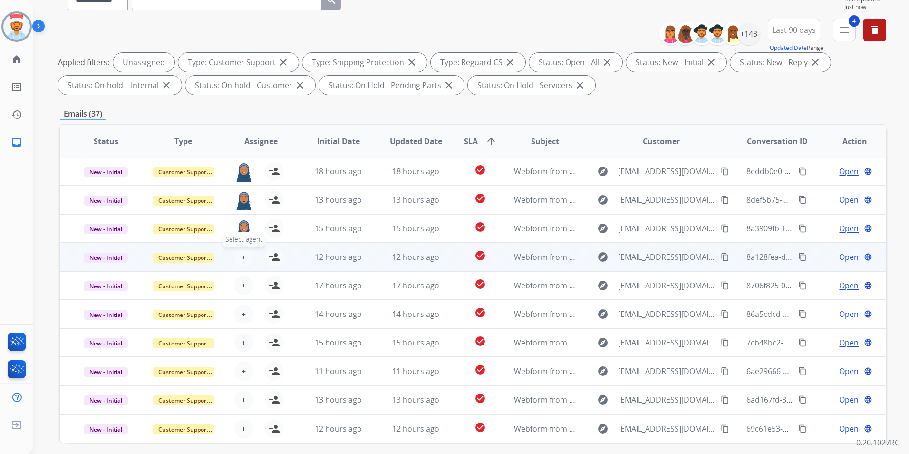
click at [243, 254] on button "+ Select agent" at bounding box center [243, 256] width 19 height 19
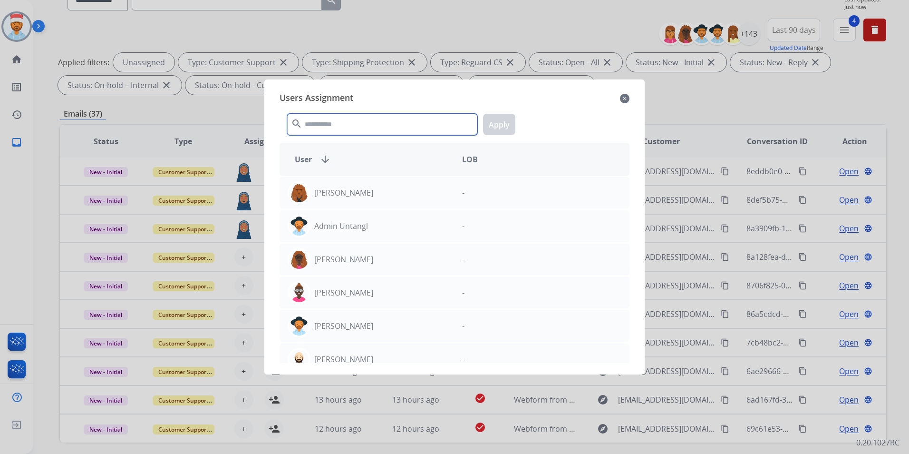
click at [343, 127] on input "text" at bounding box center [382, 124] width 190 height 21
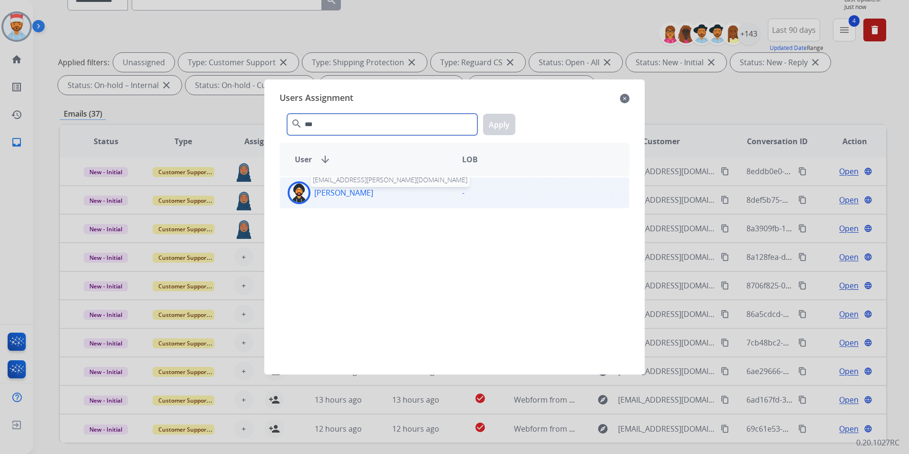
type input "***"
drag, startPoint x: 356, startPoint y: 189, endPoint x: 368, endPoint y: 184, distance: 13.6
click at [356, 189] on p "[PERSON_NAME]" at bounding box center [343, 192] width 59 height 11
click at [499, 125] on button "Apply" at bounding box center [499, 124] width 32 height 21
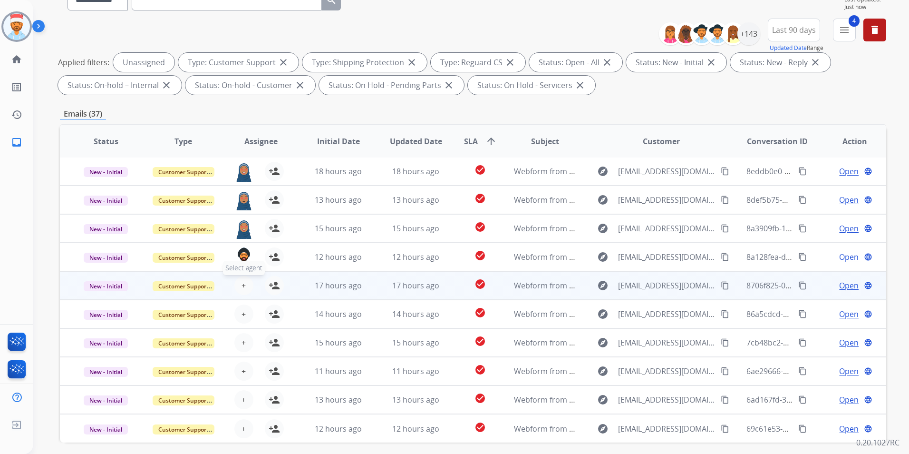
click at [235, 287] on button "+ Select agent" at bounding box center [243, 285] width 19 height 19
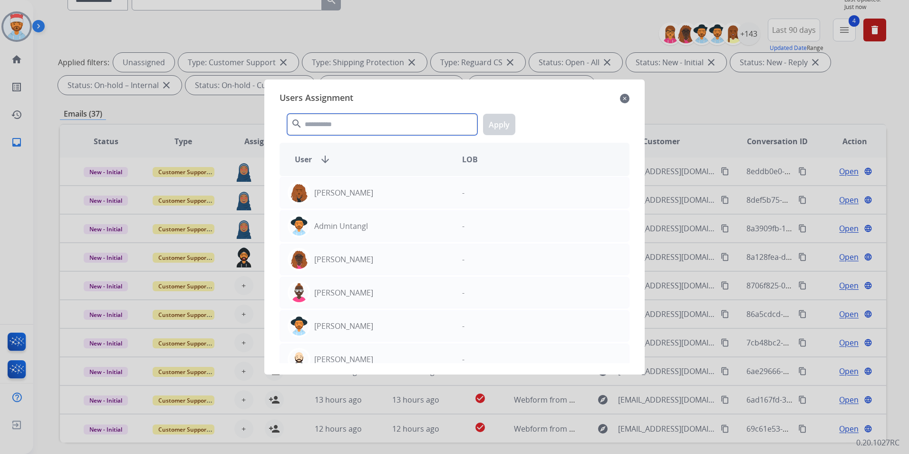
click at [332, 121] on input "text" at bounding box center [382, 124] width 190 height 21
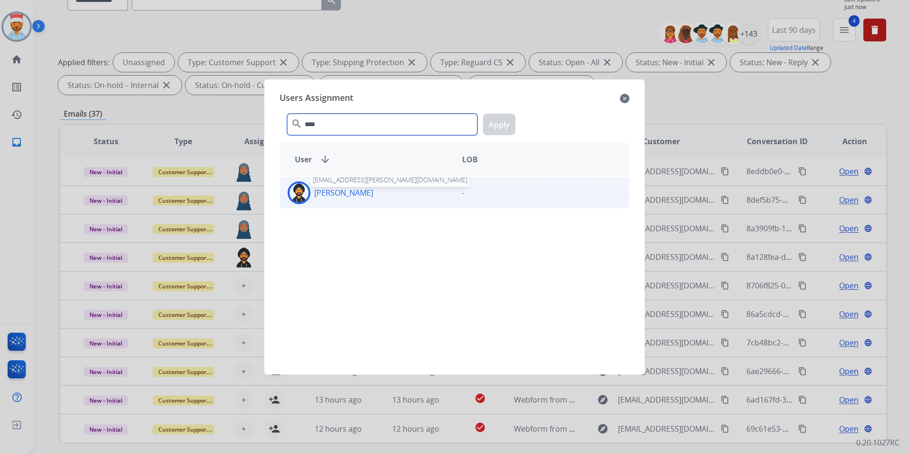
type input "****"
click at [345, 193] on p "[PERSON_NAME]" at bounding box center [343, 192] width 59 height 11
drag, startPoint x: 512, startPoint y: 122, endPoint x: 504, endPoint y: 124, distance: 8.3
click at [510, 122] on button "Apply" at bounding box center [499, 124] width 32 height 21
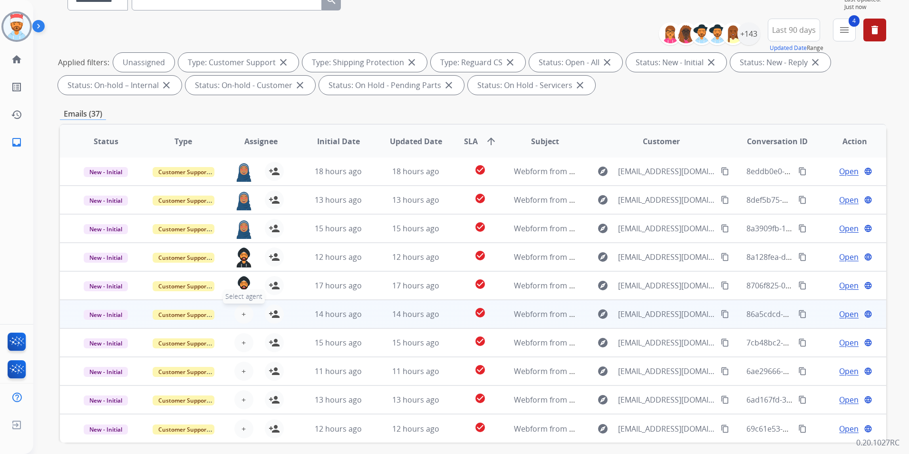
click at [245, 306] on div "+ Select agent person_add Assign to Me" at bounding box center [253, 313] width 61 height 19
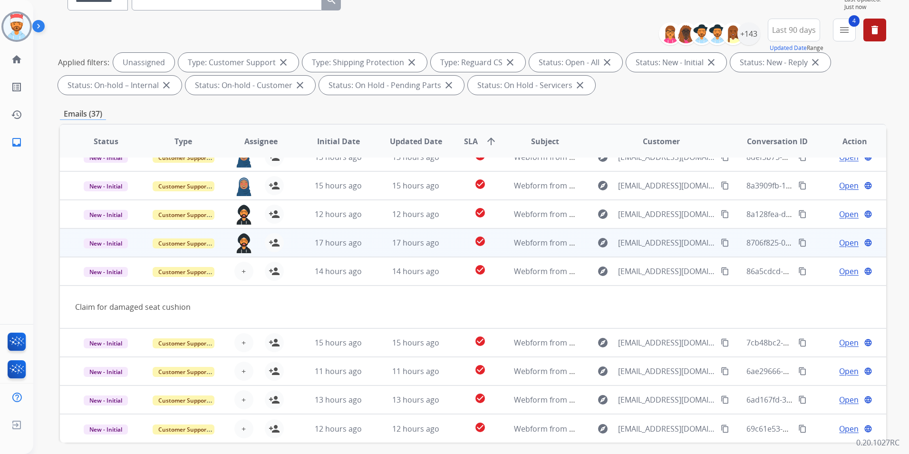
click at [261, 275] on div "+ Select agent person_add Assign to Me" at bounding box center [253, 271] width 61 height 19
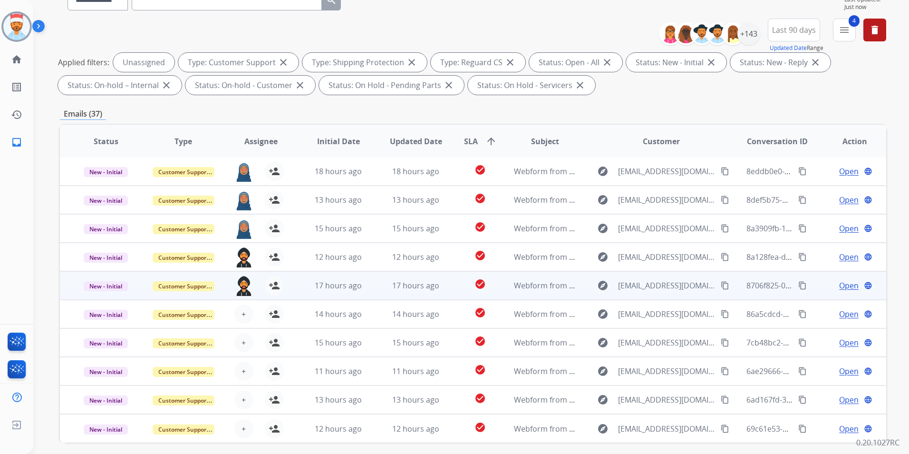
scroll to position [1, 0]
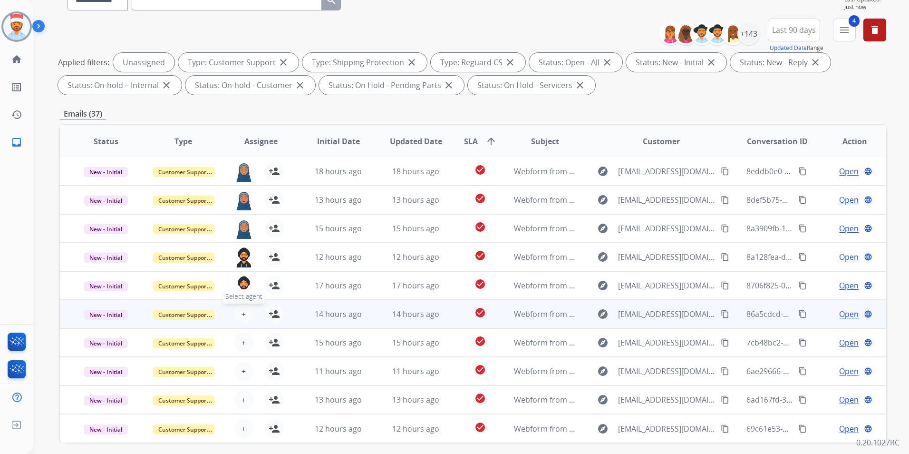
click at [244, 312] on button "+ Select agent" at bounding box center [243, 313] width 19 height 19
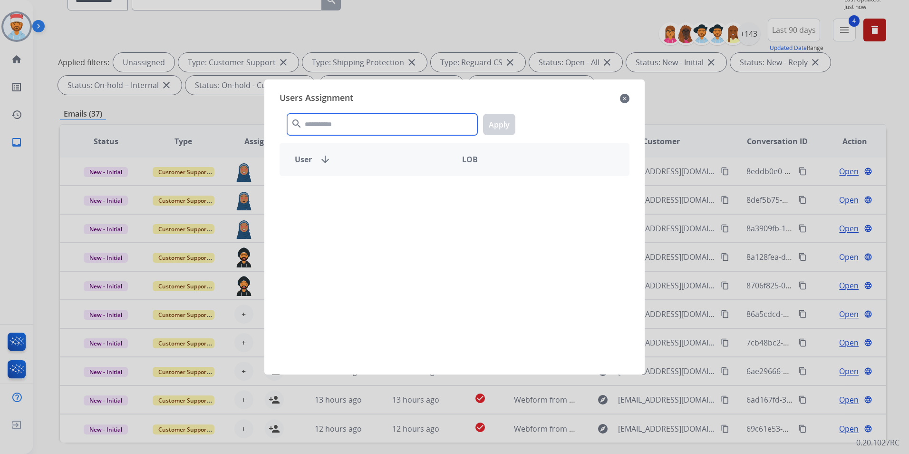
click at [351, 127] on input "text" at bounding box center [382, 124] width 190 height 21
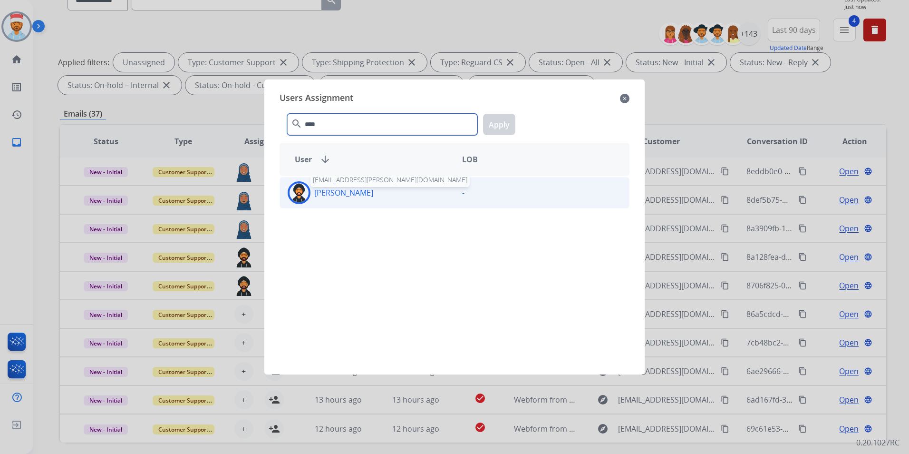
type input "****"
drag, startPoint x: 349, startPoint y: 188, endPoint x: 356, endPoint y: 183, distance: 9.1
click at [349, 186] on div "[PERSON_NAME] [EMAIL_ADDRESS][PERSON_NAME][DOMAIN_NAME]" at bounding box center [367, 192] width 175 height 23
drag, startPoint x: 496, startPoint y: 120, endPoint x: 497, endPoint y: 130, distance: 9.6
click at [497, 121] on button "Apply" at bounding box center [499, 124] width 32 height 21
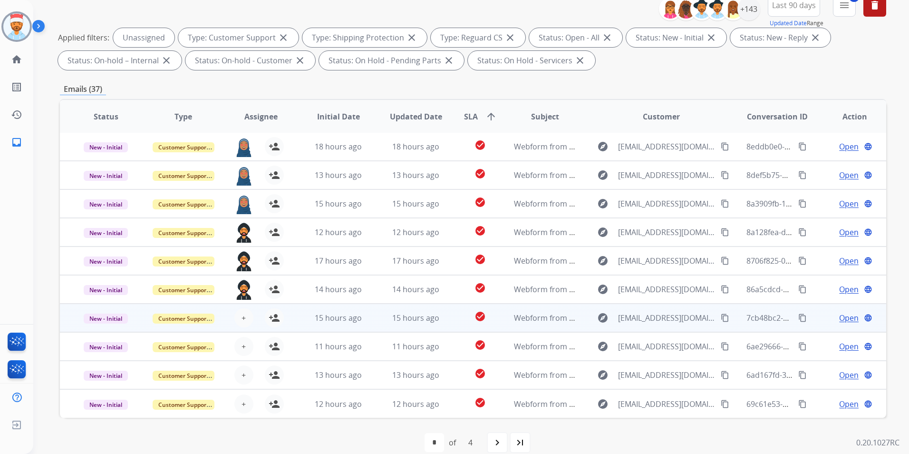
scroll to position [133, 0]
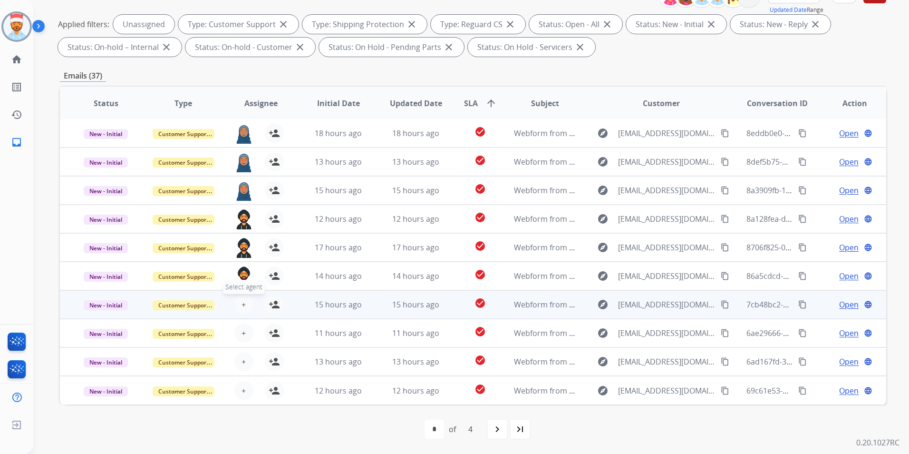
click at [242, 305] on span "+" at bounding box center [244, 304] width 4 height 11
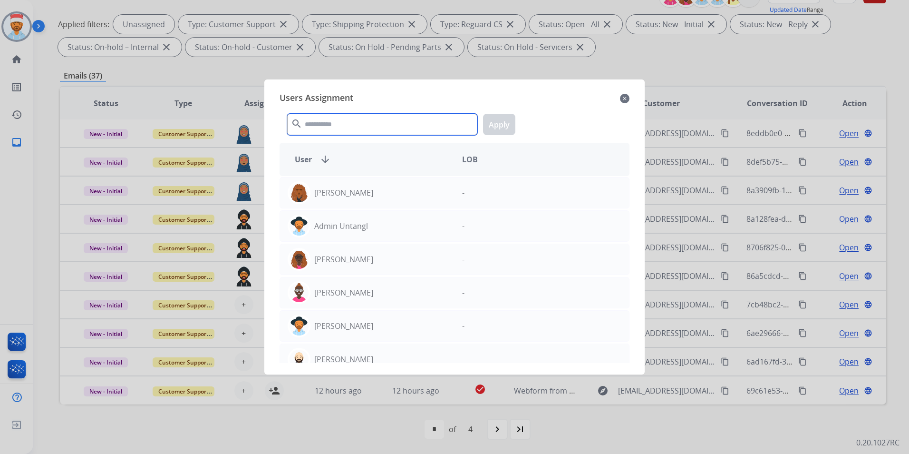
click at [388, 121] on input "text" at bounding box center [382, 124] width 190 height 21
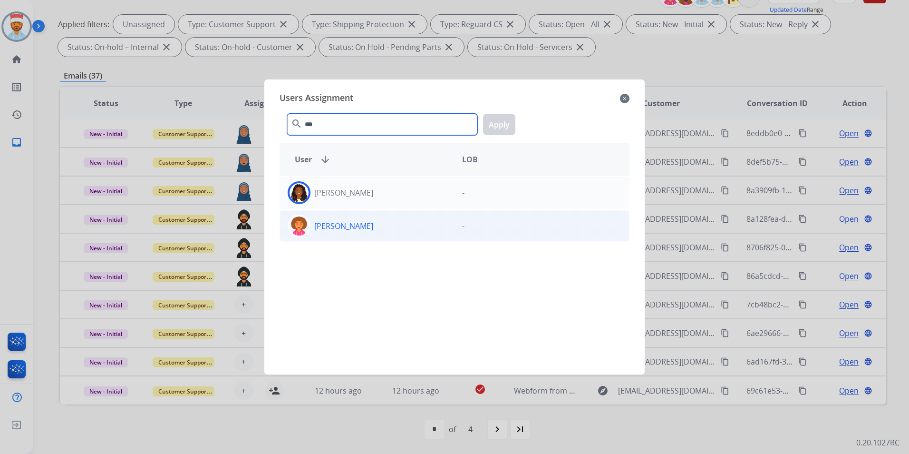
type input "***"
drag, startPoint x: 369, startPoint y: 227, endPoint x: 382, endPoint y: 218, distance: 15.4
click at [370, 225] on div "[PERSON_NAME]" at bounding box center [367, 226] width 175 height 23
click at [498, 126] on button "Apply" at bounding box center [499, 124] width 32 height 21
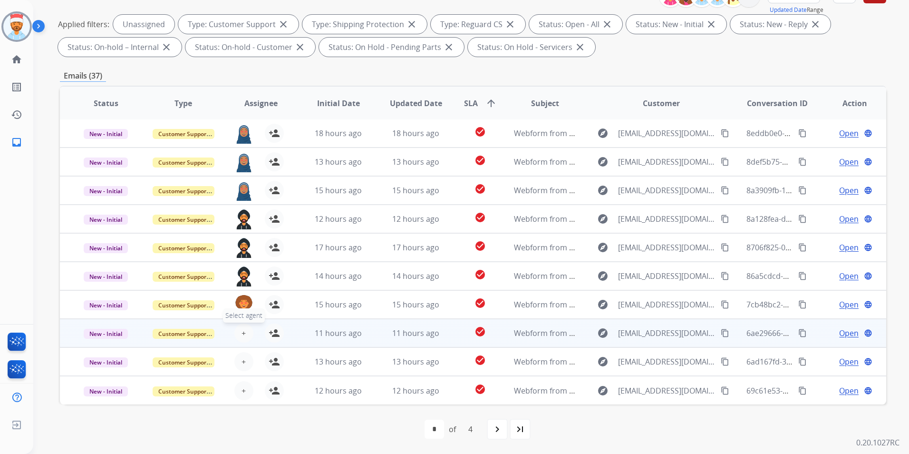
click at [246, 334] on button "+ Select agent" at bounding box center [243, 332] width 19 height 19
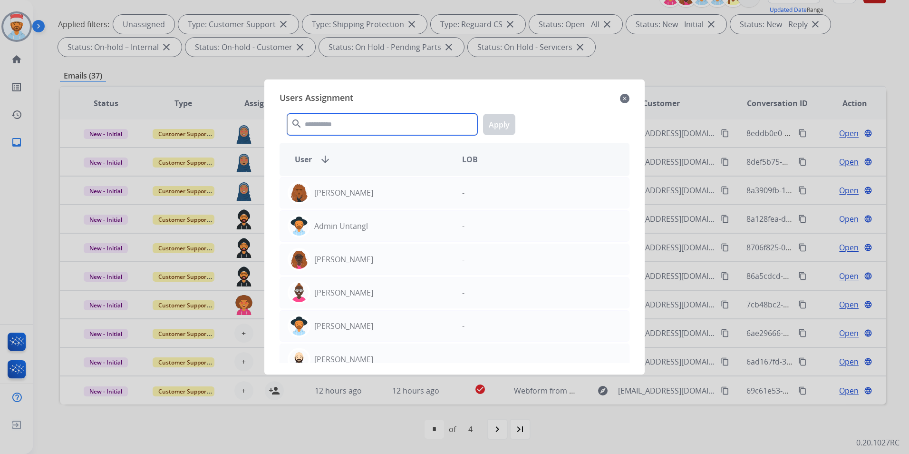
click at [354, 131] on input "text" at bounding box center [382, 124] width 190 height 21
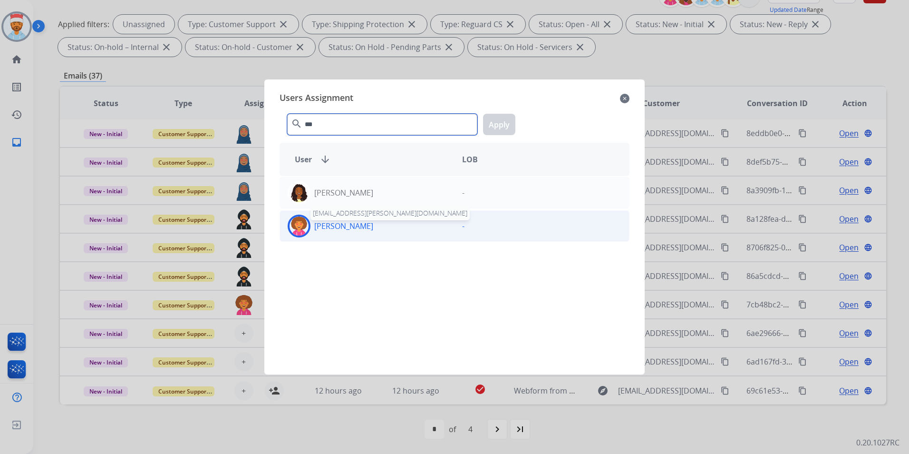
type input "***"
click at [334, 224] on p "[PERSON_NAME]" at bounding box center [343, 225] width 59 height 11
click at [494, 124] on button "Apply" at bounding box center [499, 124] width 32 height 21
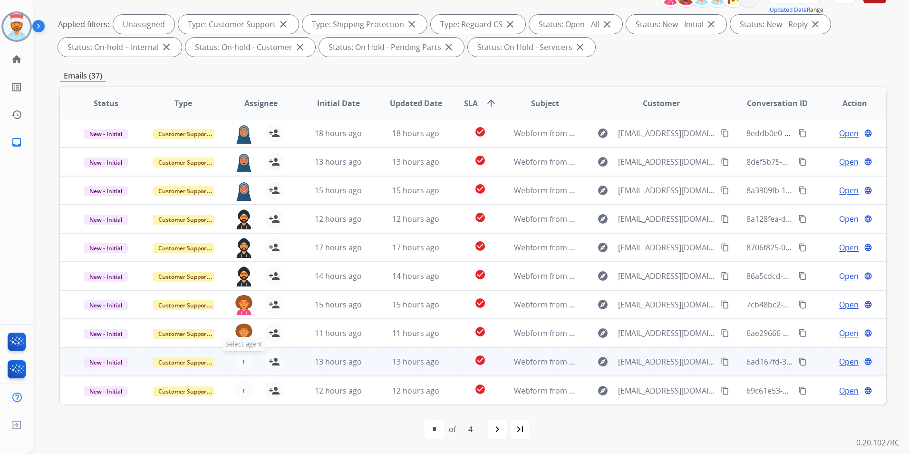
click at [239, 361] on button "+ Select agent" at bounding box center [243, 361] width 19 height 19
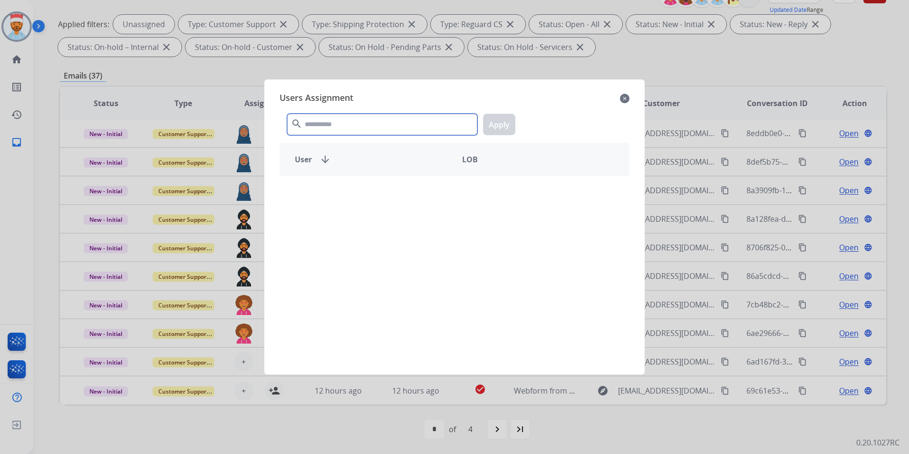
click at [356, 122] on input "text" at bounding box center [382, 124] width 190 height 21
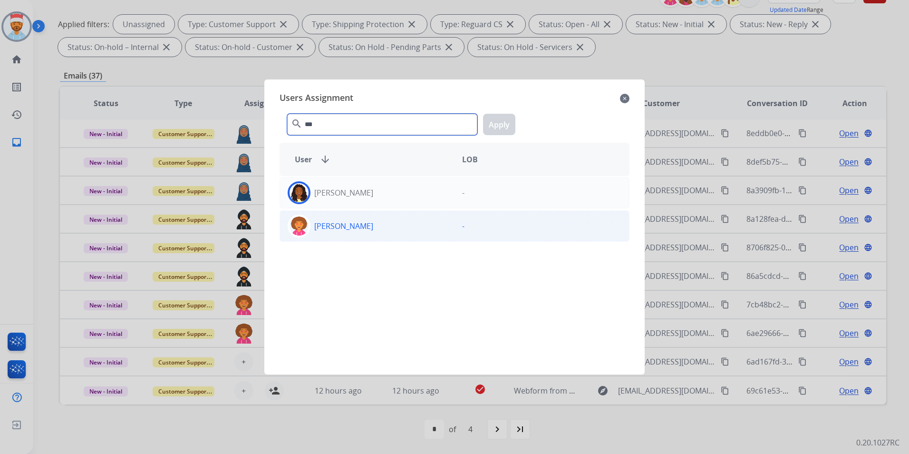
type input "***"
click at [331, 231] on div "[PERSON_NAME]" at bounding box center [367, 226] width 175 height 23
drag, startPoint x: 504, startPoint y: 126, endPoint x: 487, endPoint y: 135, distance: 18.9
click at [503, 126] on button "Apply" at bounding box center [499, 124] width 32 height 21
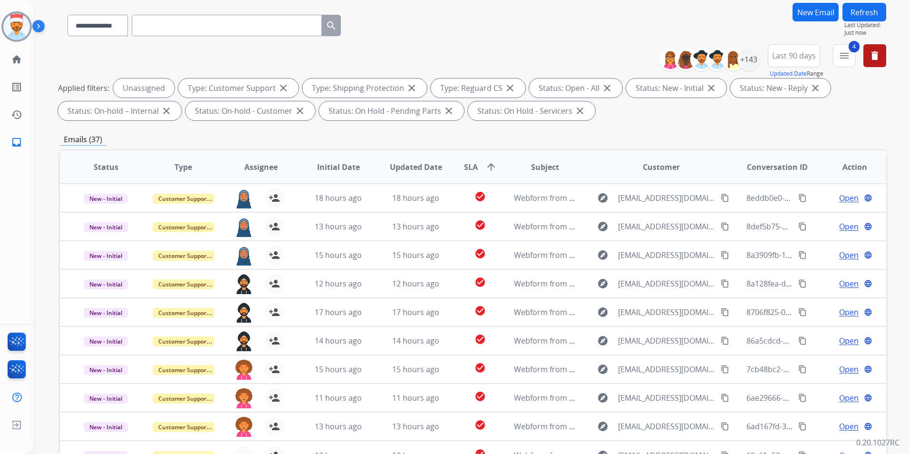
scroll to position [0, 0]
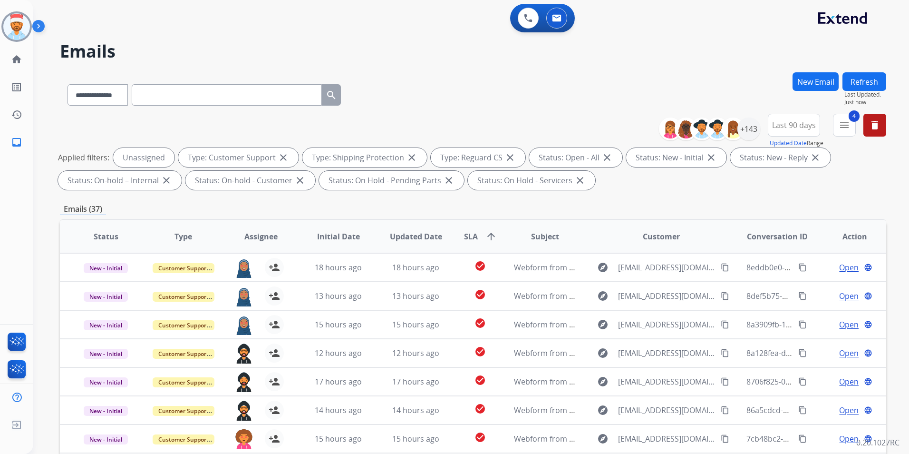
click at [868, 77] on button "Refresh" at bounding box center [865, 81] width 44 height 19
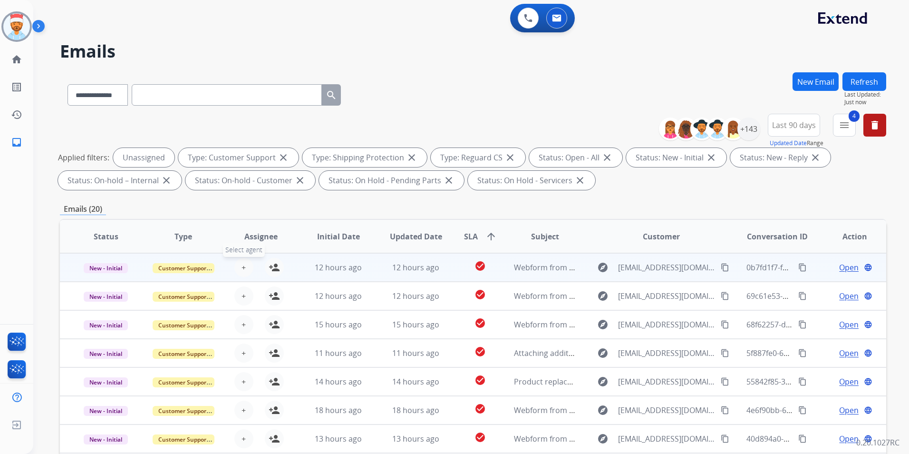
click at [243, 268] on span "+" at bounding box center [244, 267] width 4 height 11
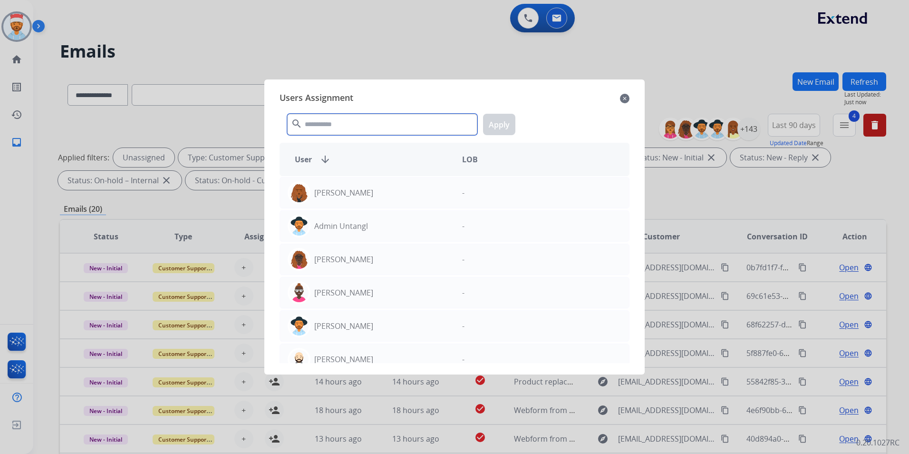
click at [361, 129] on input "text" at bounding box center [382, 124] width 190 height 21
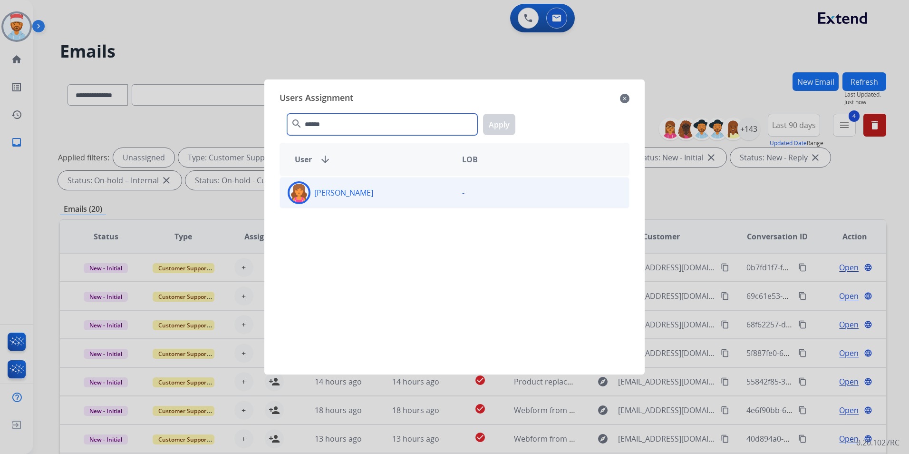
type input "******"
click at [356, 199] on div "[PERSON_NAME]" at bounding box center [367, 192] width 175 height 23
drag, startPoint x: 501, startPoint y: 126, endPoint x: 456, endPoint y: 150, distance: 51.3
click at [501, 125] on button "Apply" at bounding box center [499, 124] width 32 height 21
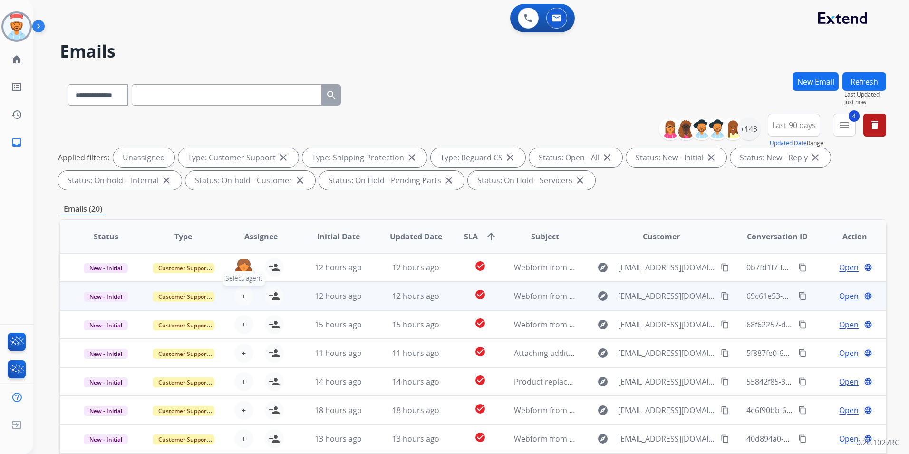
click at [243, 297] on button "+ Select agent" at bounding box center [243, 295] width 19 height 19
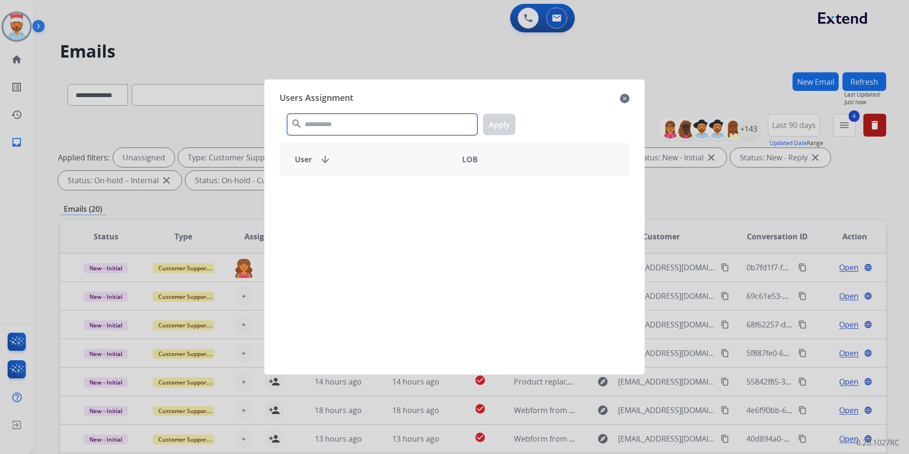
click at [353, 127] on input "text" at bounding box center [382, 124] width 190 height 21
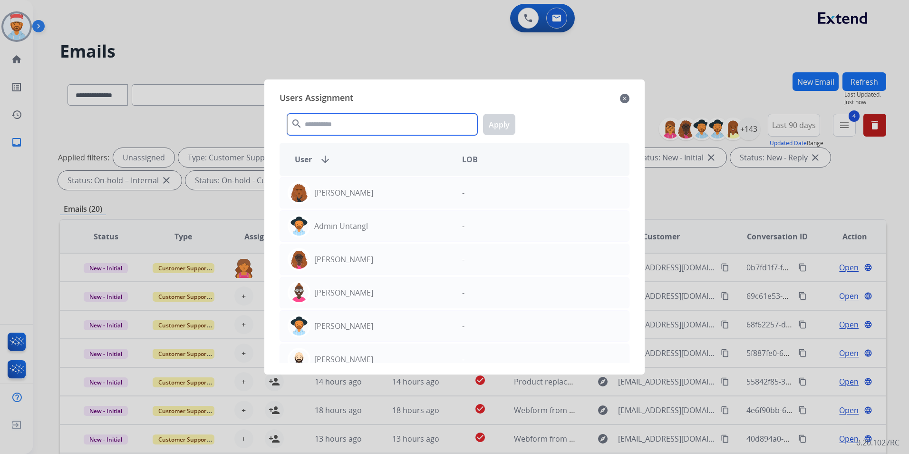
click at [356, 125] on input "text" at bounding box center [382, 124] width 190 height 21
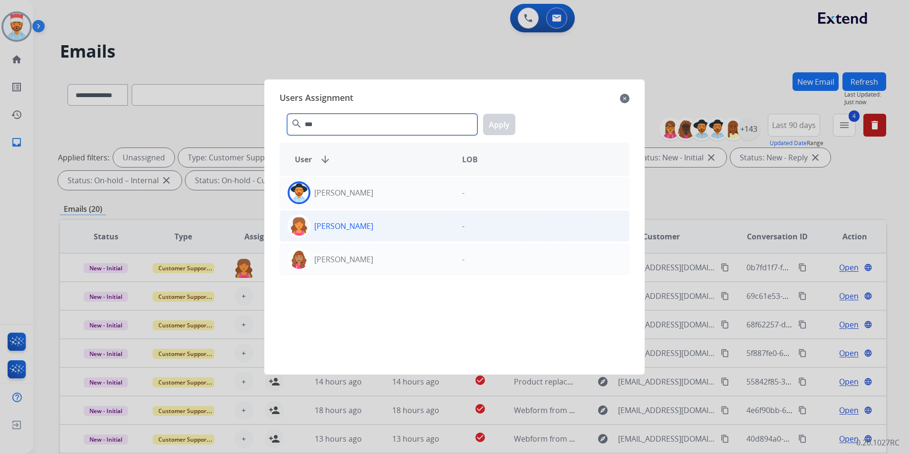
type input "***"
click at [373, 227] on p "[PERSON_NAME]" at bounding box center [343, 225] width 59 height 11
click at [497, 127] on button "Apply" at bounding box center [499, 124] width 32 height 21
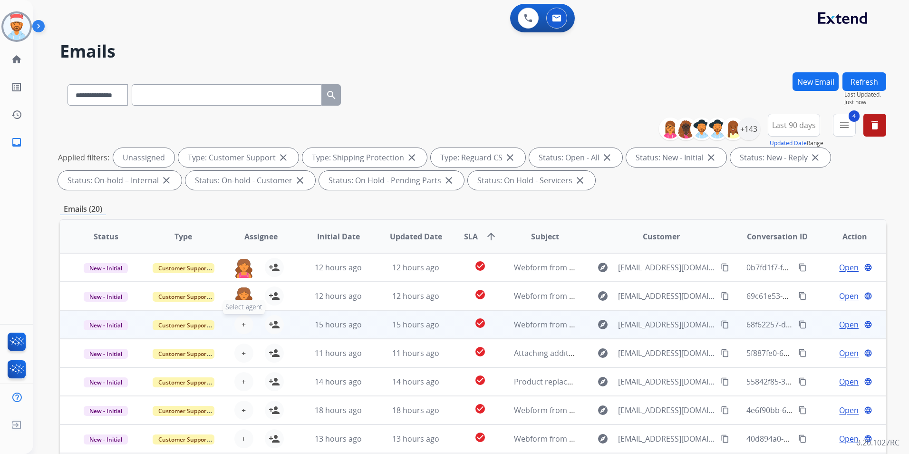
click at [243, 330] on span "+" at bounding box center [244, 324] width 4 height 11
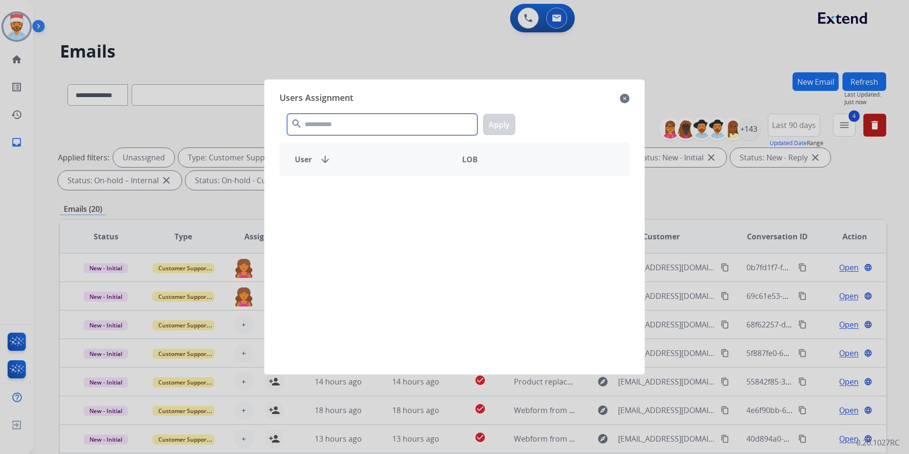
click at [376, 126] on input "text" at bounding box center [382, 124] width 190 height 21
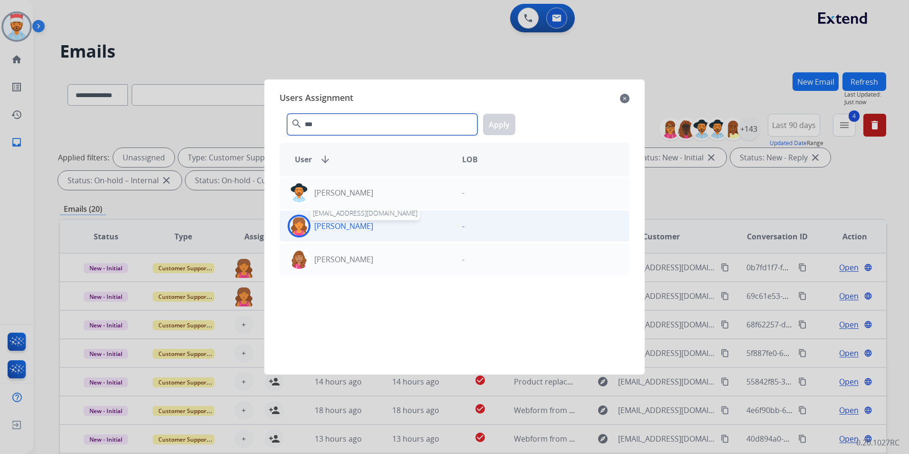
type input "***"
click at [345, 228] on p "[PERSON_NAME]" at bounding box center [343, 225] width 59 height 11
click at [495, 127] on button "Apply" at bounding box center [499, 124] width 32 height 21
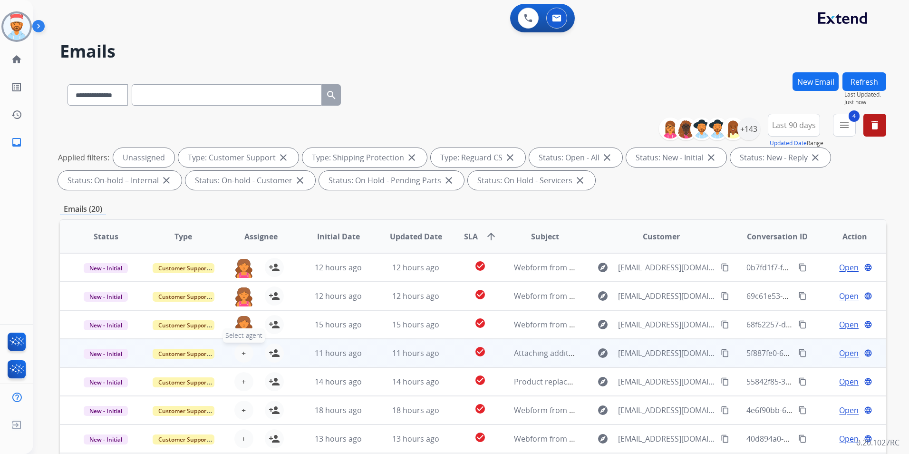
click at [244, 351] on span "+" at bounding box center [244, 352] width 4 height 11
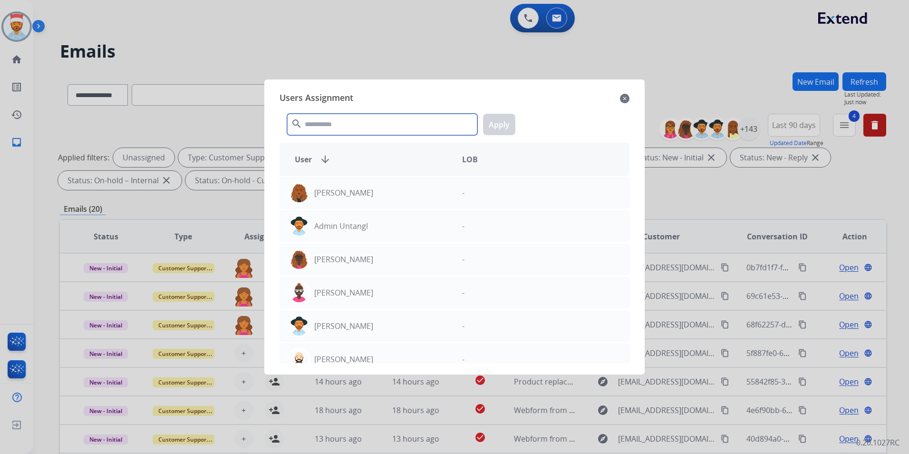
click at [374, 127] on input "text" at bounding box center [382, 124] width 190 height 21
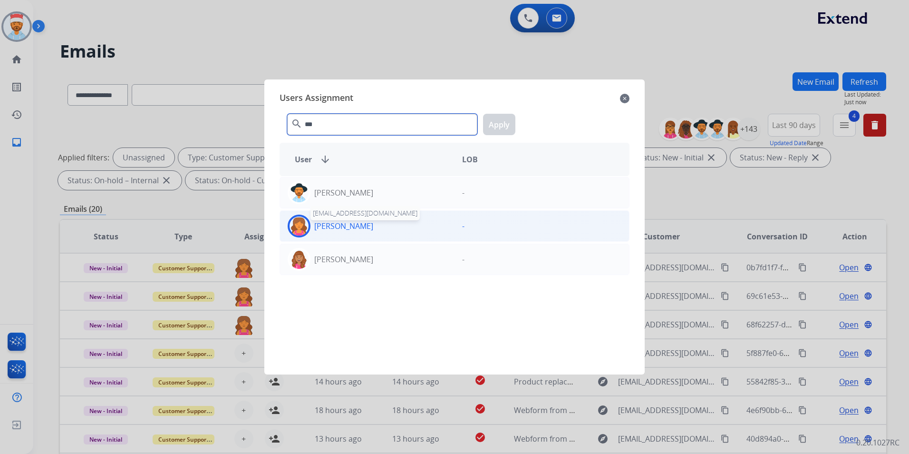
type input "***"
drag, startPoint x: 382, startPoint y: 226, endPoint x: 391, endPoint y: 214, distance: 15.7
click at [373, 225] on p "[PERSON_NAME]" at bounding box center [343, 225] width 59 height 11
drag, startPoint x: 496, startPoint y: 125, endPoint x: 489, endPoint y: 127, distance: 7.1
click at [497, 125] on button "Apply" at bounding box center [499, 124] width 32 height 21
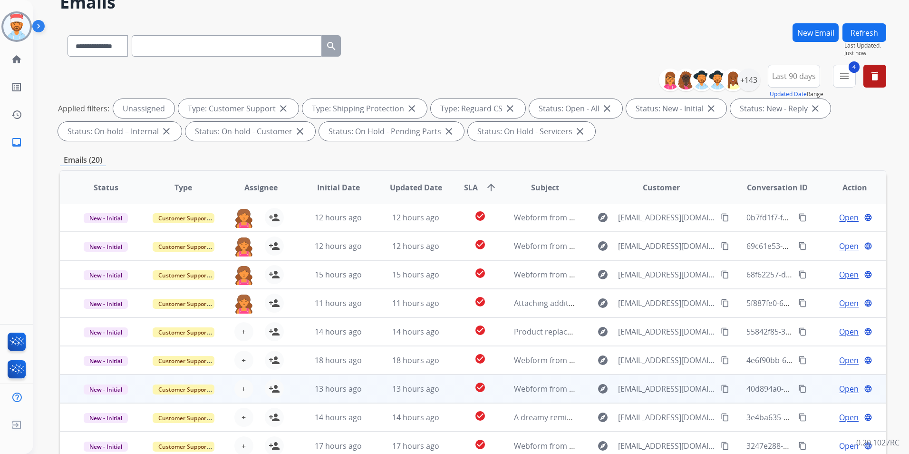
scroll to position [133, 0]
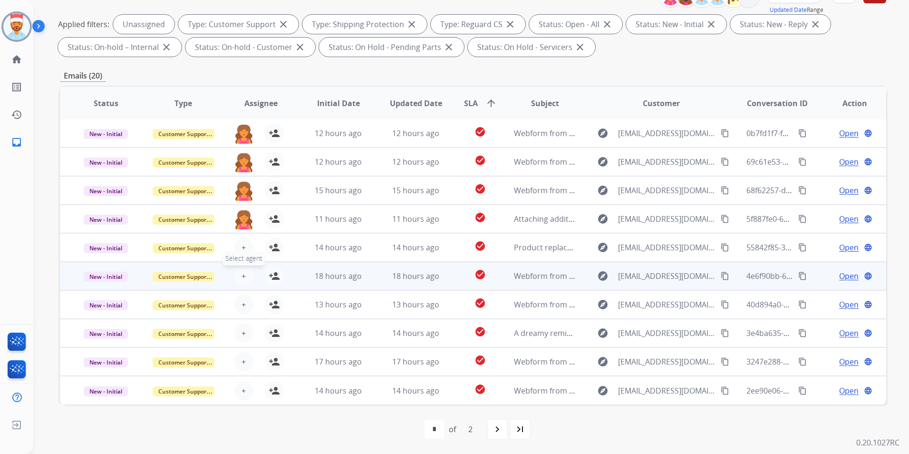
click at [242, 252] on span "Select agent" at bounding box center [244, 258] width 42 height 14
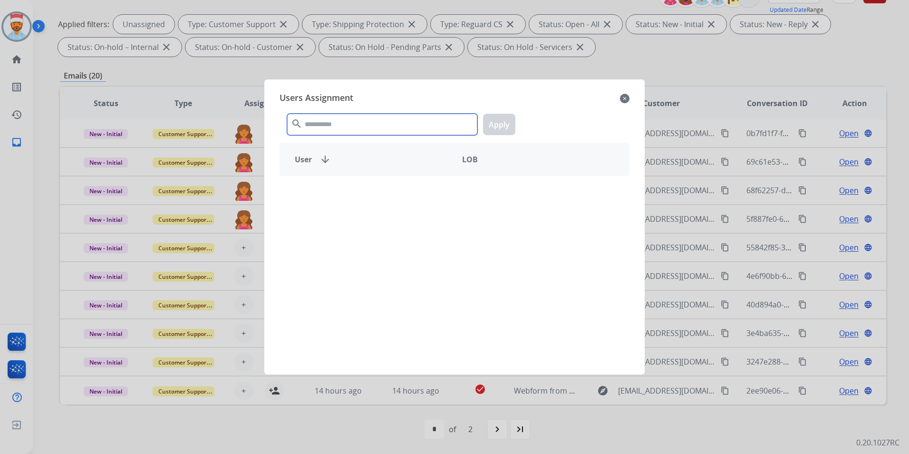
click at [332, 115] on input "text" at bounding box center [382, 124] width 190 height 21
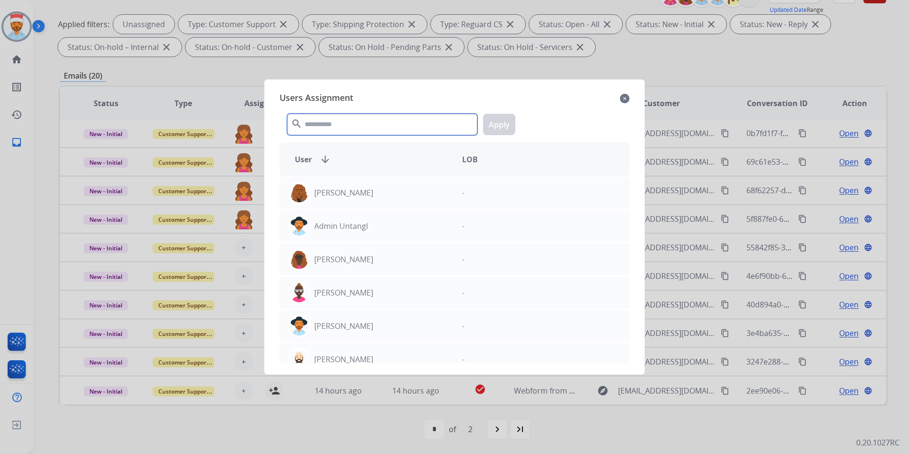
click at [333, 124] on input "text" at bounding box center [382, 124] width 190 height 21
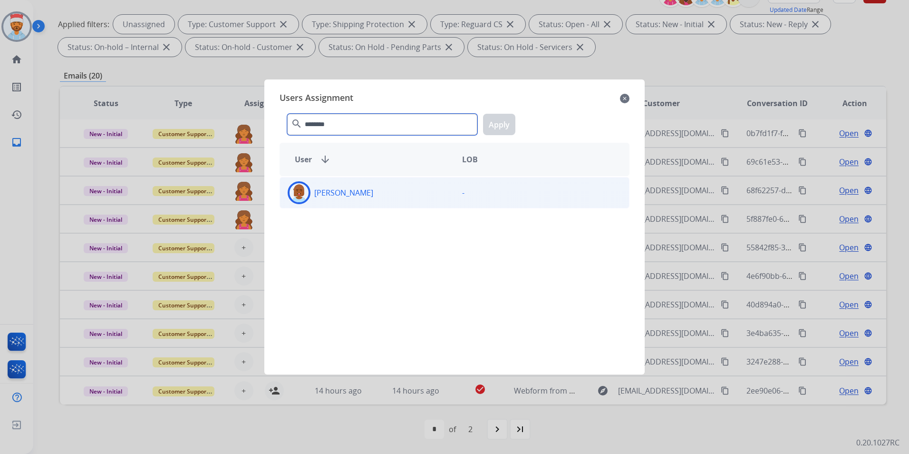
type input "********"
click at [316, 197] on p "[PERSON_NAME]" at bounding box center [343, 192] width 59 height 11
click at [489, 121] on button "Apply" at bounding box center [499, 124] width 32 height 21
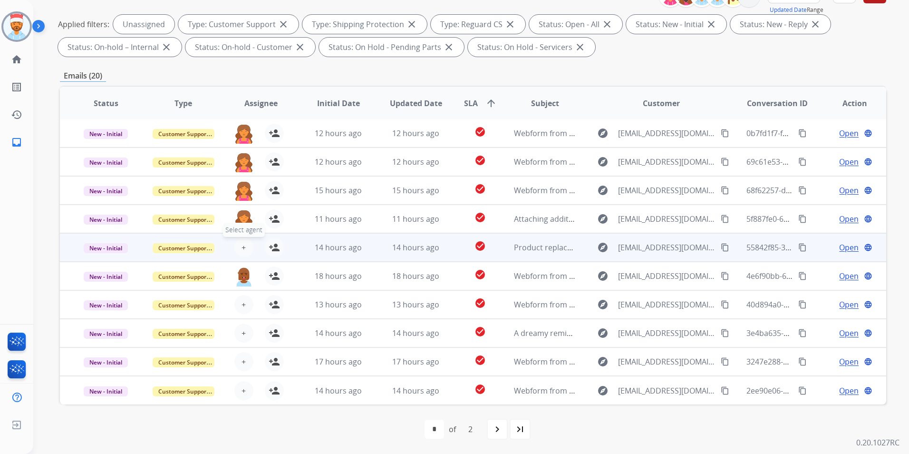
click at [243, 252] on span "+" at bounding box center [244, 247] width 4 height 11
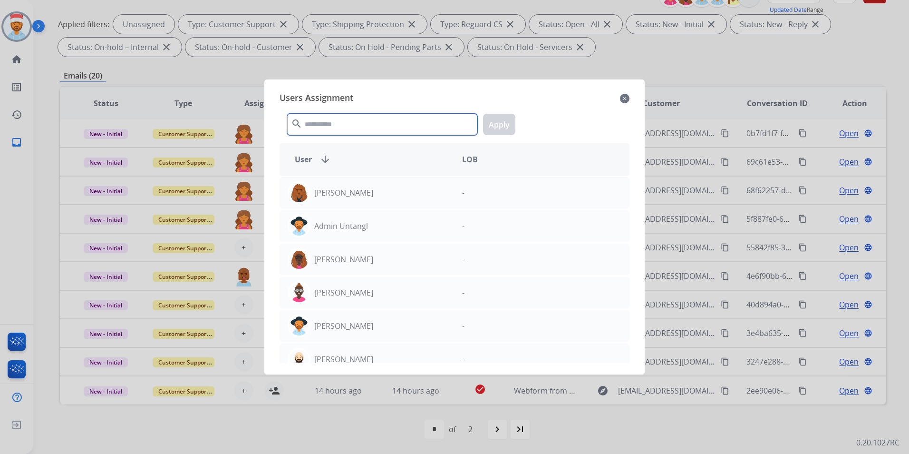
drag, startPoint x: 345, startPoint y: 124, endPoint x: 349, endPoint y: 128, distance: 5.1
click at [347, 124] on input "text" at bounding box center [382, 124] width 190 height 21
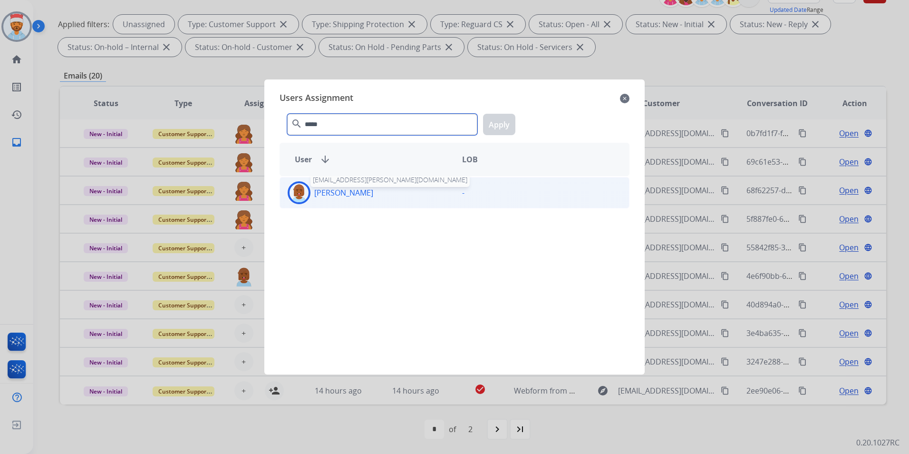
type input "*****"
click at [340, 192] on p "[PERSON_NAME]" at bounding box center [343, 192] width 59 height 11
drag, startPoint x: 507, startPoint y: 122, endPoint x: 497, endPoint y: 128, distance: 12.4
click at [506, 123] on button "Apply" at bounding box center [499, 124] width 32 height 21
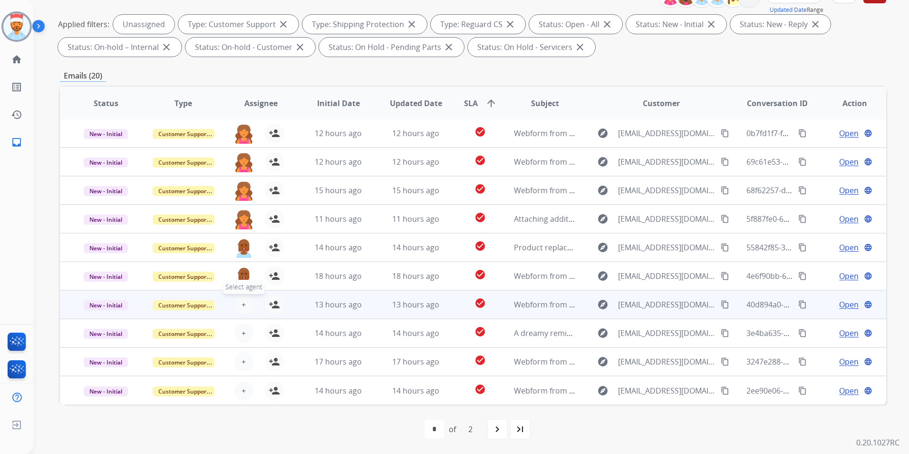
click at [246, 300] on button "+ Select agent" at bounding box center [243, 304] width 19 height 19
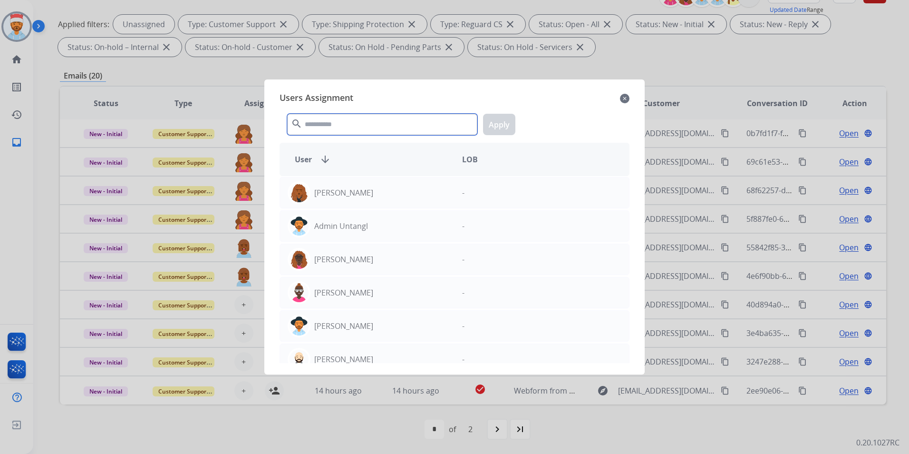
click at [347, 127] on input "text" at bounding box center [382, 124] width 190 height 21
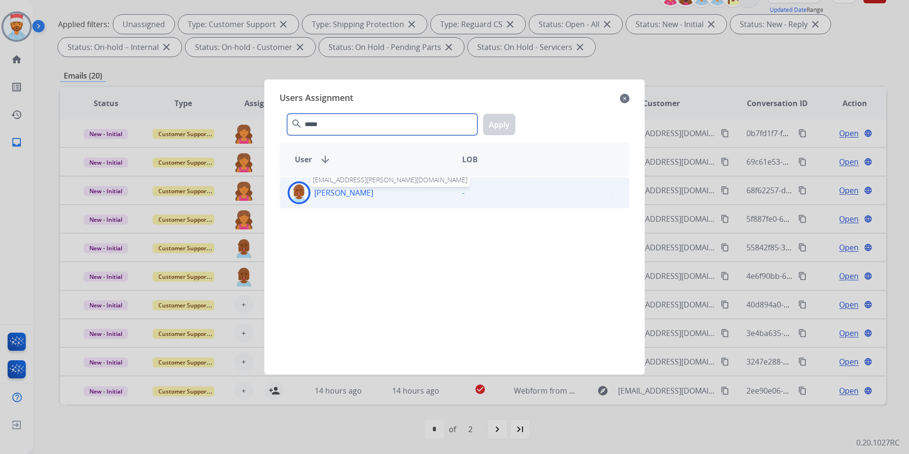
type input "*****"
click at [346, 196] on p "[PERSON_NAME]" at bounding box center [343, 192] width 59 height 11
click at [498, 122] on button "Apply" at bounding box center [499, 124] width 32 height 21
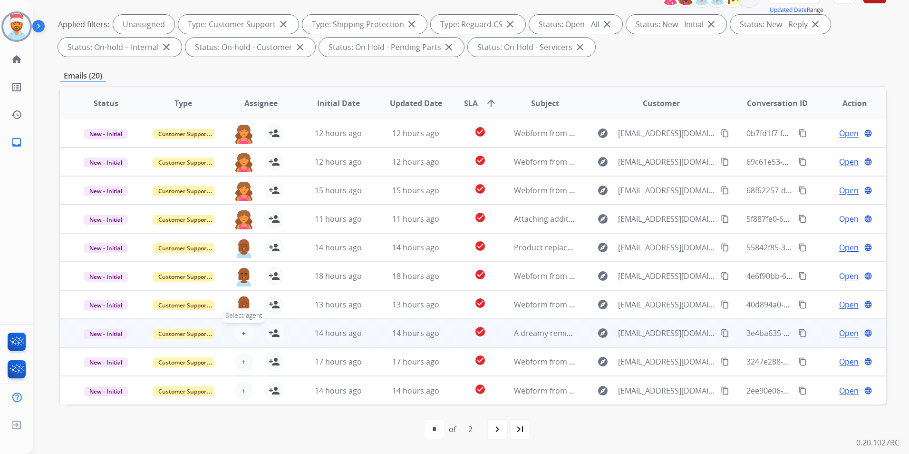
click at [243, 339] on button "+ Select agent" at bounding box center [243, 332] width 19 height 19
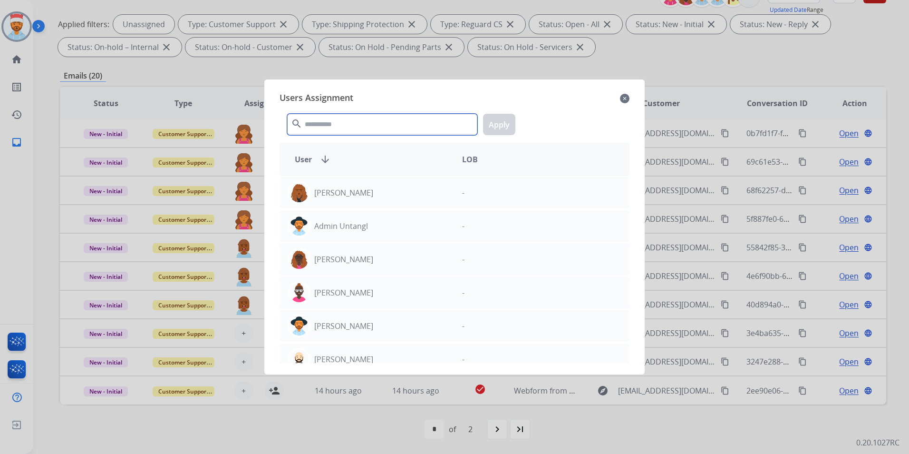
click at [361, 122] on input "text" at bounding box center [382, 124] width 190 height 21
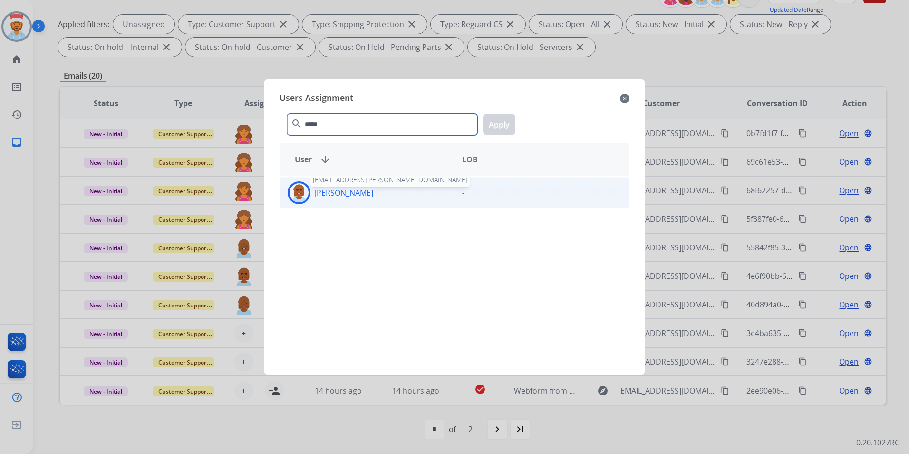
type input "*****"
click at [355, 195] on p "[PERSON_NAME]" at bounding box center [343, 192] width 59 height 11
click at [501, 127] on button "Apply" at bounding box center [499, 124] width 32 height 21
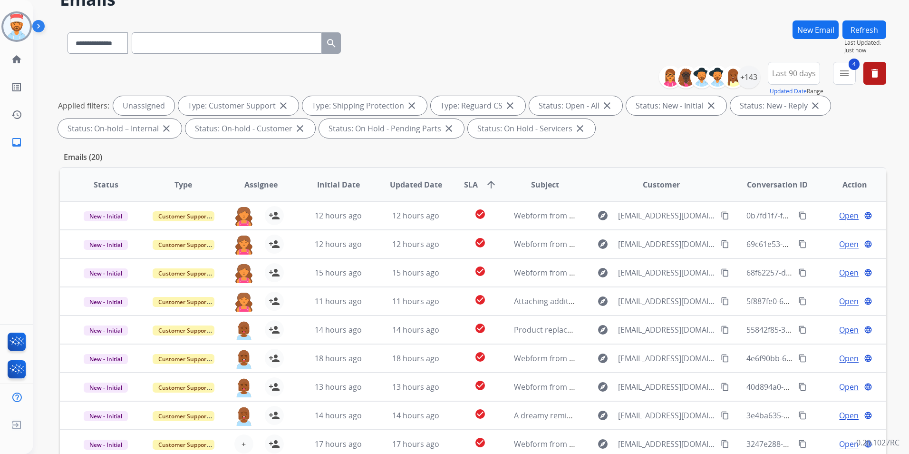
scroll to position [0, 0]
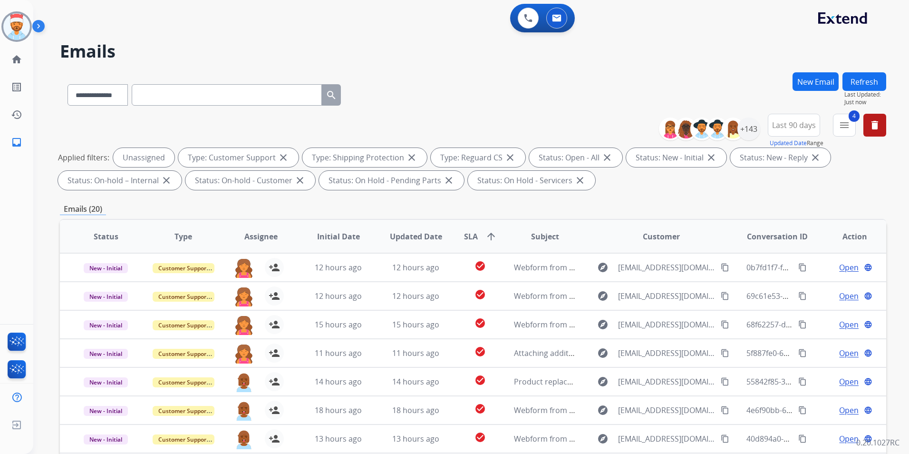
drag, startPoint x: 857, startPoint y: 83, endPoint x: 837, endPoint y: 118, distance: 41.1
click at [858, 83] on button "Refresh" at bounding box center [865, 81] width 44 height 19
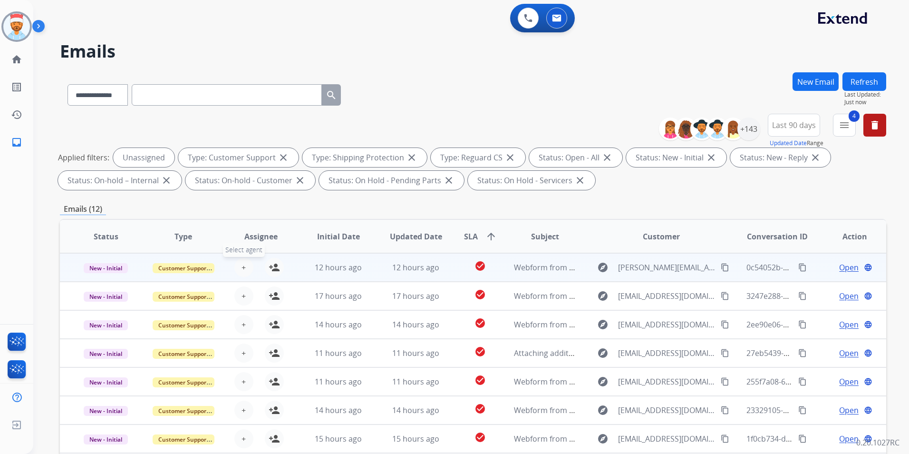
click at [242, 271] on span "+" at bounding box center [244, 267] width 4 height 11
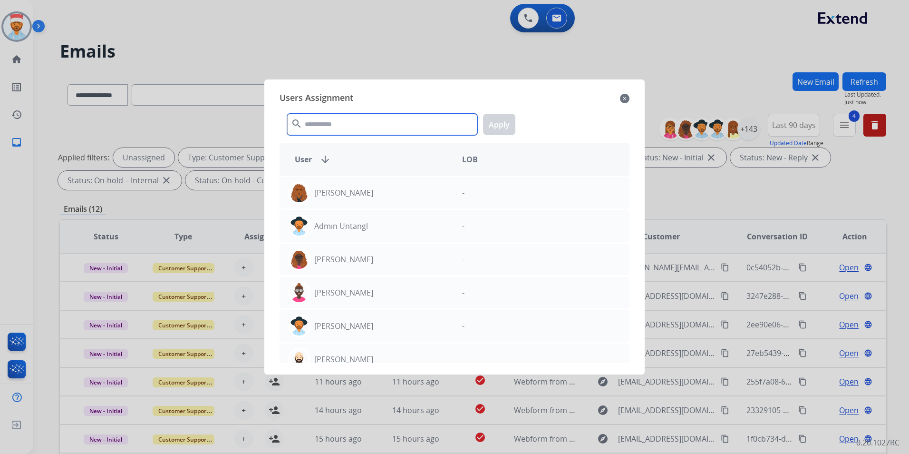
click at [342, 124] on input "text" at bounding box center [382, 124] width 190 height 21
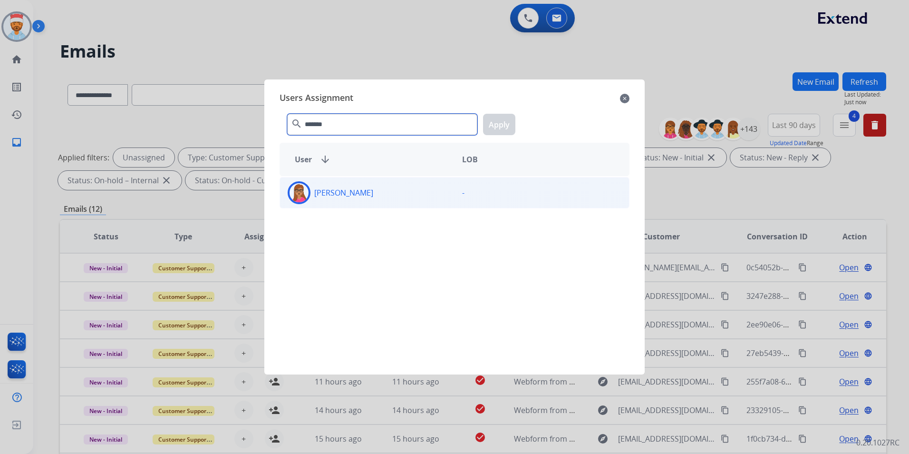
type input "*******"
click at [316, 186] on div "[PERSON_NAME]" at bounding box center [367, 192] width 175 height 23
click at [490, 118] on button "Apply" at bounding box center [499, 124] width 32 height 21
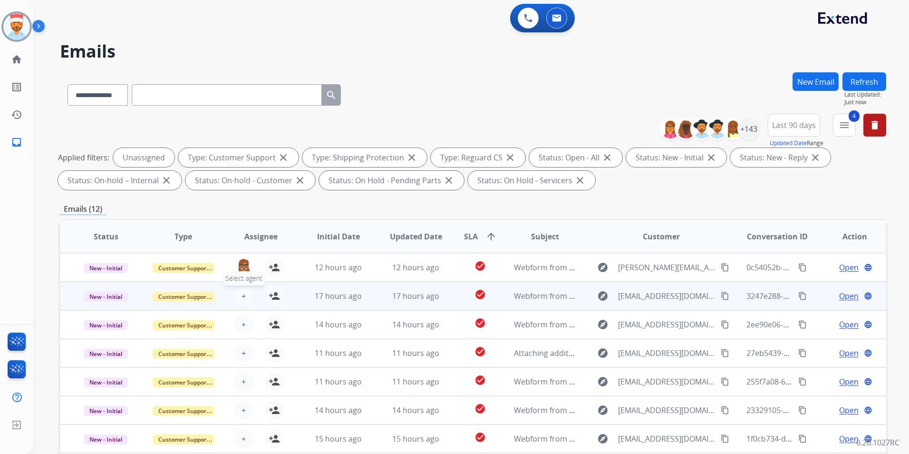
click at [242, 296] on span "+" at bounding box center [244, 295] width 4 height 11
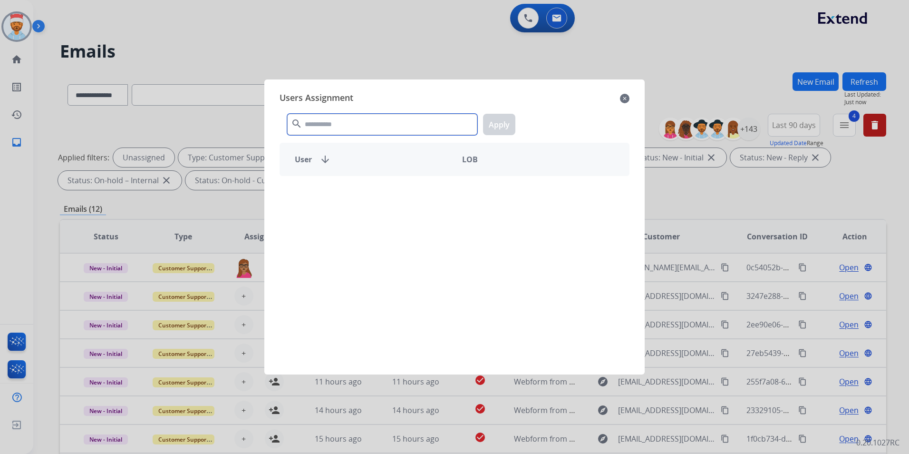
click at [368, 126] on input "text" at bounding box center [382, 124] width 190 height 21
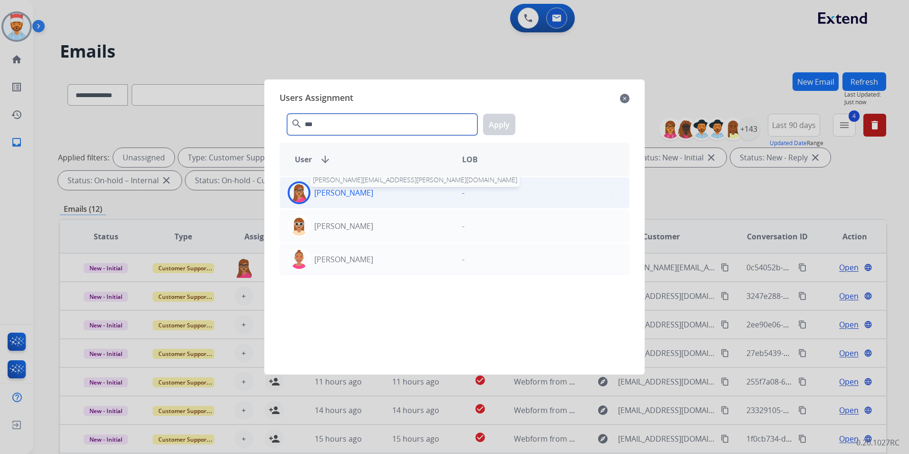
type input "***"
click at [334, 189] on p "[PERSON_NAME]" at bounding box center [343, 192] width 59 height 11
drag, startPoint x: 502, startPoint y: 126, endPoint x: 479, endPoint y: 140, distance: 27.2
click at [502, 126] on button "Apply" at bounding box center [499, 124] width 32 height 21
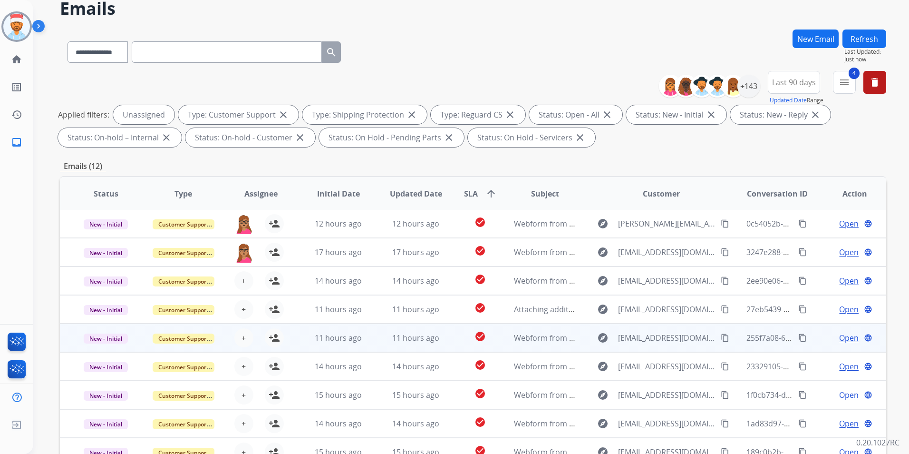
scroll to position [95, 0]
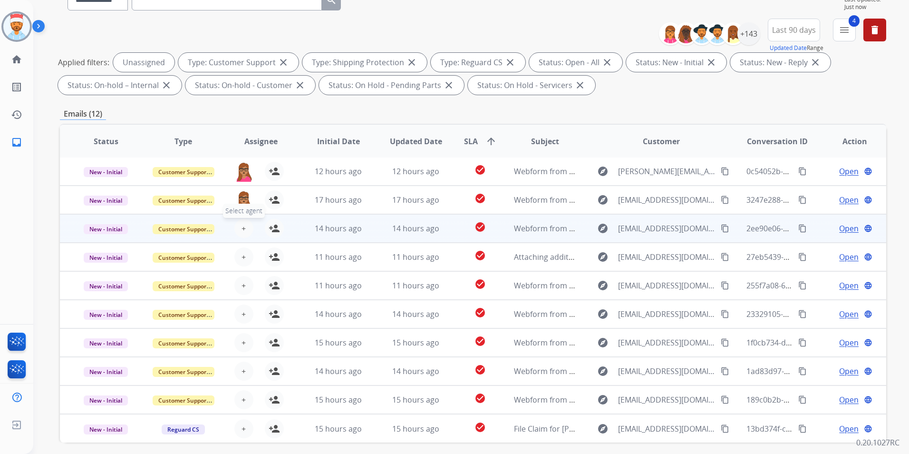
click at [242, 230] on span "+" at bounding box center [244, 228] width 4 height 11
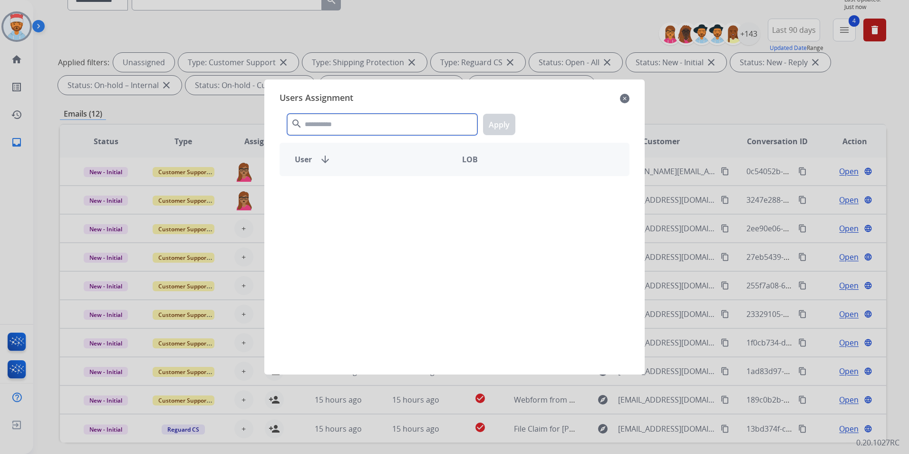
click at [329, 129] on input "text" at bounding box center [382, 124] width 190 height 21
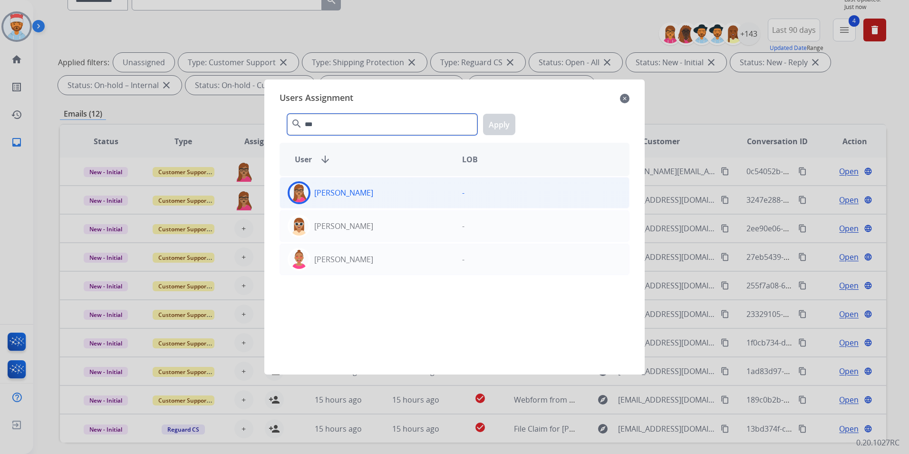
type input "***"
click at [322, 189] on p "[PERSON_NAME]" at bounding box center [343, 192] width 59 height 11
click at [493, 129] on button "Apply" at bounding box center [499, 124] width 32 height 21
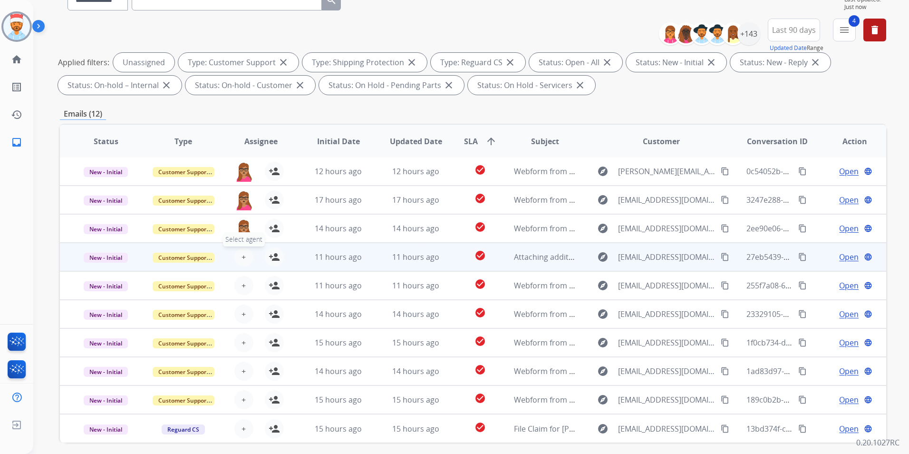
click at [242, 260] on span "+" at bounding box center [244, 256] width 4 height 11
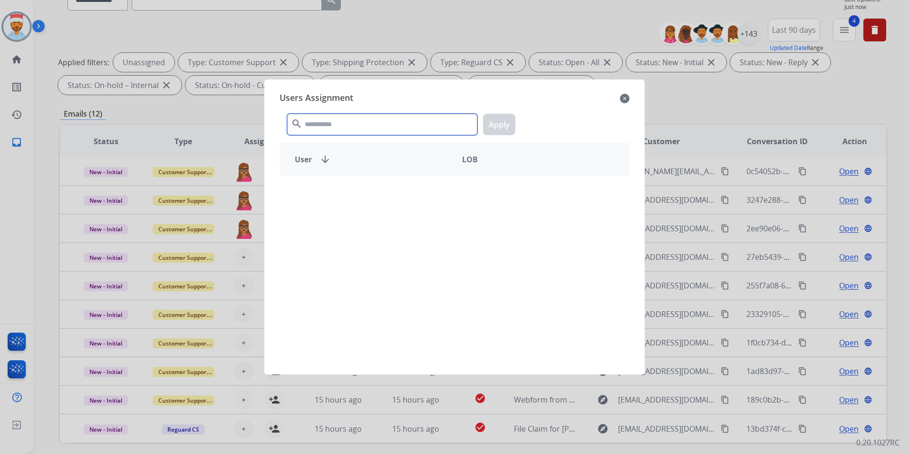
click at [357, 117] on input "text" at bounding box center [382, 124] width 190 height 21
type input "*******"
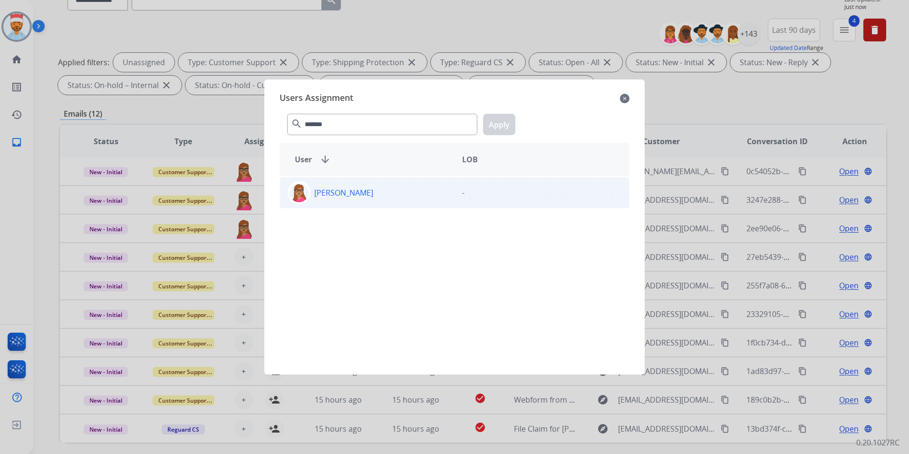
drag, startPoint x: 313, startPoint y: 219, endPoint x: 329, endPoint y: 208, distance: 18.7
click at [312, 219] on div "[PERSON_NAME] -" at bounding box center [455, 269] width 350 height 187
click at [332, 188] on p "[PERSON_NAME]" at bounding box center [343, 192] width 59 height 11
click at [498, 124] on button "Apply" at bounding box center [499, 124] width 32 height 21
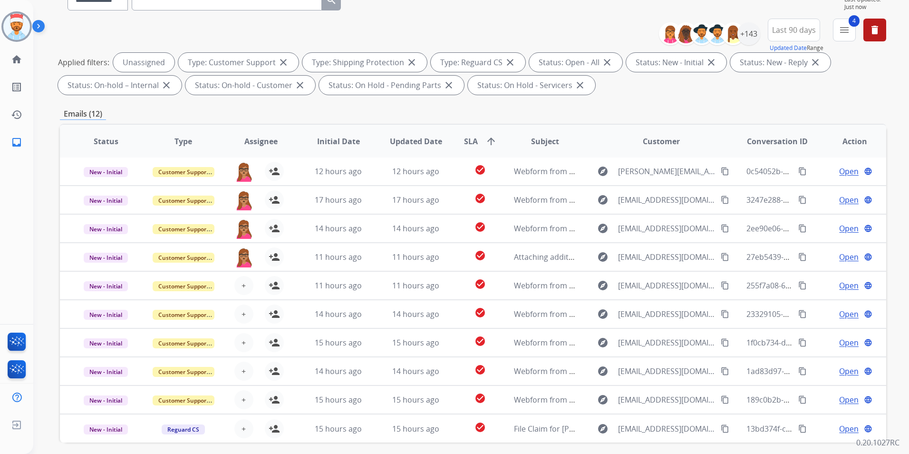
click at [675, 102] on div "**********" at bounding box center [473, 234] width 827 height 515
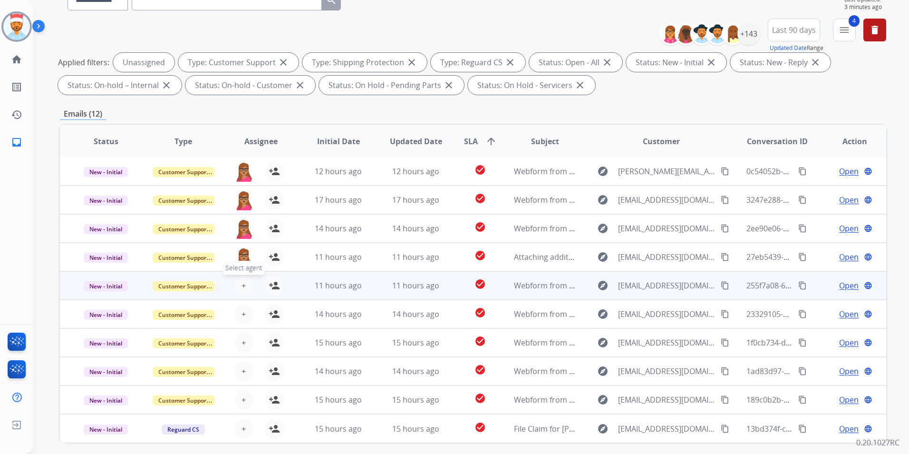
click at [242, 283] on span "+" at bounding box center [244, 285] width 4 height 11
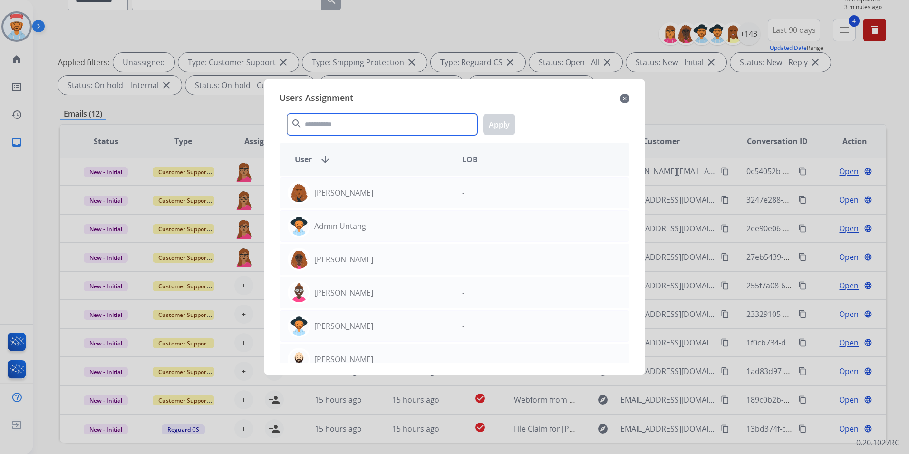
click at [343, 127] on input "text" at bounding box center [382, 124] width 190 height 21
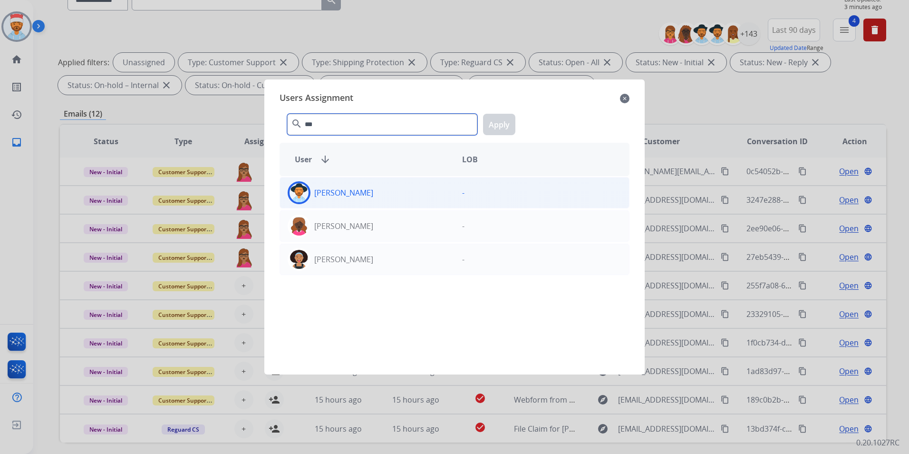
type input "***"
drag, startPoint x: 378, startPoint y: 198, endPoint x: 397, endPoint y: 190, distance: 21.1
click at [378, 197] on div "[PERSON_NAME]" at bounding box center [367, 192] width 175 height 23
drag, startPoint x: 504, startPoint y: 126, endPoint x: 499, endPoint y: 134, distance: 10.0
click at [504, 126] on button "Apply" at bounding box center [499, 124] width 32 height 21
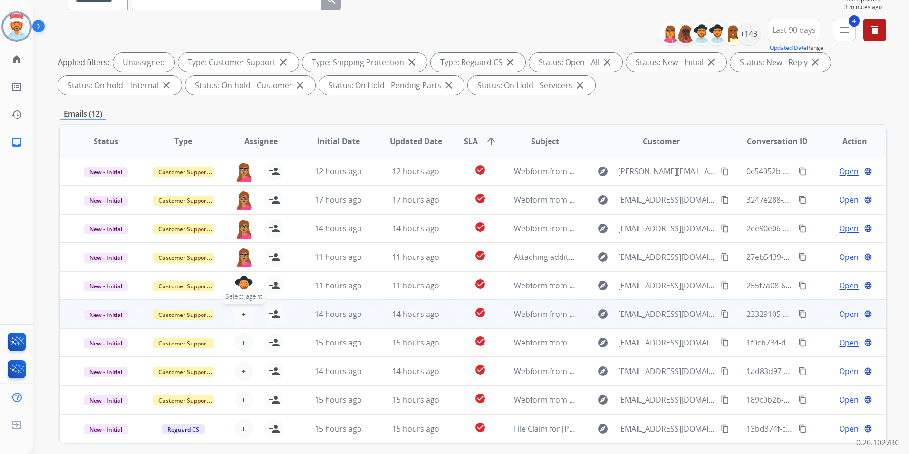
click at [242, 314] on span "+" at bounding box center [244, 313] width 4 height 11
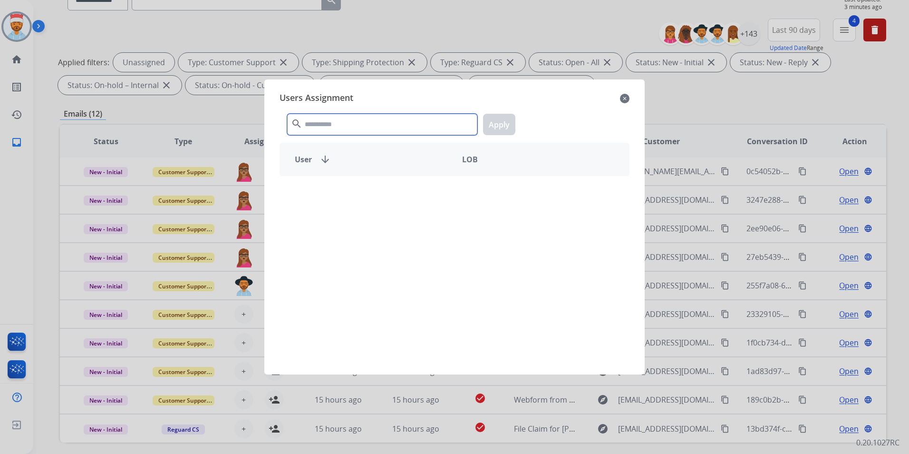
click at [365, 126] on input "text" at bounding box center [382, 124] width 190 height 21
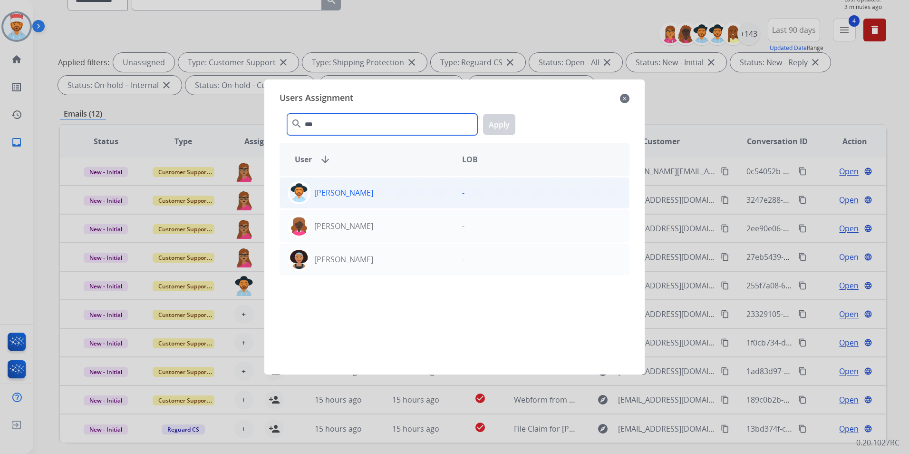
type input "***"
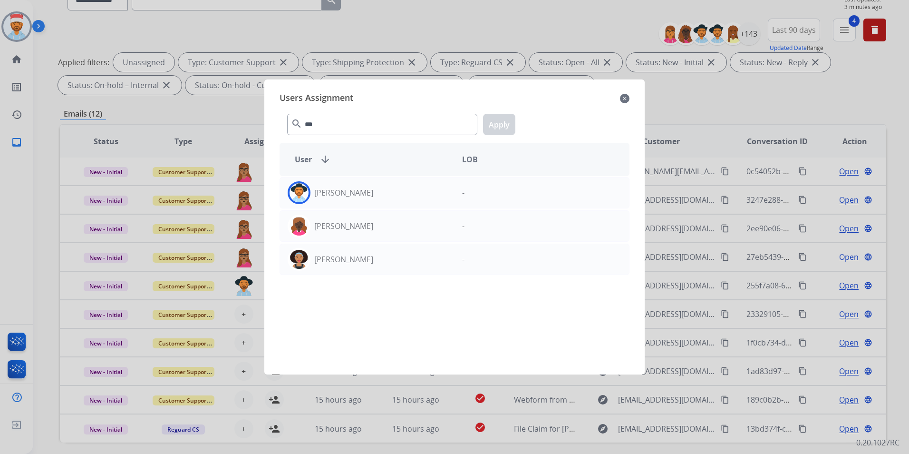
drag, startPoint x: 371, startPoint y: 189, endPoint x: 444, endPoint y: 155, distance: 80.6
click at [371, 188] on div "[PERSON_NAME]" at bounding box center [367, 192] width 175 height 23
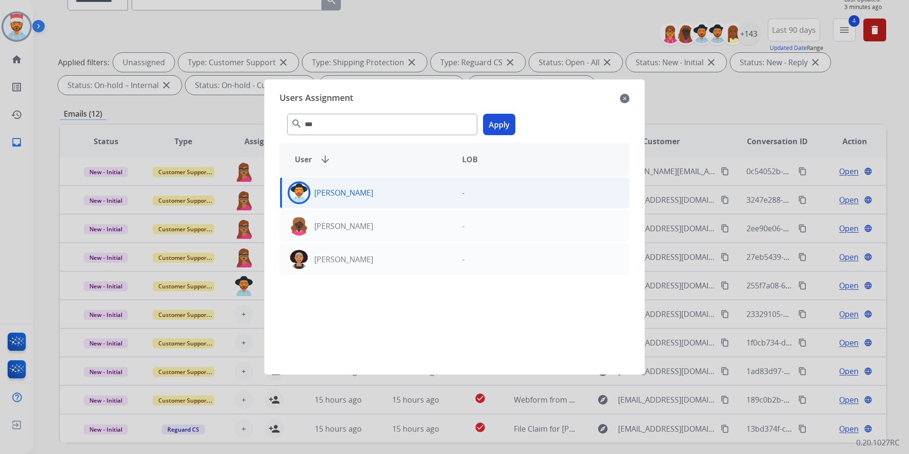
click at [500, 119] on button "Apply" at bounding box center [499, 124] width 32 height 21
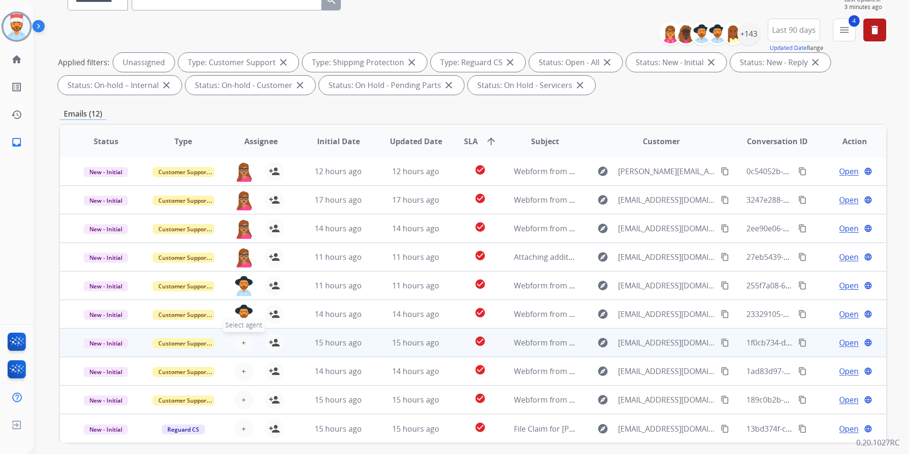
click at [244, 342] on button "+ Select agent" at bounding box center [243, 342] width 19 height 19
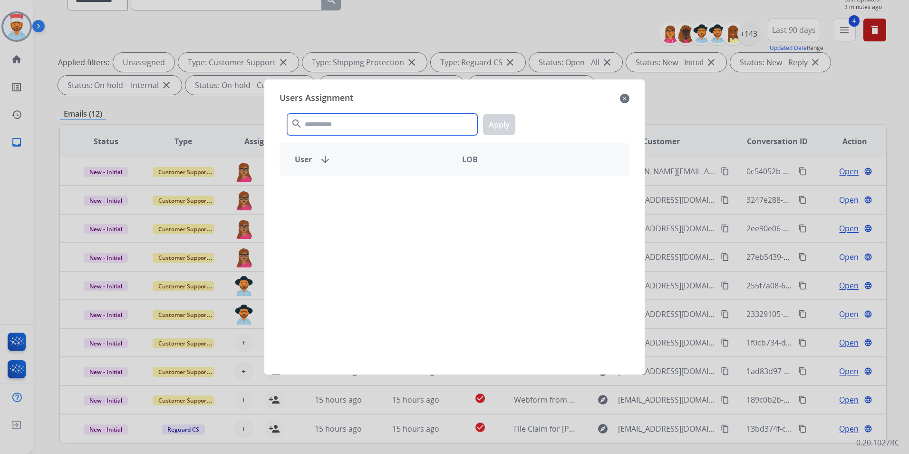
click at [354, 124] on input "text" at bounding box center [382, 124] width 190 height 21
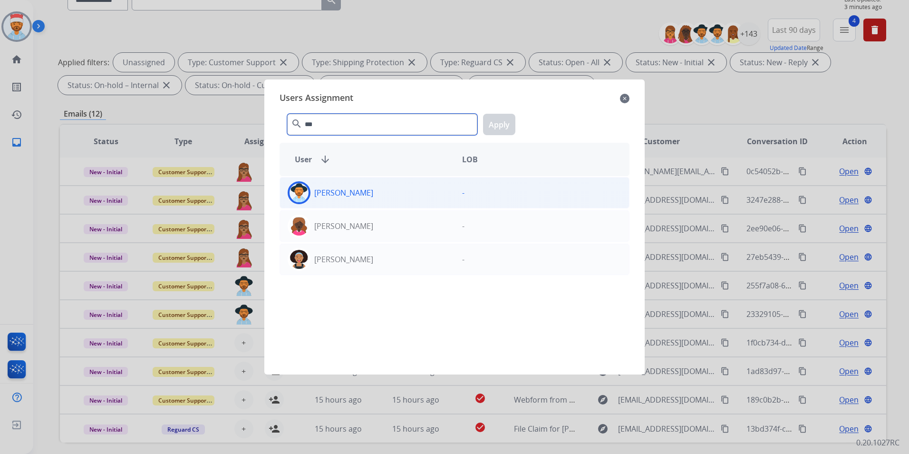
type input "***"
click at [361, 191] on p "[PERSON_NAME]" at bounding box center [343, 192] width 59 height 11
click at [496, 125] on button "Apply" at bounding box center [499, 124] width 32 height 21
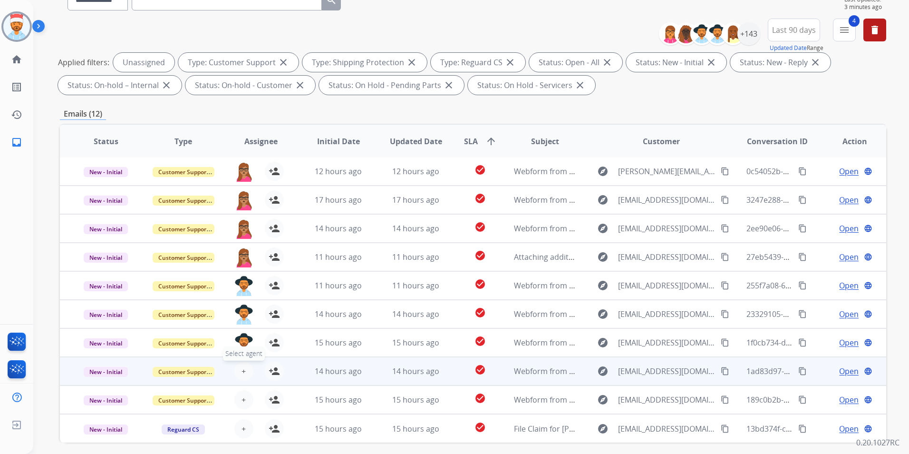
click at [243, 369] on span "+" at bounding box center [244, 370] width 4 height 11
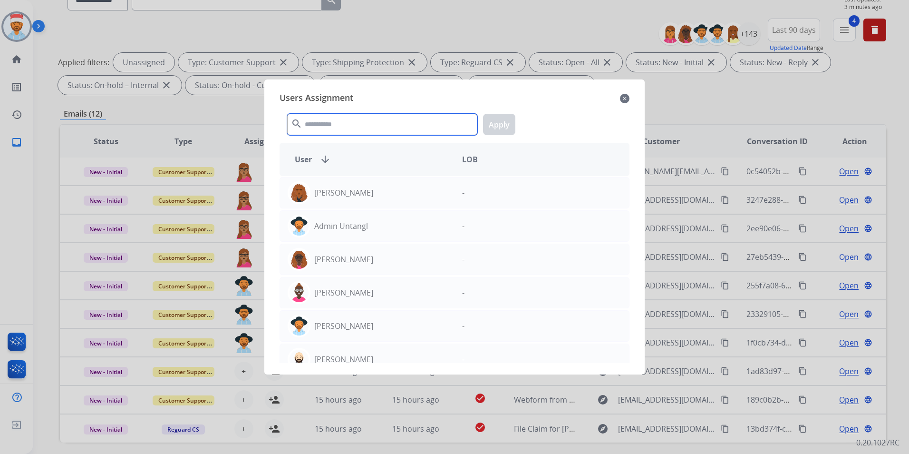
click at [359, 131] on input "text" at bounding box center [382, 124] width 190 height 21
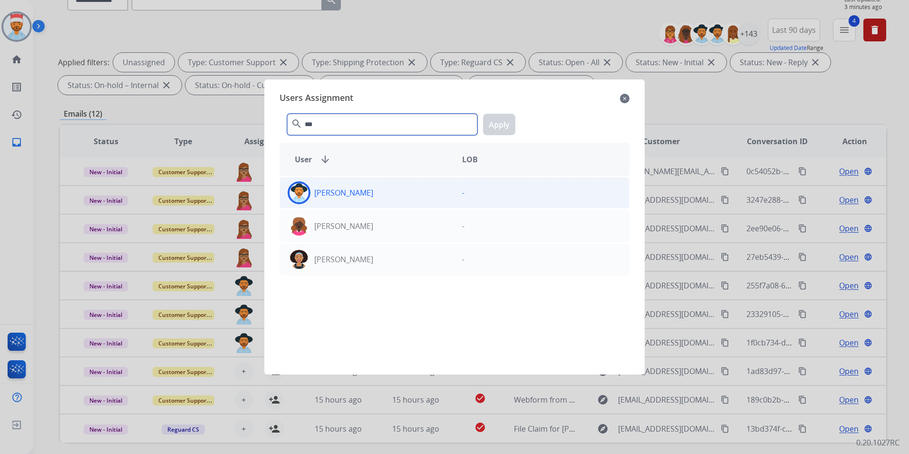
type input "***"
click at [360, 187] on div "[PERSON_NAME]" at bounding box center [367, 192] width 175 height 23
click at [494, 123] on button "Apply" at bounding box center [499, 124] width 32 height 21
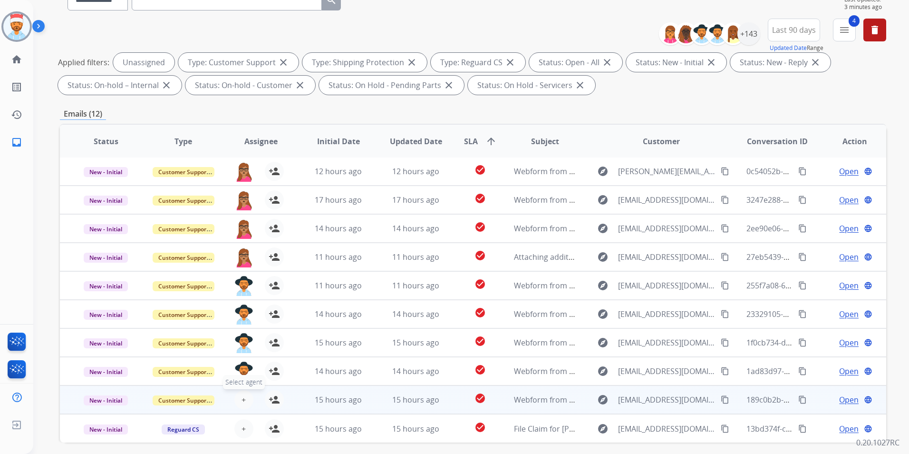
click at [243, 401] on span "+" at bounding box center [244, 399] width 4 height 11
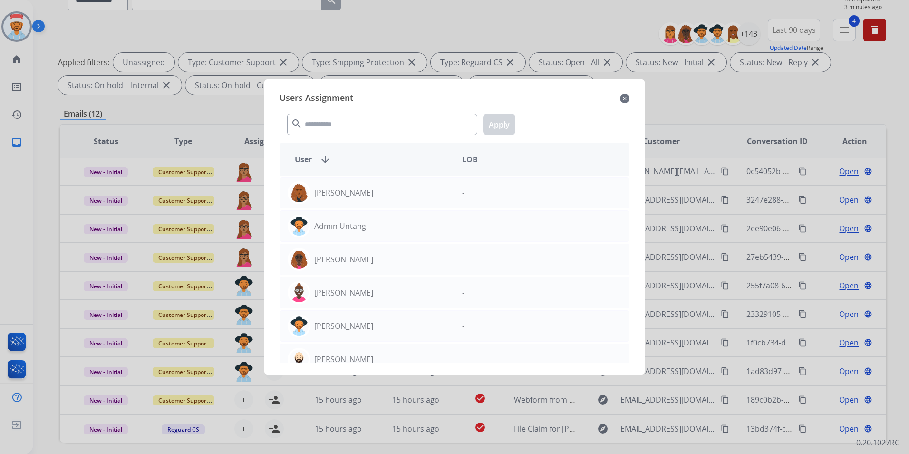
drag, startPoint x: 668, startPoint y: 111, endPoint x: 669, endPoint y: 105, distance: 6.7
click at [668, 111] on div at bounding box center [454, 227] width 909 height 454
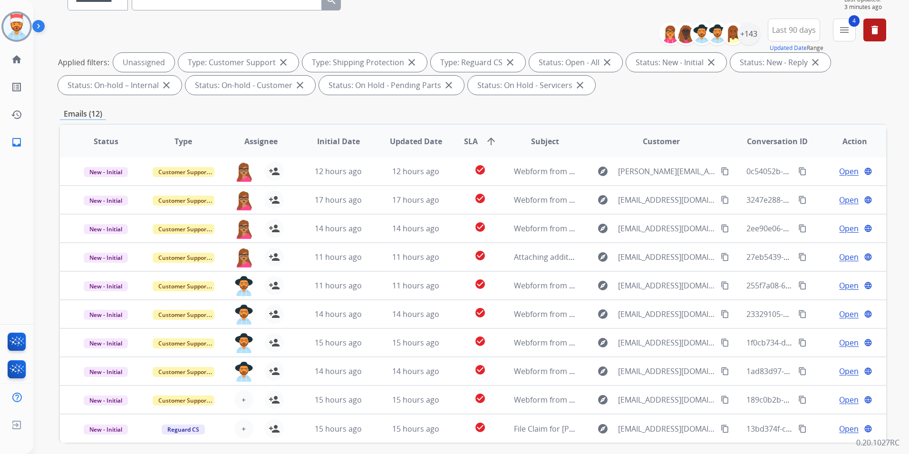
scroll to position [0, 0]
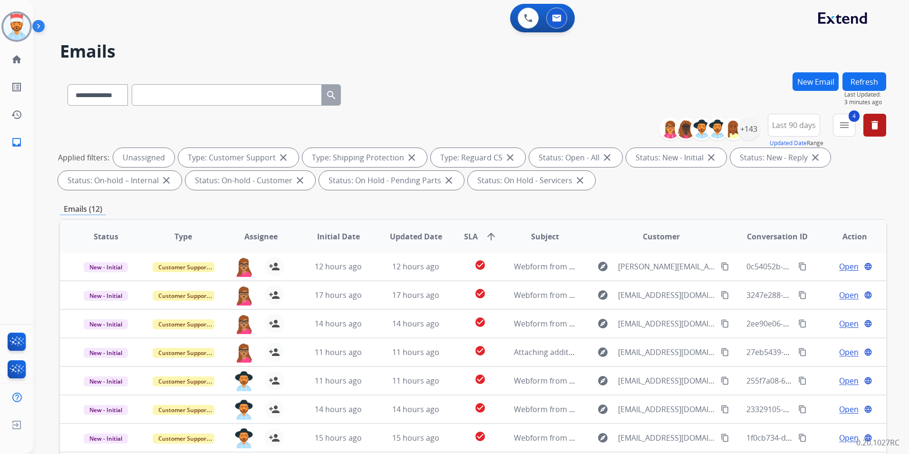
click at [868, 83] on button "Refresh" at bounding box center [865, 81] width 44 height 19
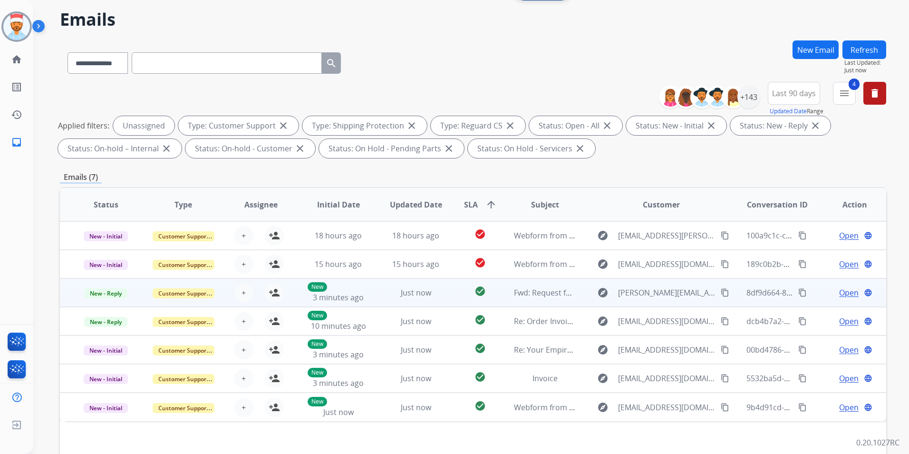
scroll to position [48, 0]
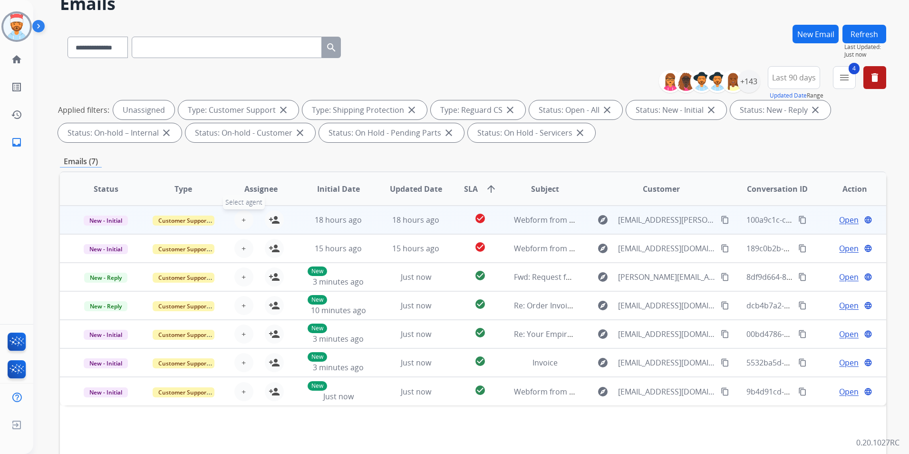
click at [242, 222] on span "+" at bounding box center [244, 219] width 4 height 11
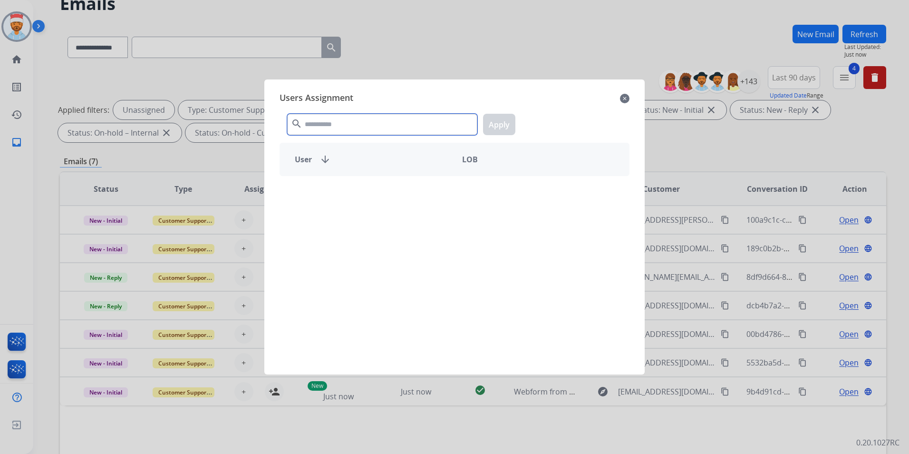
click at [325, 122] on input "text" at bounding box center [382, 124] width 190 height 21
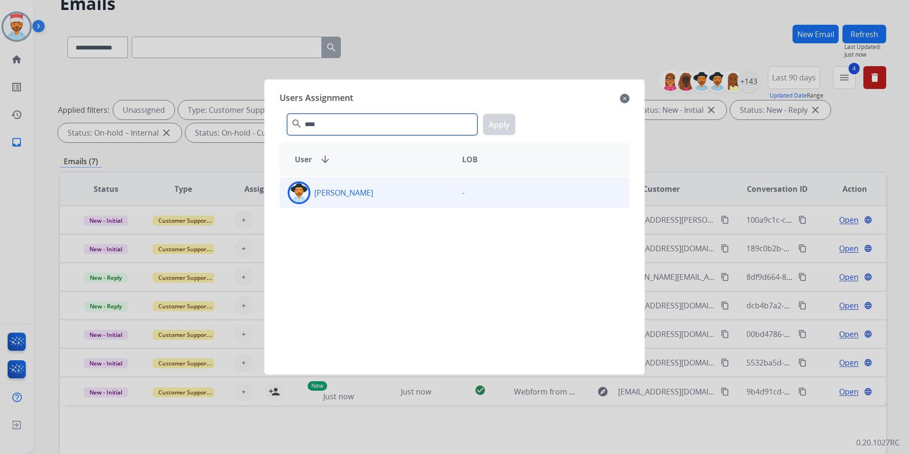
type input "****"
click at [337, 203] on div "[PERSON_NAME]" at bounding box center [367, 192] width 175 height 23
click at [499, 122] on button "Apply" at bounding box center [499, 124] width 32 height 21
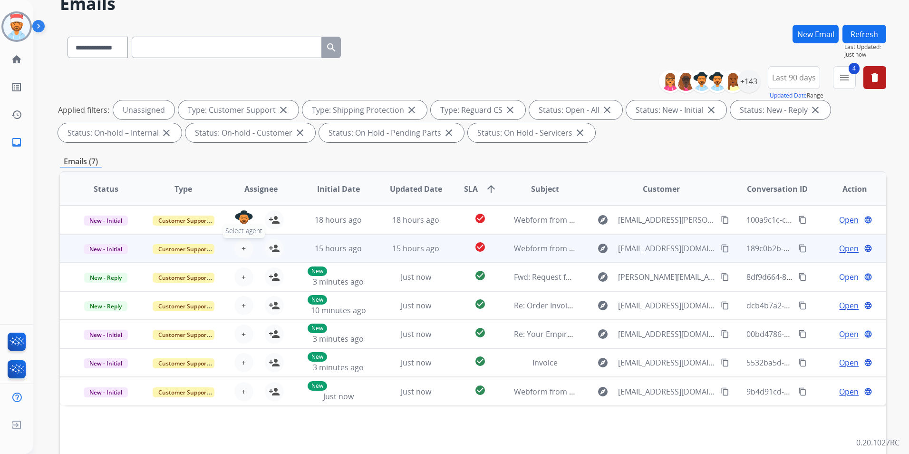
click at [245, 254] on button "+ Select agent" at bounding box center [243, 248] width 19 height 19
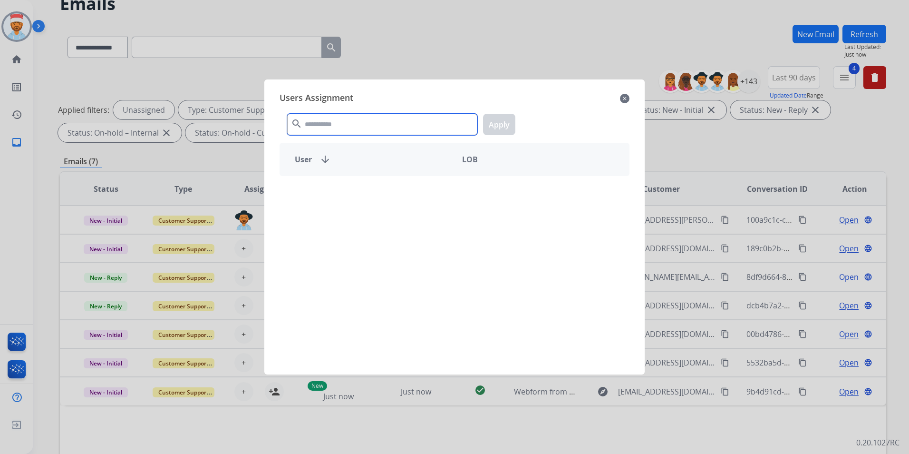
click at [358, 126] on input "text" at bounding box center [382, 124] width 190 height 21
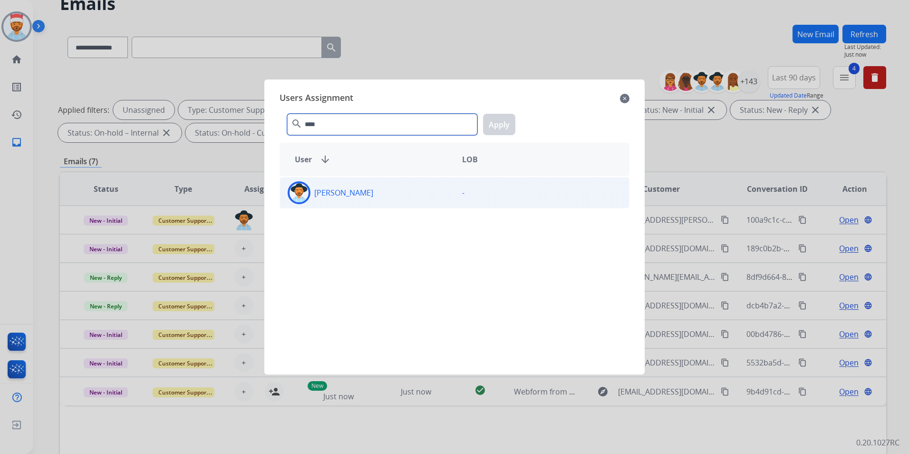
type input "****"
click at [331, 202] on div "[PERSON_NAME]" at bounding box center [367, 192] width 175 height 23
drag, startPoint x: 501, startPoint y: 119, endPoint x: 484, endPoint y: 130, distance: 20.3
click at [499, 119] on button "Apply" at bounding box center [499, 124] width 32 height 21
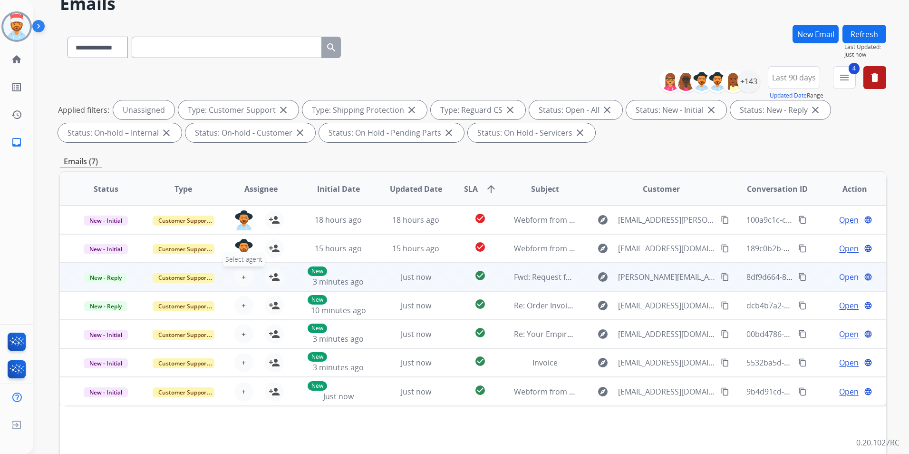
click at [244, 277] on button "+ Select agent" at bounding box center [243, 276] width 19 height 19
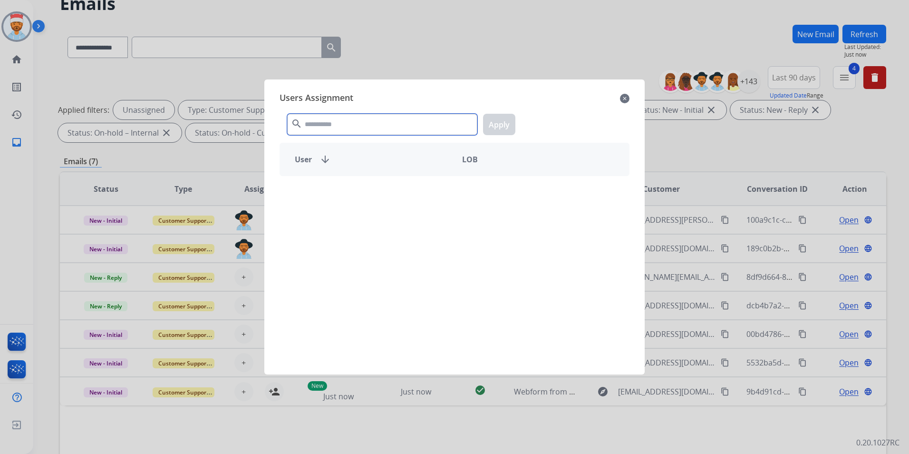
click at [355, 122] on input "text" at bounding box center [382, 124] width 190 height 21
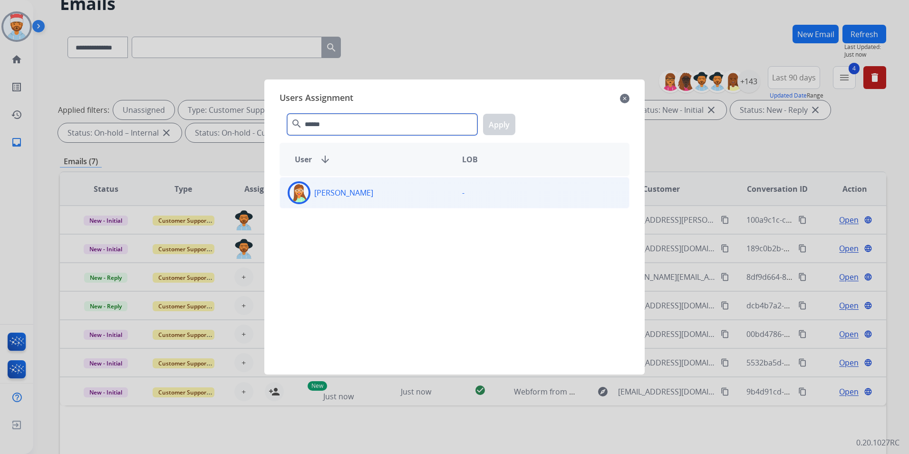
type input "******"
click at [371, 191] on div "[PERSON_NAME]" at bounding box center [367, 192] width 175 height 23
click at [494, 127] on button "Apply" at bounding box center [499, 124] width 32 height 21
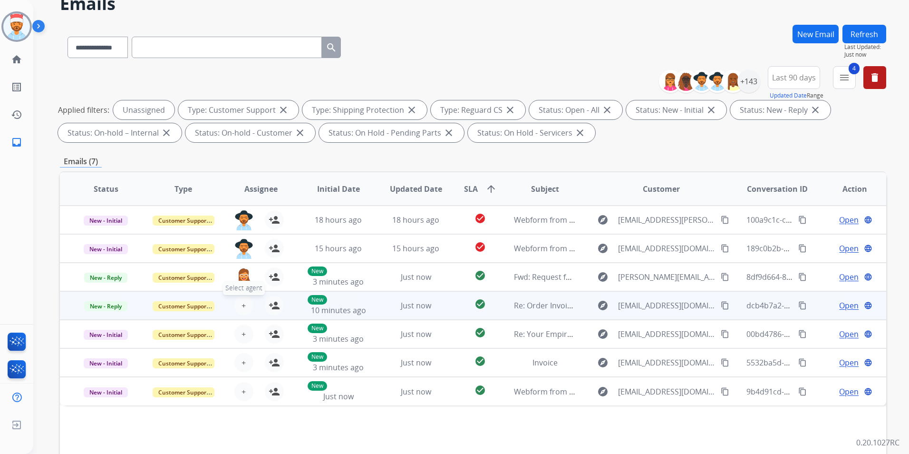
click at [244, 303] on button "+ Select agent" at bounding box center [243, 305] width 19 height 19
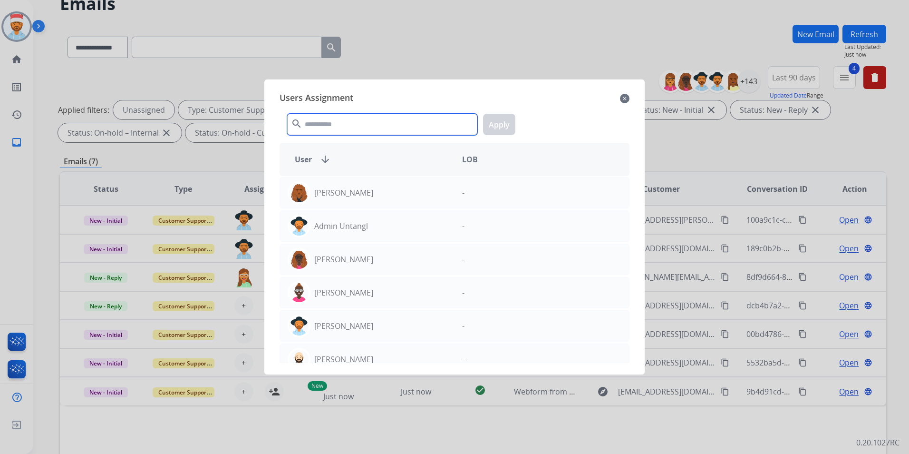
click at [378, 127] on input "text" at bounding box center [382, 124] width 190 height 21
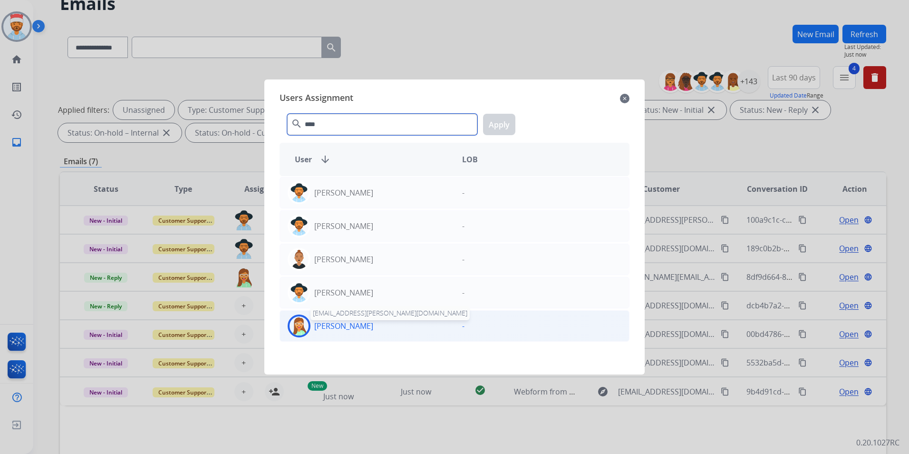
type input "****"
click at [358, 327] on p "[PERSON_NAME]" at bounding box center [343, 325] width 59 height 11
drag, startPoint x: 501, startPoint y: 118, endPoint x: 497, endPoint y: 123, distance: 6.4
click at [500, 118] on button "Apply" at bounding box center [499, 124] width 32 height 21
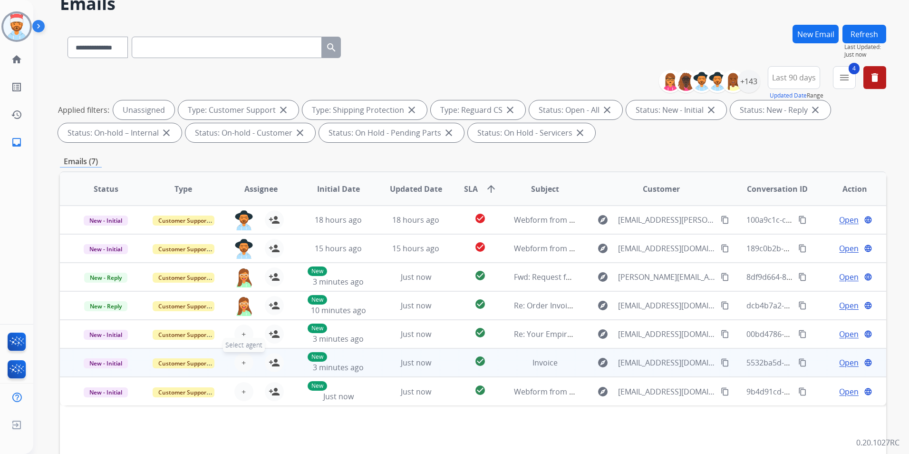
click at [244, 339] on span "Select agent" at bounding box center [244, 345] width 42 height 14
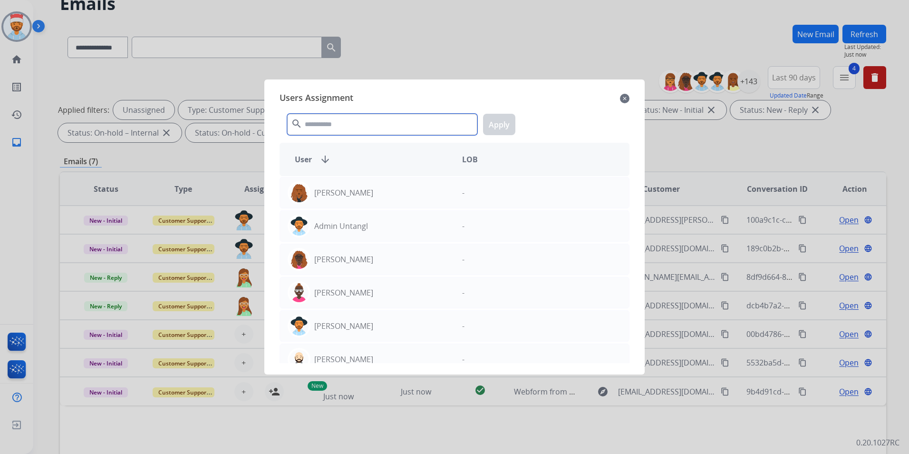
click at [336, 131] on input "text" at bounding box center [382, 124] width 190 height 21
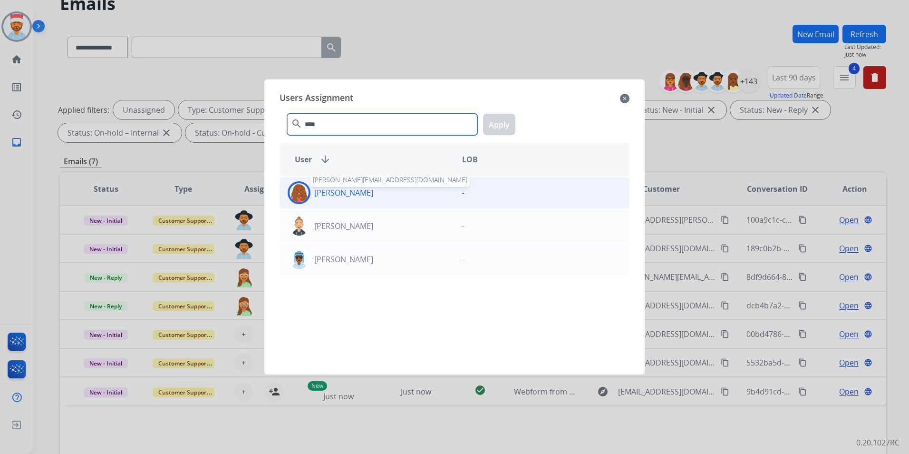
type input "****"
click at [354, 193] on p "[PERSON_NAME]" at bounding box center [343, 192] width 59 height 11
drag, startPoint x: 499, startPoint y: 125, endPoint x: 497, endPoint y: 136, distance: 11.3
click at [500, 125] on button "Apply" at bounding box center [499, 124] width 32 height 21
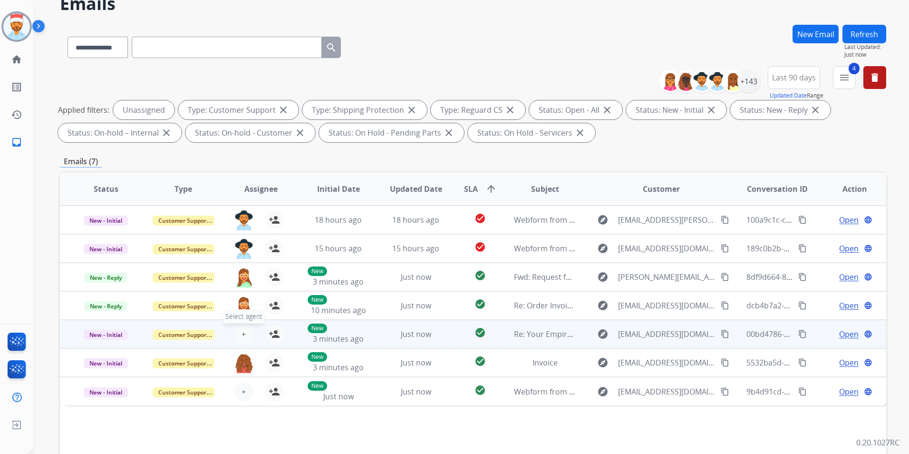
click at [245, 330] on button "+ Select agent" at bounding box center [243, 333] width 19 height 19
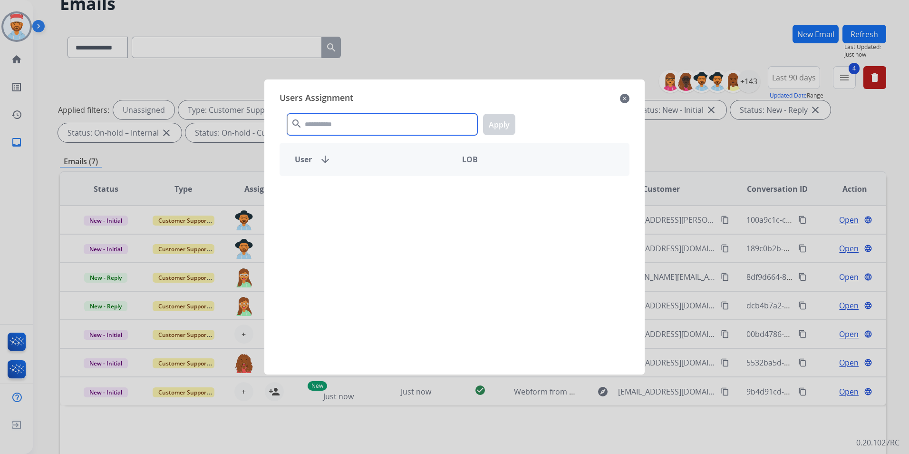
click at [369, 117] on input "text" at bounding box center [382, 124] width 190 height 21
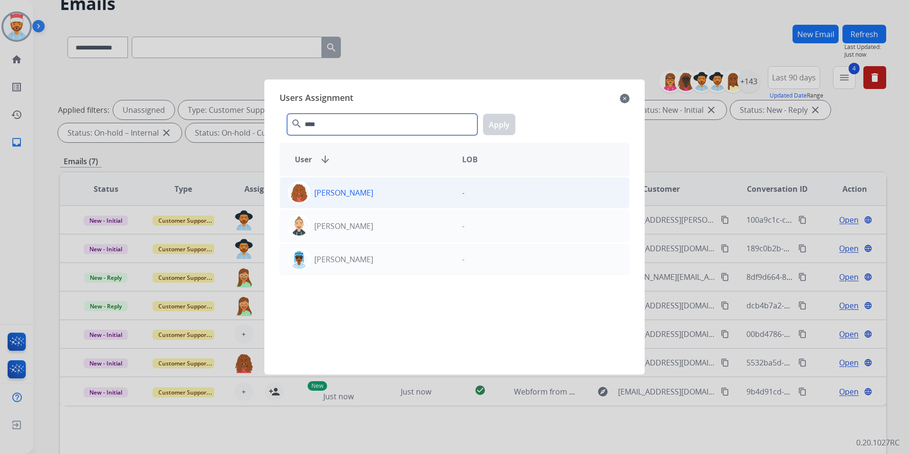
type input "****"
drag, startPoint x: 348, startPoint y: 193, endPoint x: 396, endPoint y: 183, distance: 48.7
click at [349, 193] on p "[PERSON_NAME]" at bounding box center [343, 192] width 59 height 11
click at [493, 128] on button "Apply" at bounding box center [499, 124] width 32 height 21
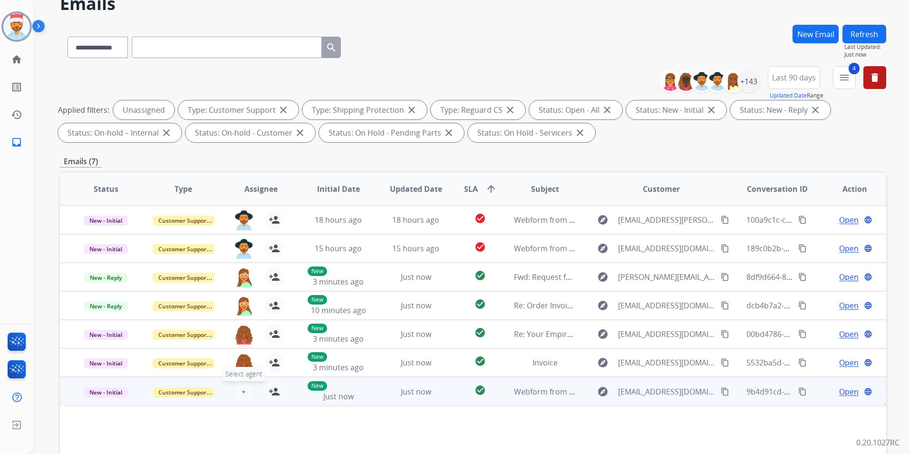
click at [245, 391] on button "+ Select agent" at bounding box center [243, 391] width 19 height 19
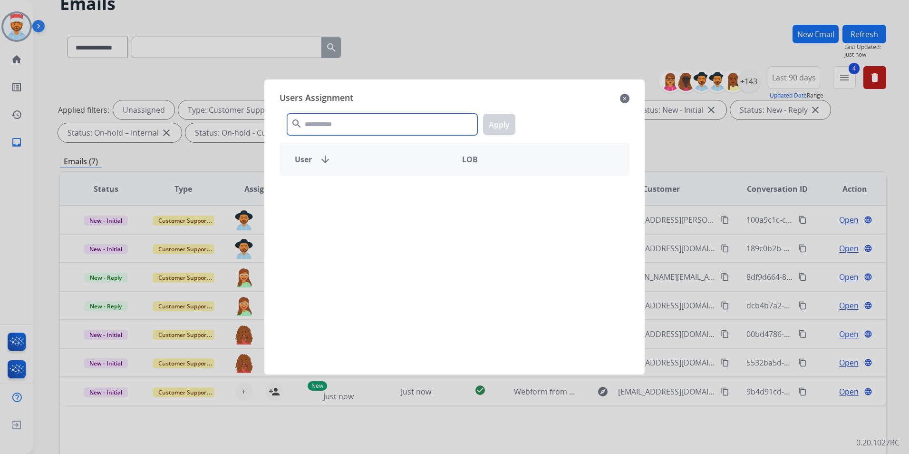
click at [371, 124] on input "text" at bounding box center [382, 124] width 190 height 21
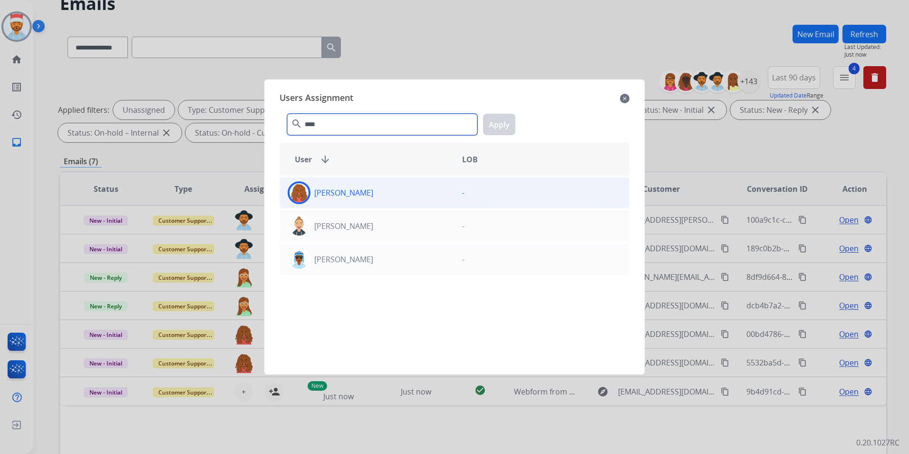
type input "****"
drag, startPoint x: 365, startPoint y: 196, endPoint x: 428, endPoint y: 184, distance: 64.0
click at [366, 196] on div "[PERSON_NAME]" at bounding box center [367, 192] width 175 height 23
click at [497, 116] on button "Apply" at bounding box center [499, 124] width 32 height 21
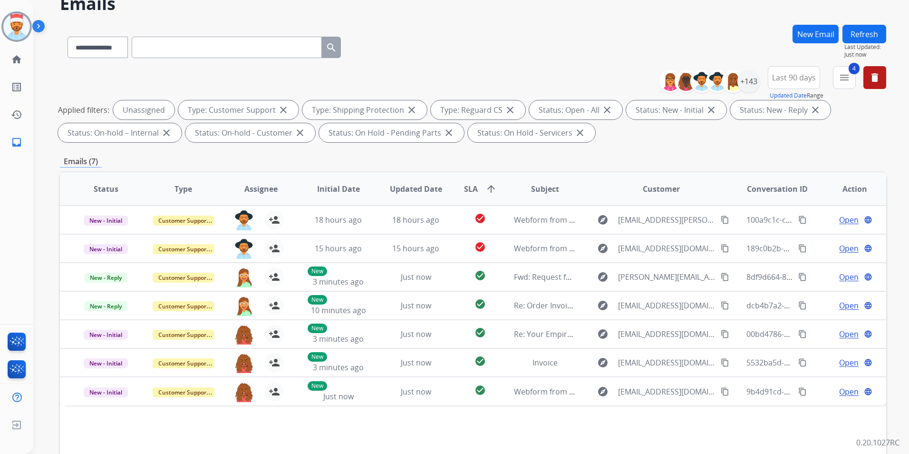
drag, startPoint x: 886, startPoint y: 37, endPoint x: 879, endPoint y: 37, distance: 6.2
click at [885, 37] on button "Refresh" at bounding box center [865, 34] width 44 height 19
